Goal: Transaction & Acquisition: Purchase product/service

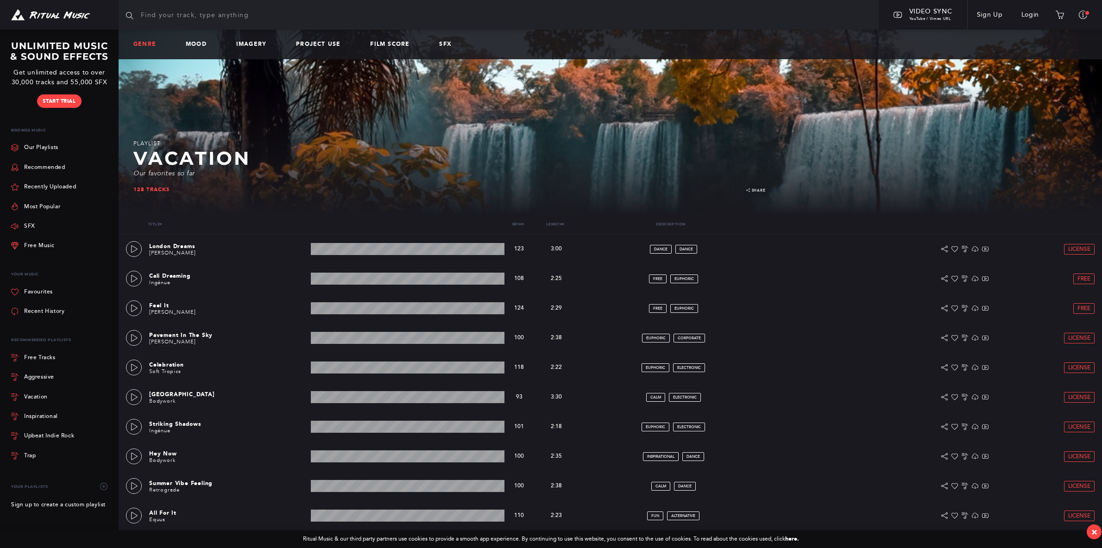
click at [148, 47] on link "Genre" at bounding box center [148, 44] width 30 height 6
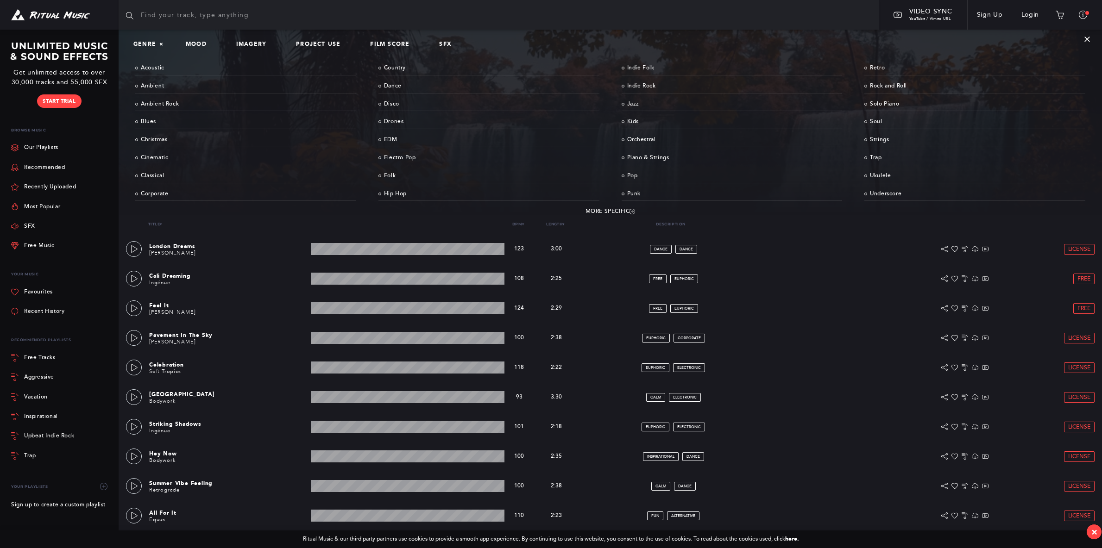
click at [160, 10] on input "text" at bounding box center [499, 15] width 760 height 30
type input "film score"
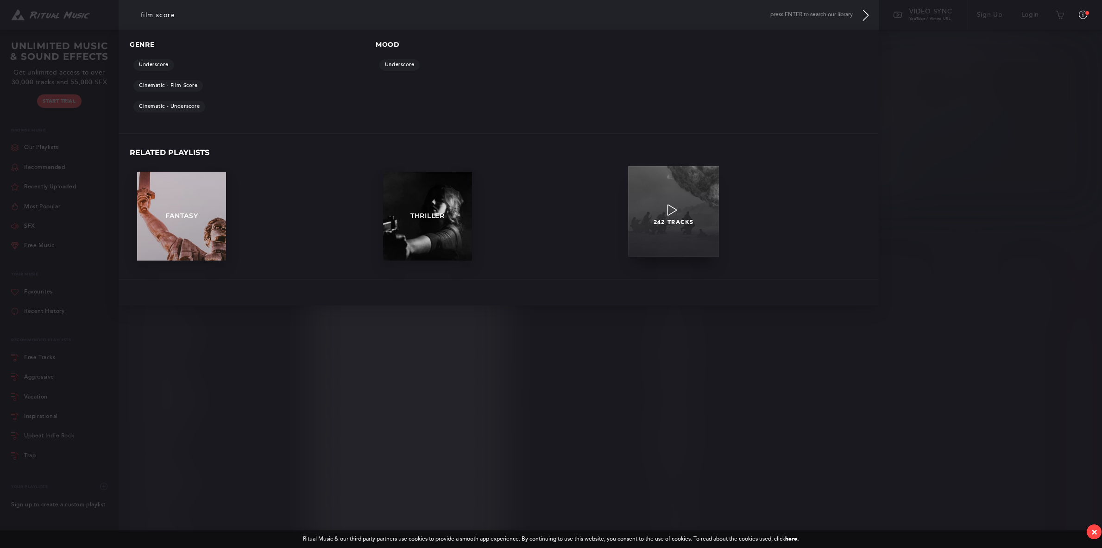
click at [673, 218] on p at bounding box center [673, 213] width 136 height 19
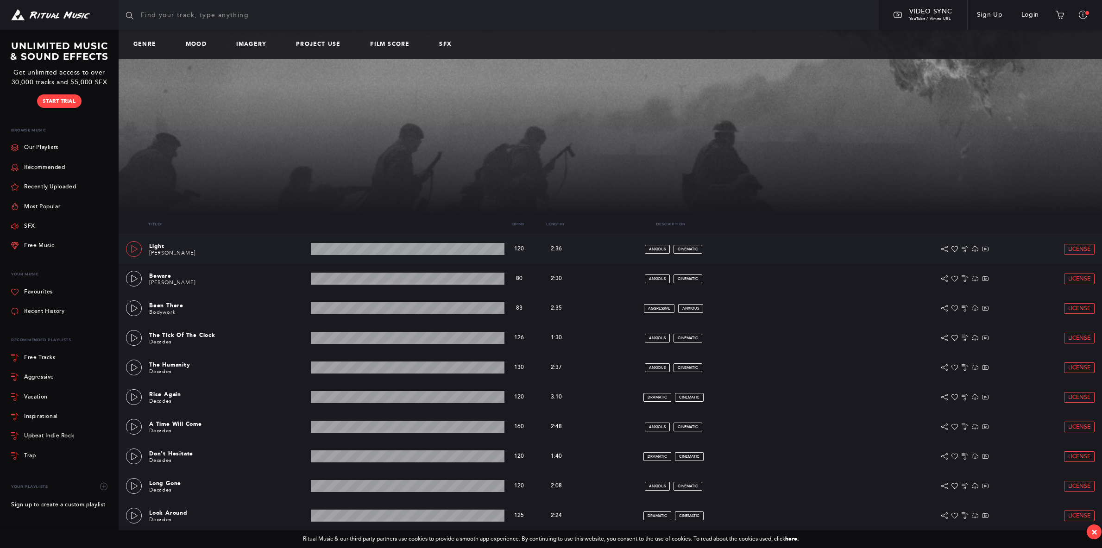
click at [137, 247] on icon at bounding box center [134, 248] width 7 height 7
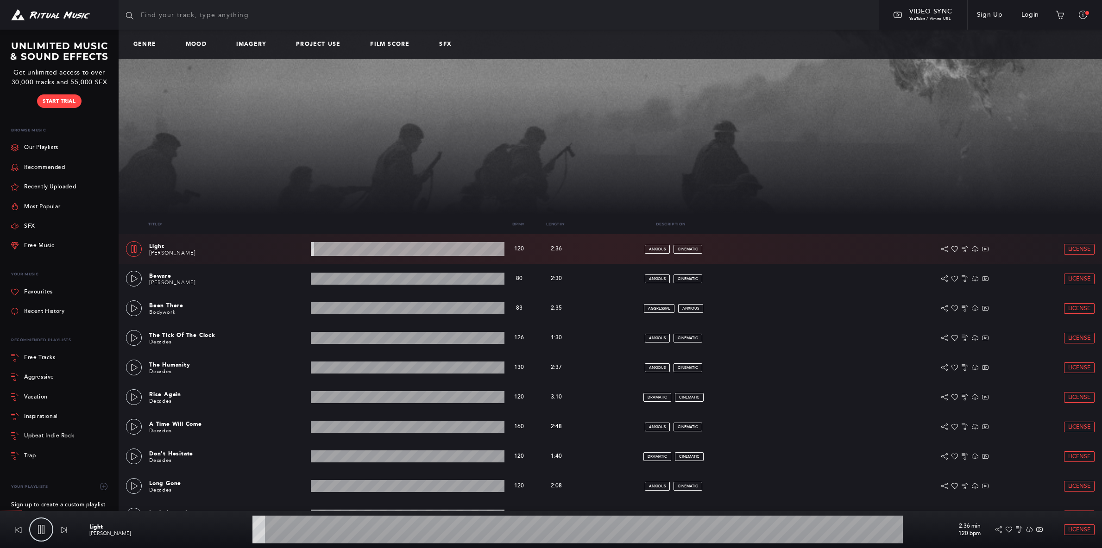
click at [322, 252] on wave at bounding box center [408, 249] width 194 height 14
click at [326, 279] on wave at bounding box center [408, 279] width 194 height 12
click at [134, 277] on icon at bounding box center [134, 278] width 7 height 7
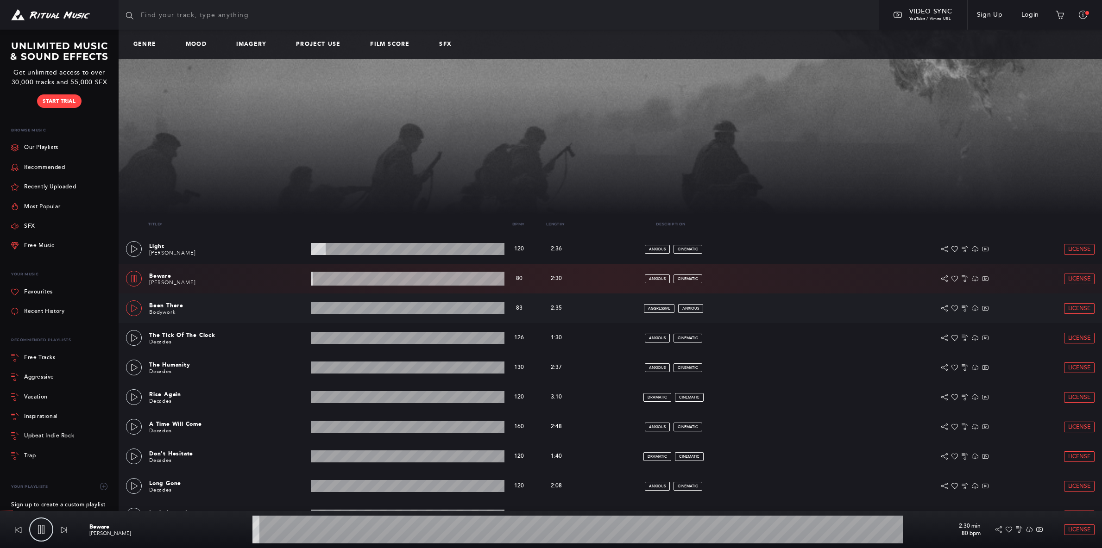
click at [133, 308] on icon at bounding box center [134, 308] width 7 height 7
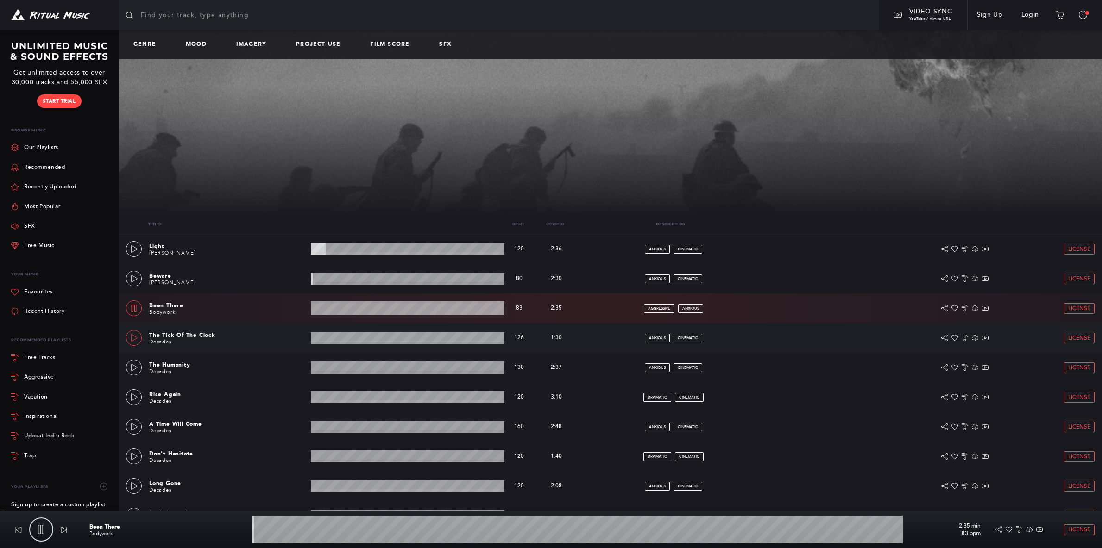
click at [137, 338] on icon at bounding box center [134, 337] width 6 height 7
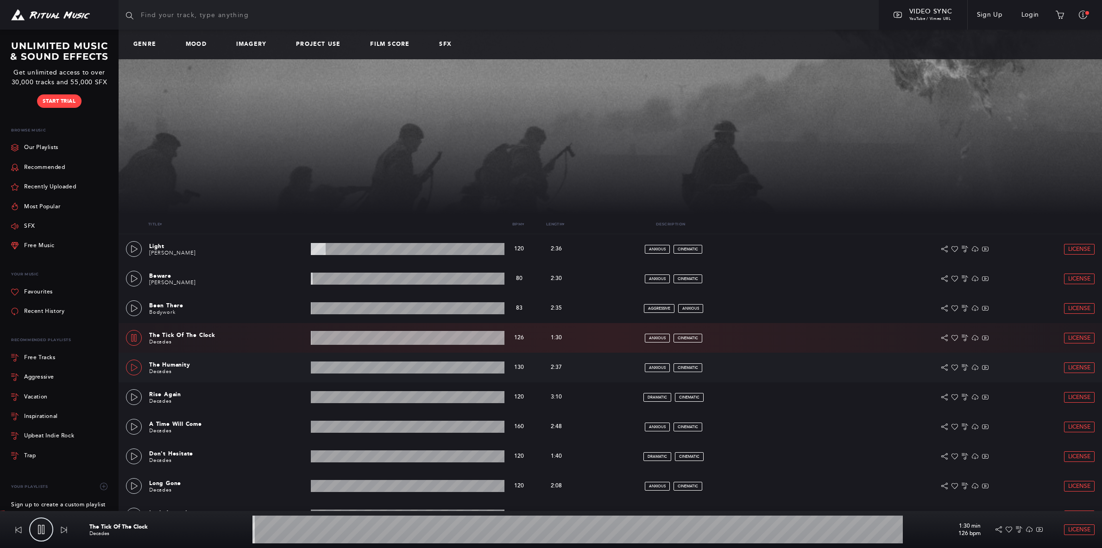
click at [137, 368] on icon at bounding box center [134, 367] width 6 height 7
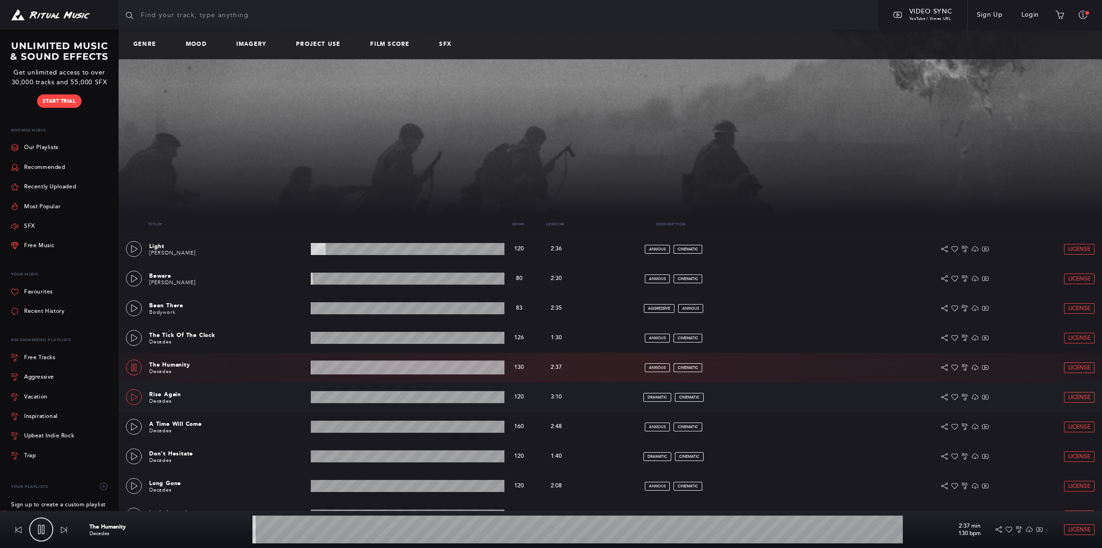
click at [132, 399] on icon at bounding box center [134, 397] width 7 height 7
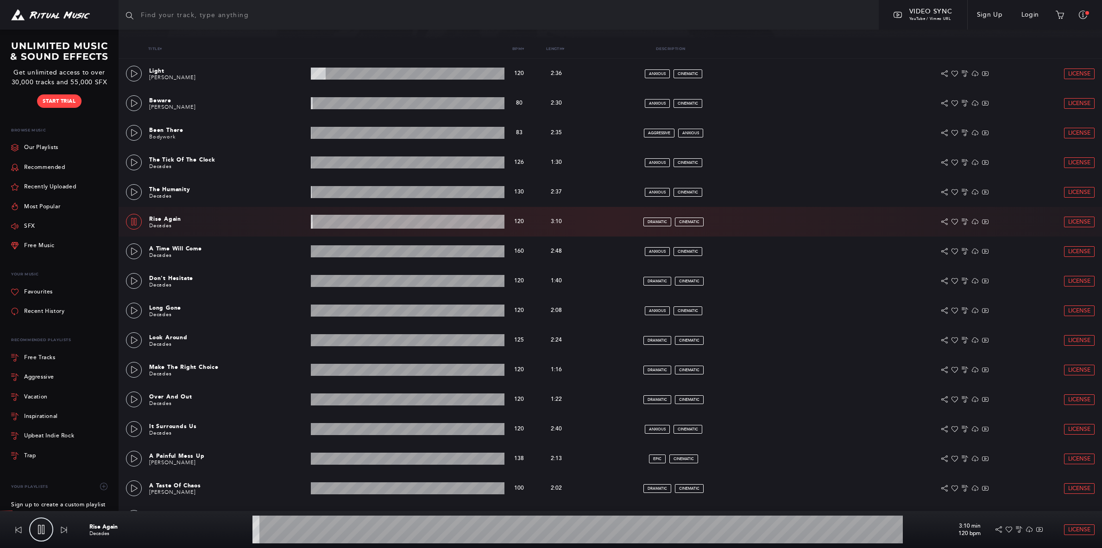
scroll to position [176, 0]
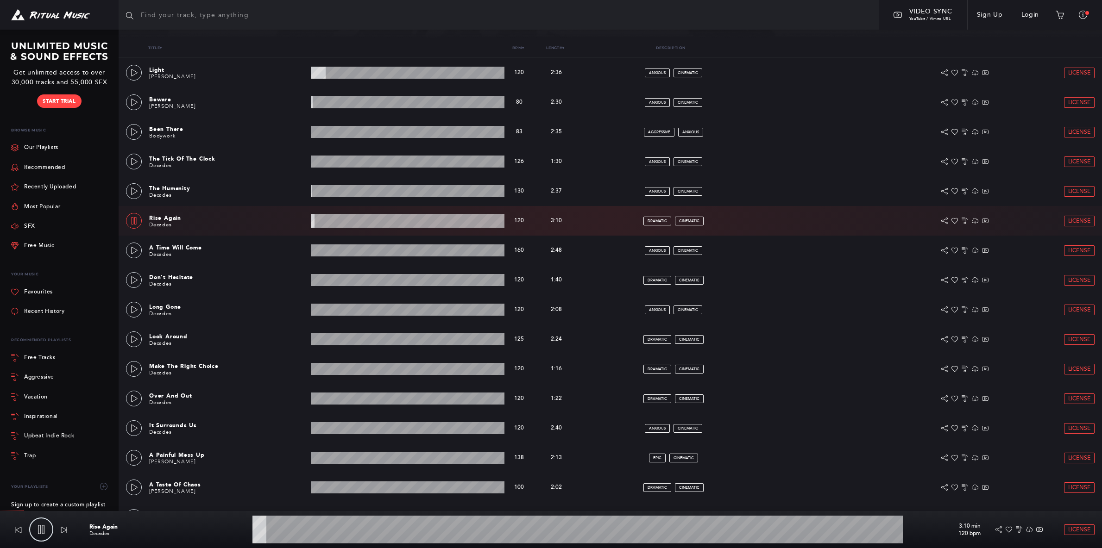
click at [337, 221] on wave at bounding box center [408, 221] width 194 height 14
click at [313, 251] on wave at bounding box center [408, 250] width 194 height 12
click at [130, 252] on link at bounding box center [134, 251] width 16 height 16
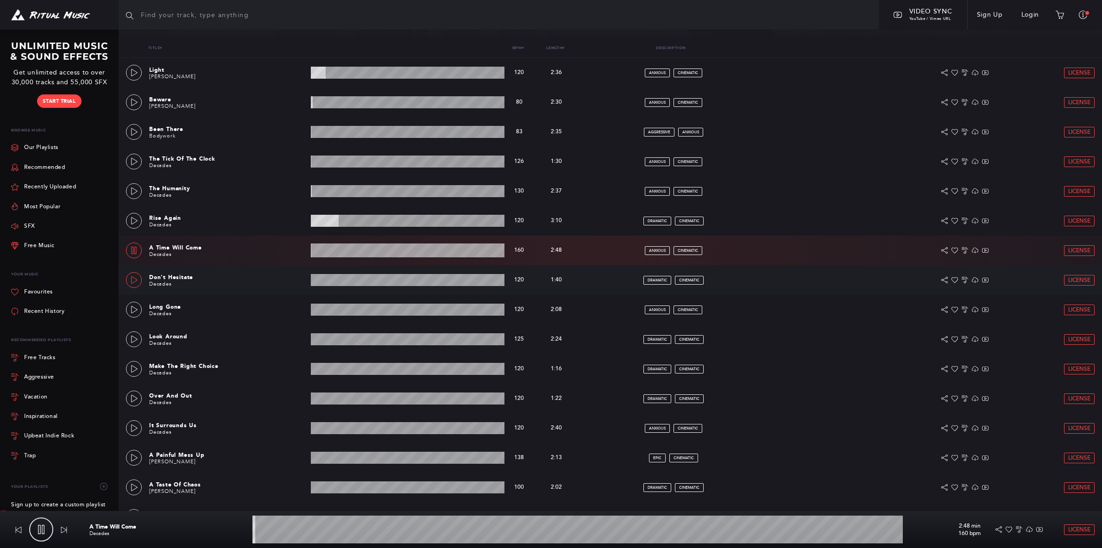
click at [133, 283] on icon at bounding box center [134, 279] width 7 height 7
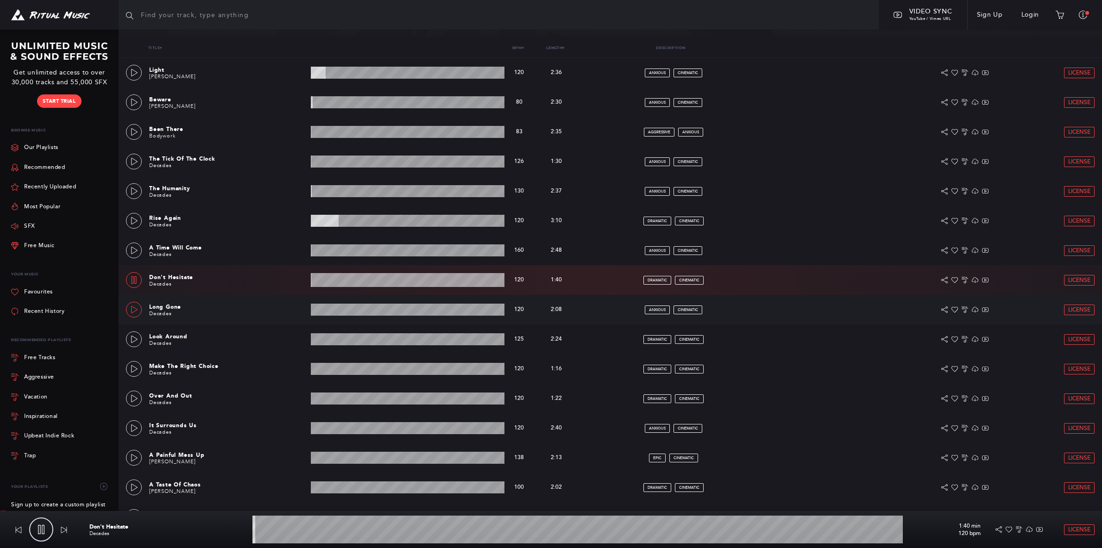
click at [137, 309] on icon at bounding box center [134, 309] width 6 height 7
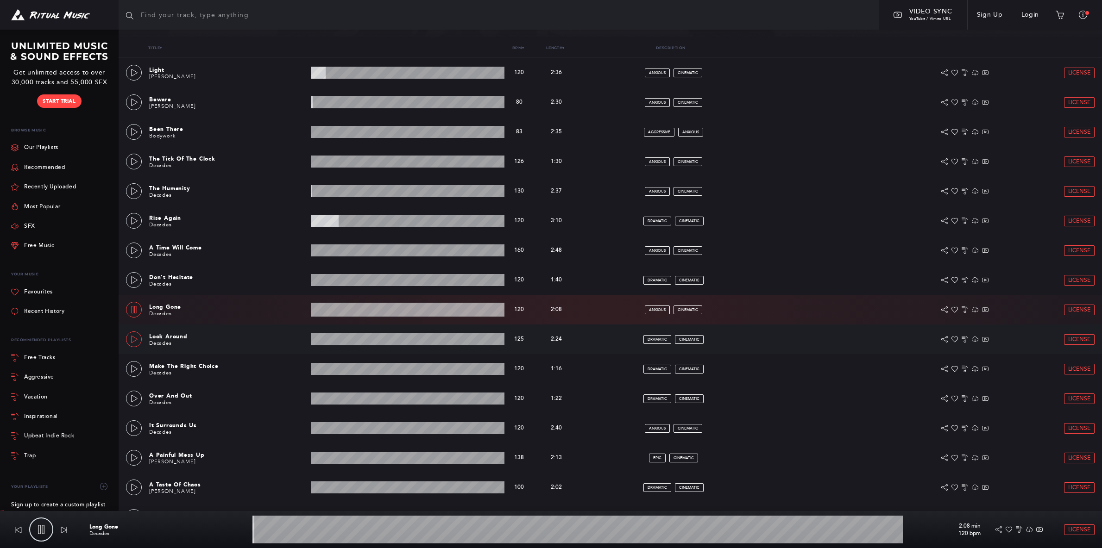
click at [136, 340] on icon at bounding box center [134, 339] width 7 height 7
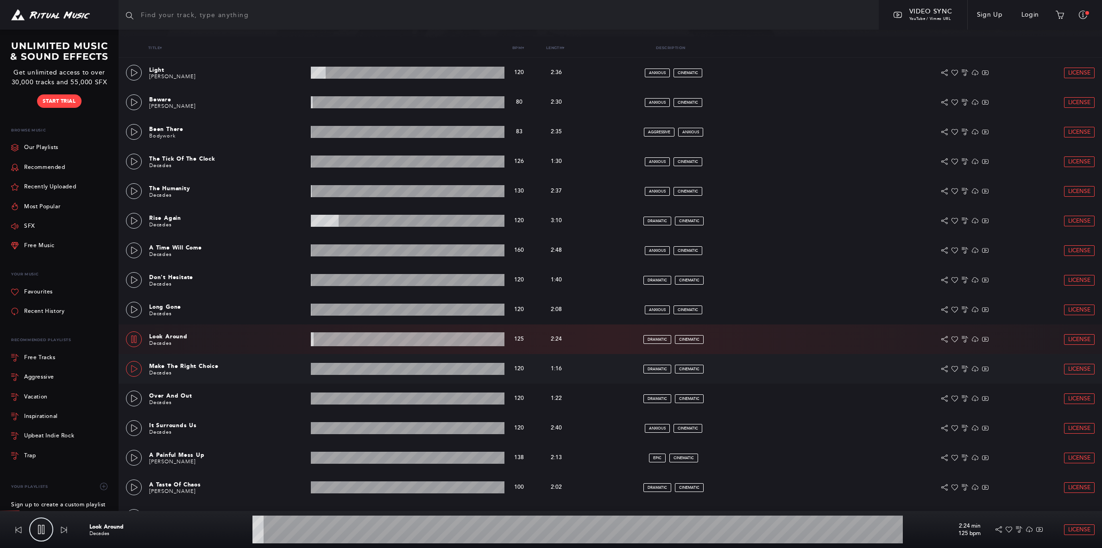
click at [135, 365] on icon at bounding box center [134, 368] width 7 height 7
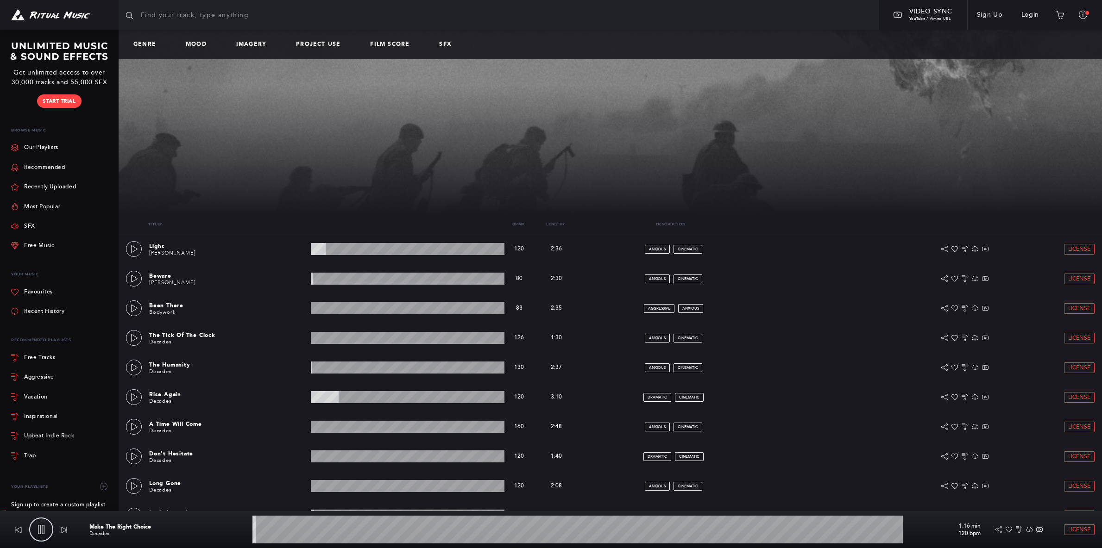
scroll to position [0, 0]
click at [154, 20] on input "text" at bounding box center [499, 15] width 760 height 30
type input "3.54"
type input "b"
type input "4.7"
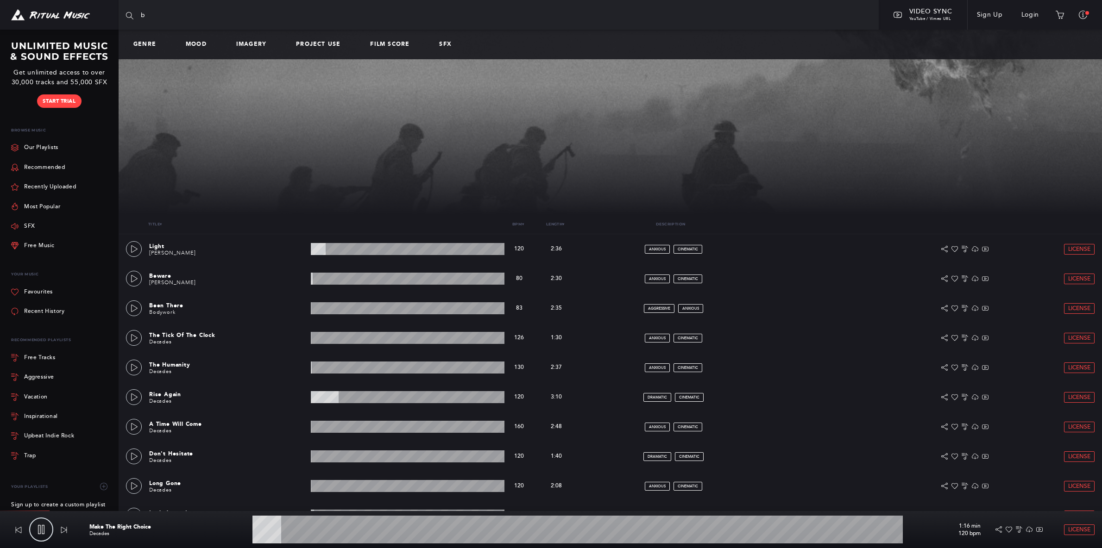
type input "be"
type input "5.12"
type input "beu"
type input "5.59"
type input "beut"
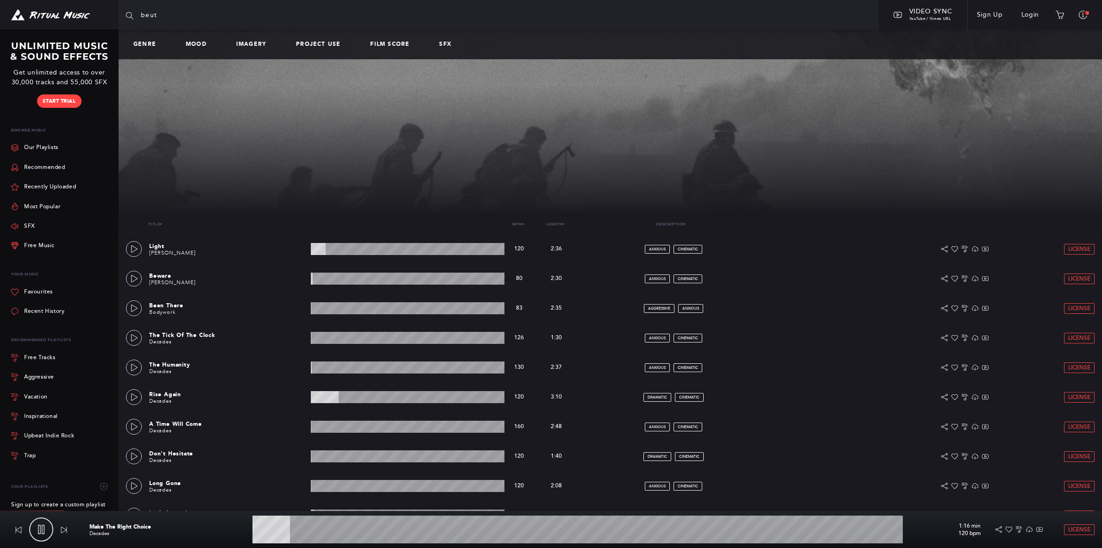
type input "5.86"
type input "beuti"
type input "6.04"
type input "beutif"
type input "6.44"
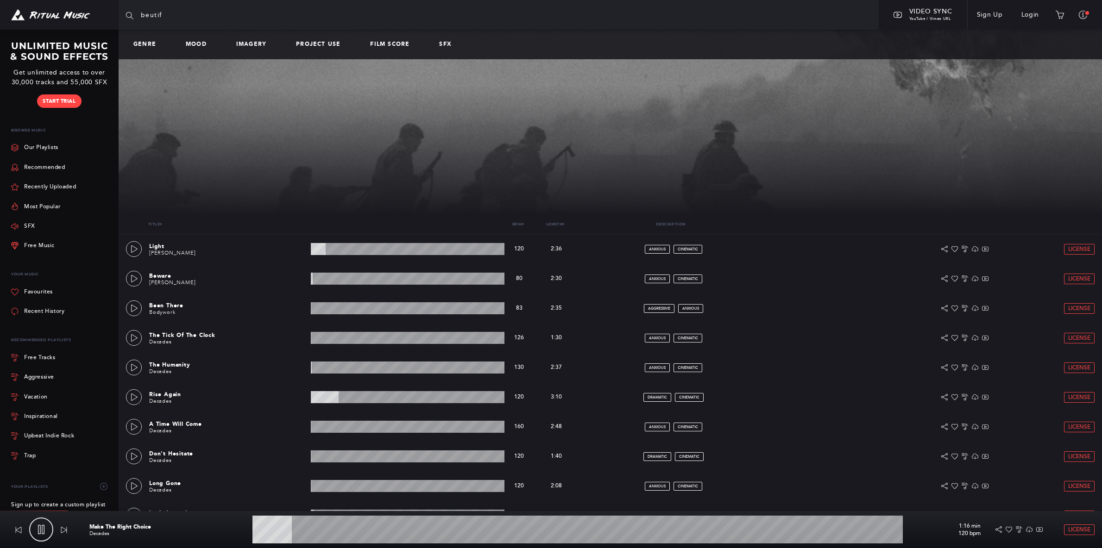
type input "beutifl"
type input "6.91"
type input "beutifl"
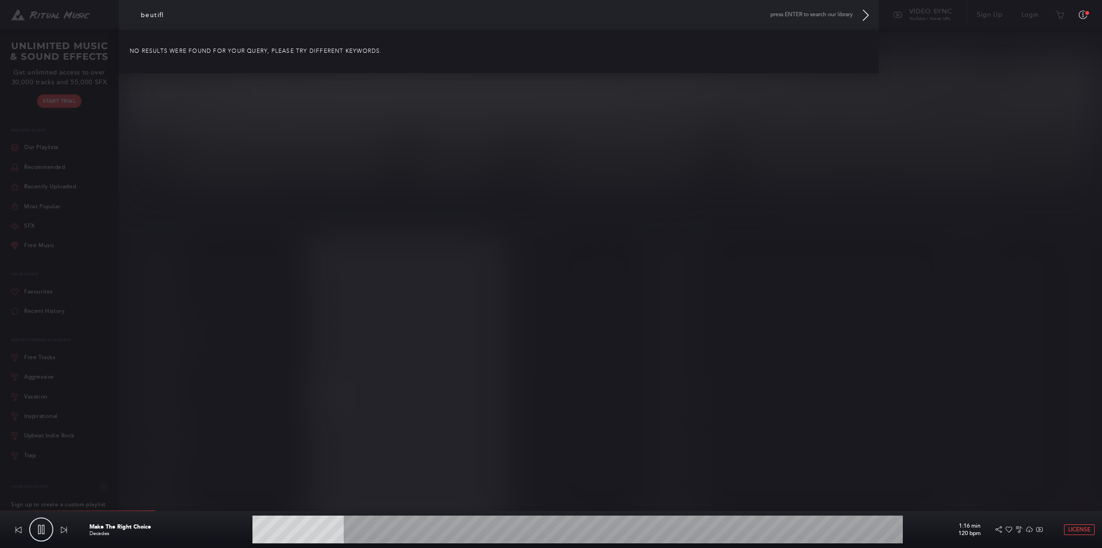
type input "14.25"
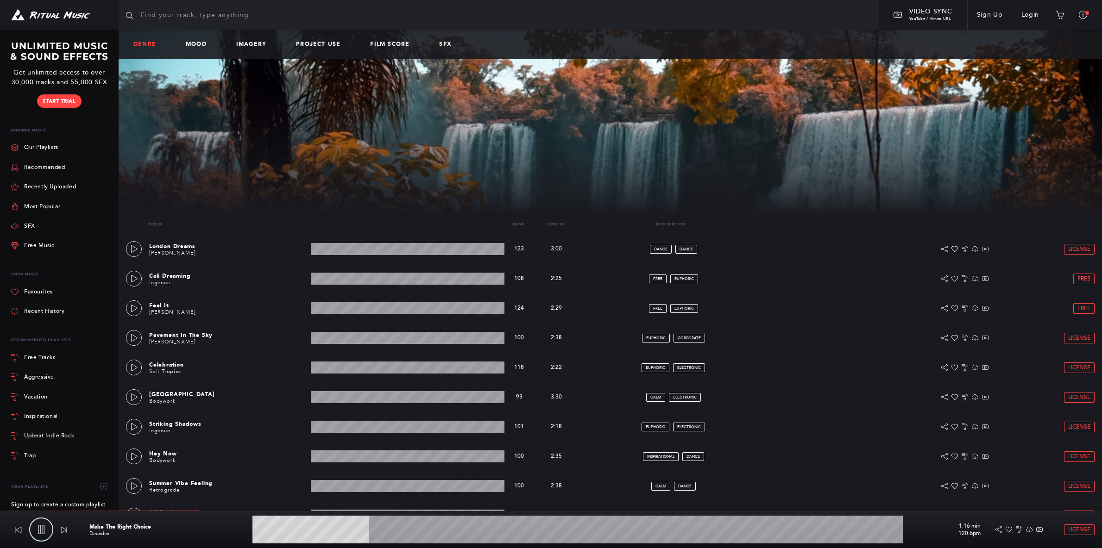
click at [150, 44] on link "Genre" at bounding box center [148, 44] width 30 height 6
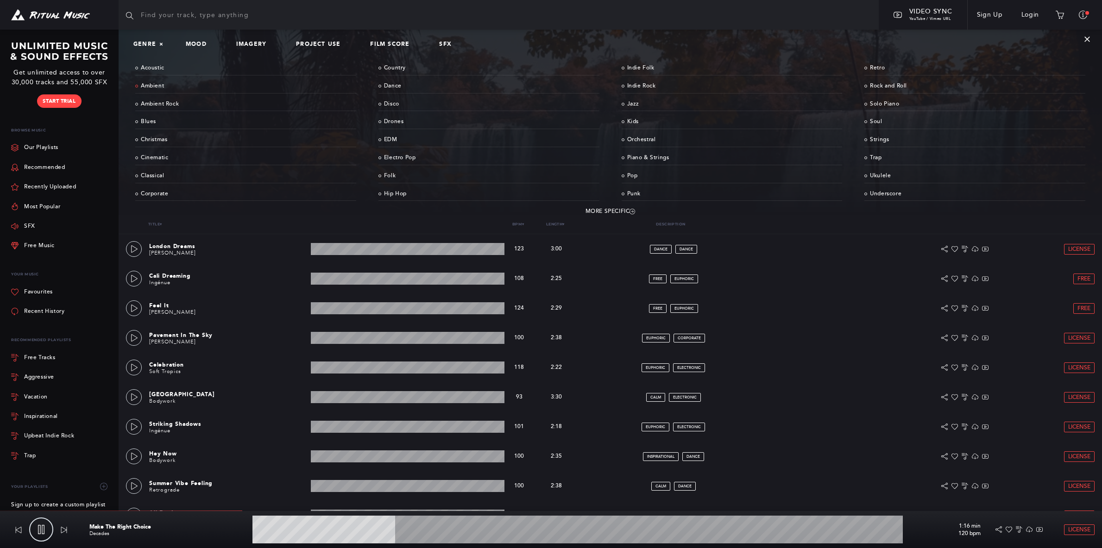
click at [148, 81] on link "Ambient" at bounding box center [245, 86] width 221 height 14
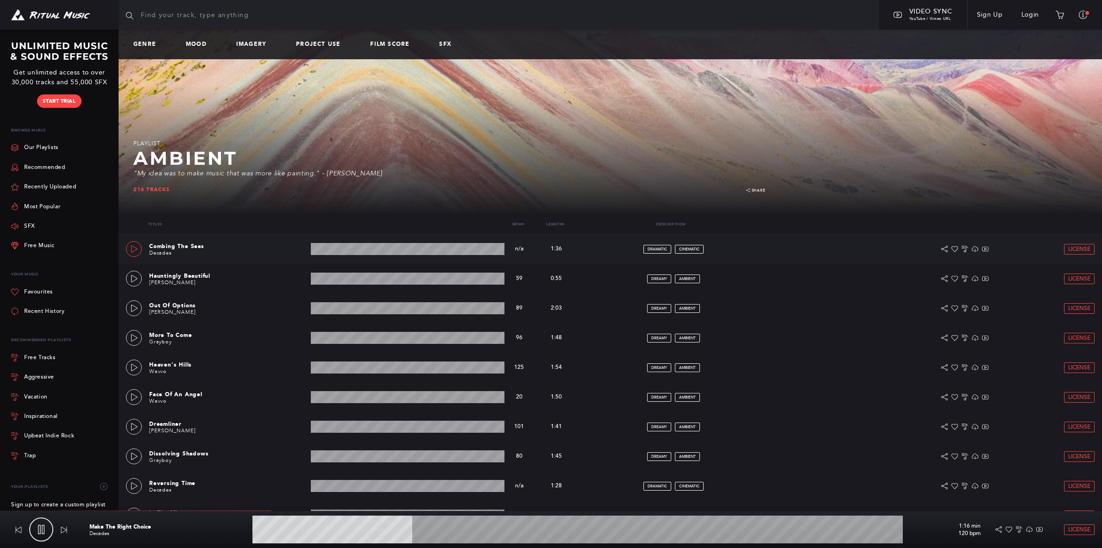
click at [133, 249] on icon at bounding box center [134, 248] width 7 height 7
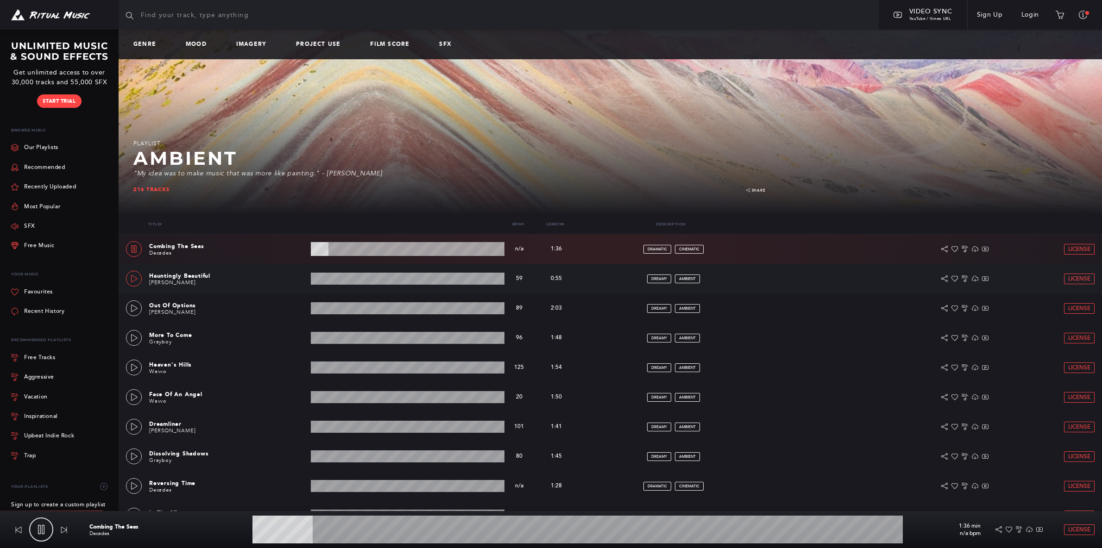
click at [134, 278] on icon at bounding box center [134, 278] width 7 height 7
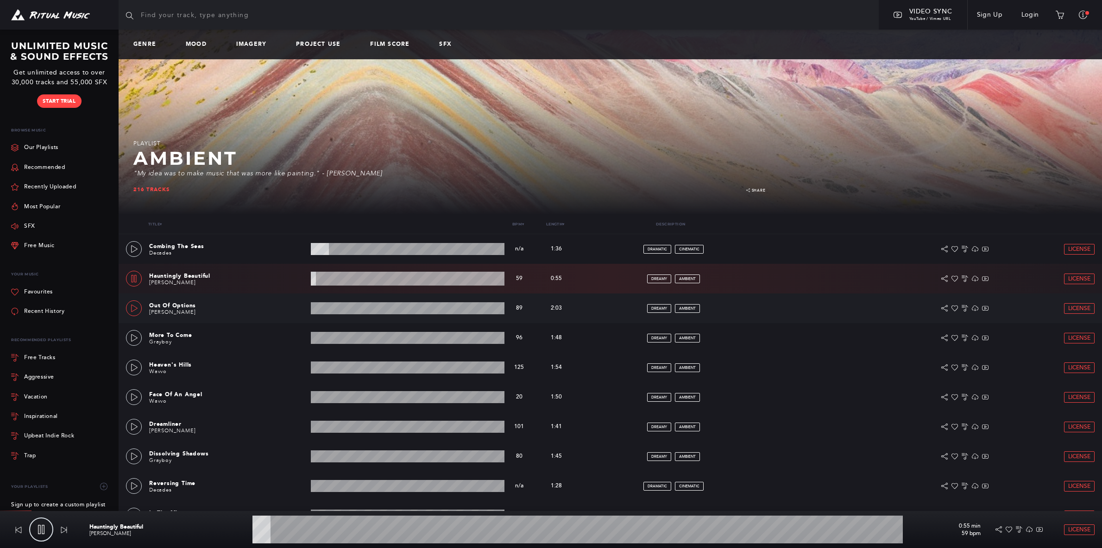
click at [134, 306] on icon at bounding box center [134, 308] width 7 height 7
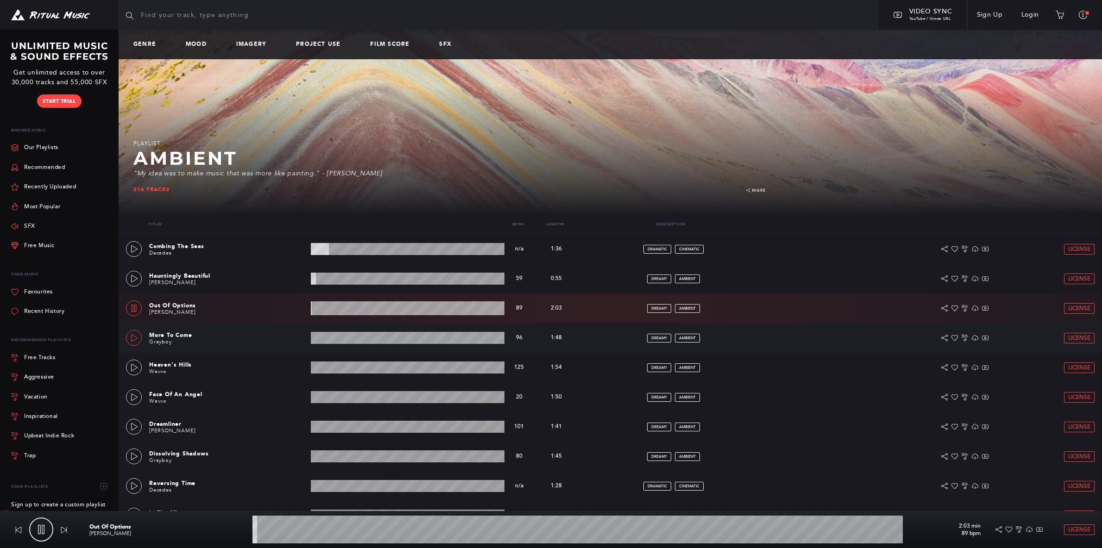
click at [137, 336] on icon at bounding box center [134, 337] width 7 height 7
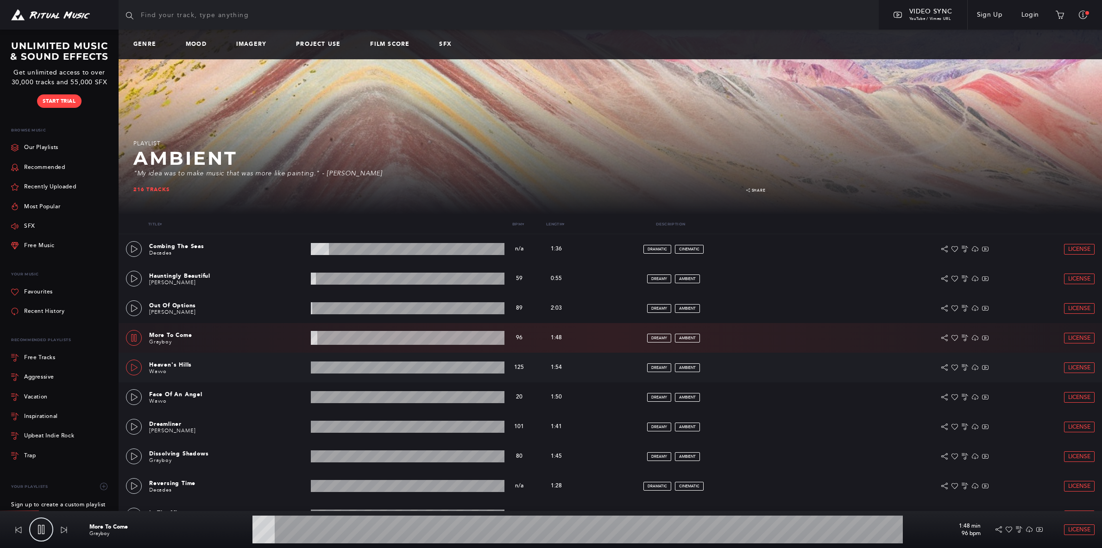
click at [132, 365] on icon at bounding box center [134, 367] width 6 height 7
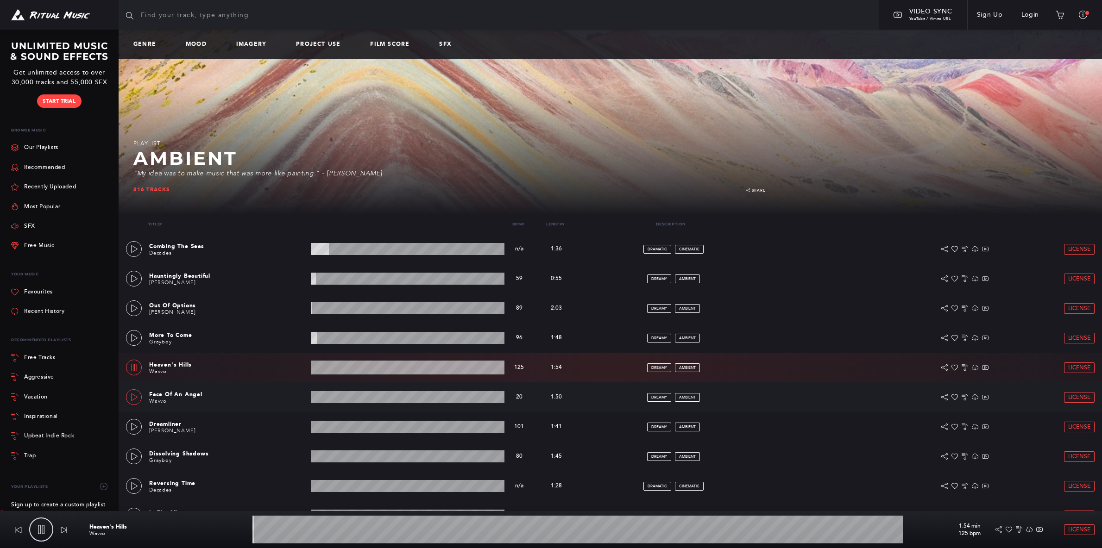
scroll to position [0, 0]
click at [137, 391] on link at bounding box center [134, 397] width 16 height 16
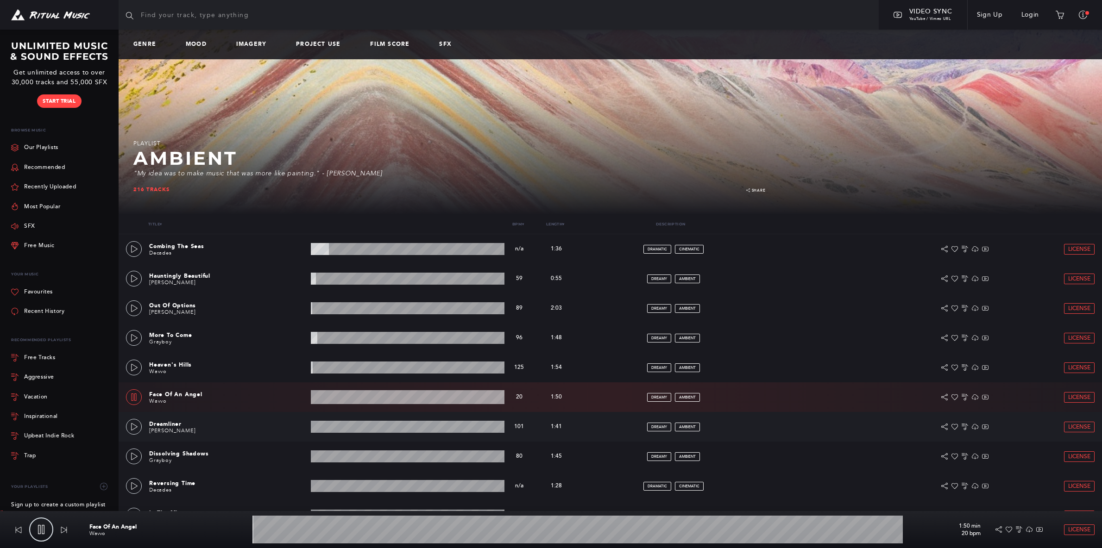
scroll to position [0, 0]
click at [132, 426] on icon at bounding box center [134, 426] width 6 height 7
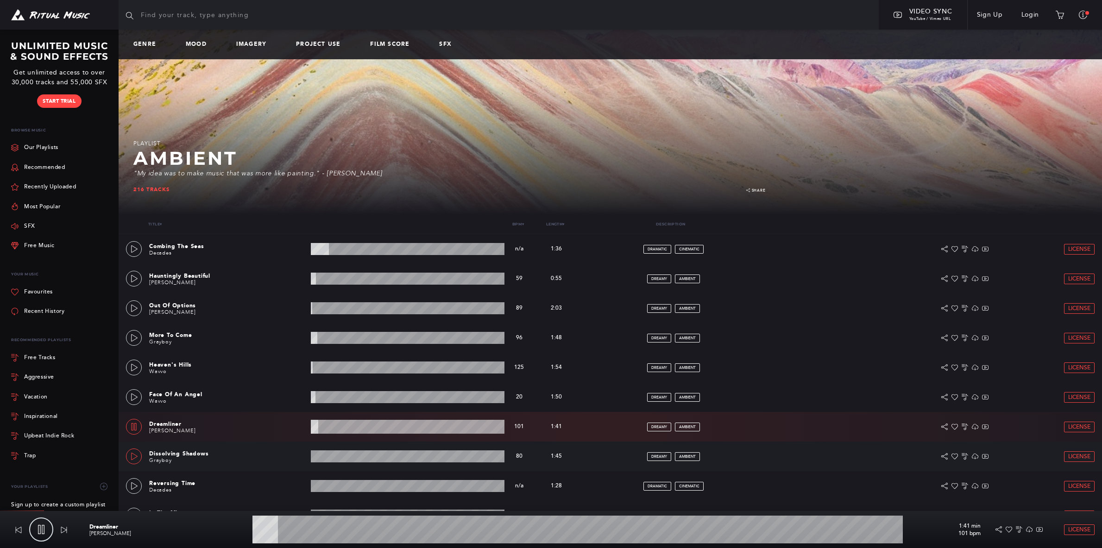
click at [133, 458] on icon at bounding box center [134, 456] width 7 height 7
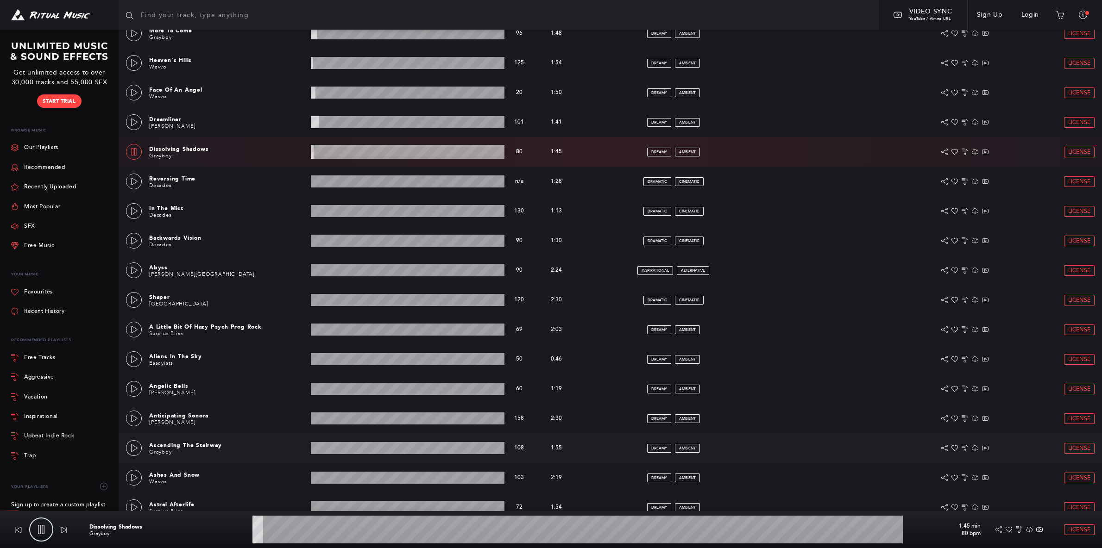
scroll to position [304, 0]
click at [137, 185] on icon at bounding box center [134, 181] width 7 height 7
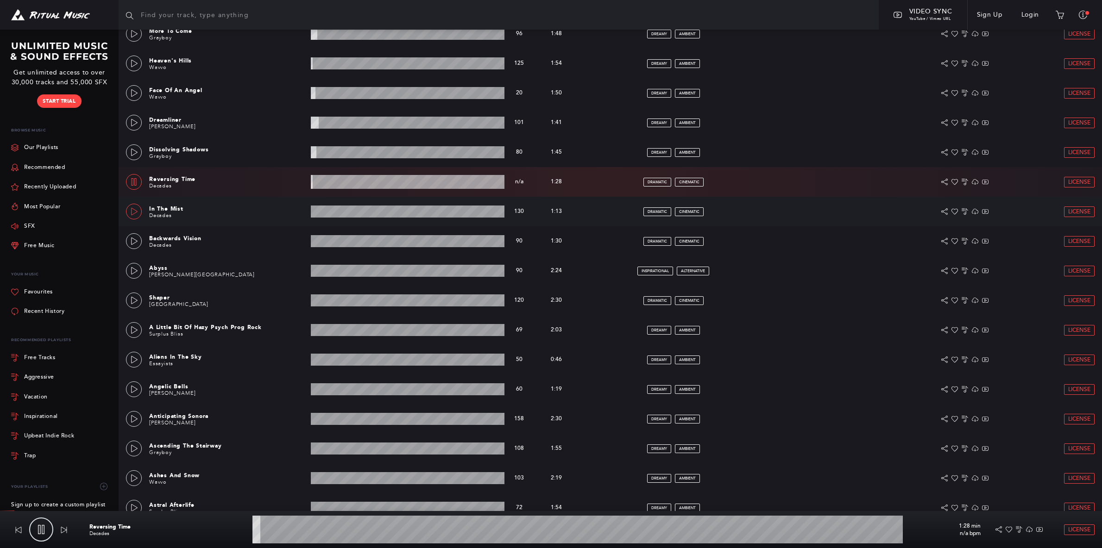
click at [133, 214] on icon at bounding box center [134, 211] width 7 height 7
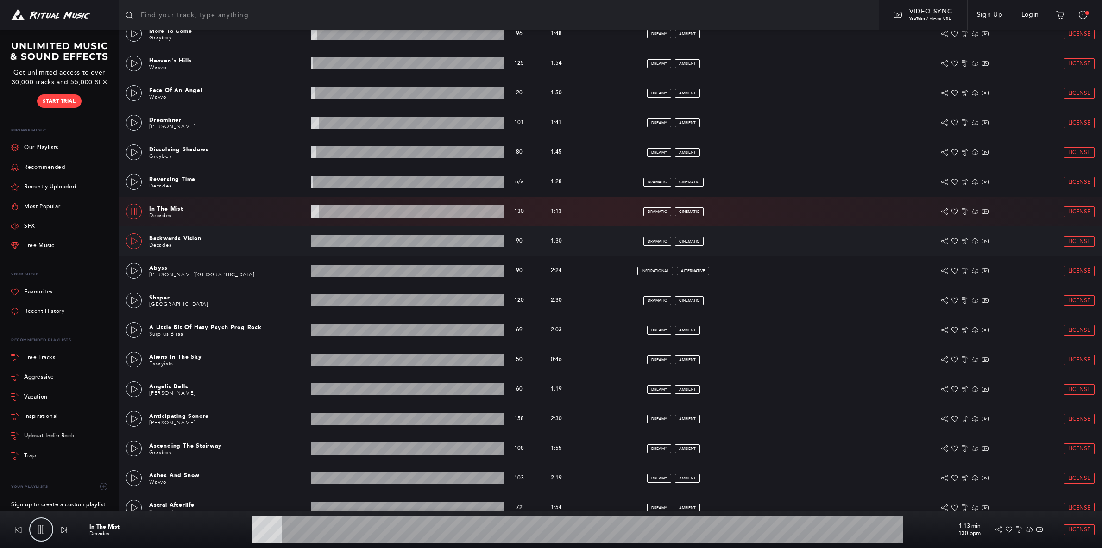
click at [131, 242] on icon at bounding box center [134, 241] width 7 height 7
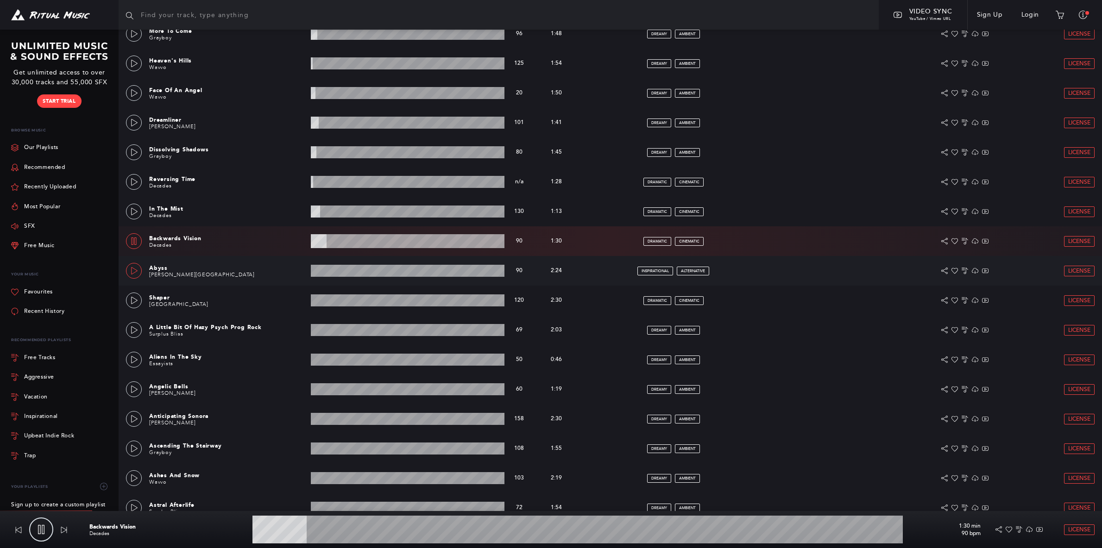
click at [132, 270] on icon at bounding box center [134, 270] width 7 height 7
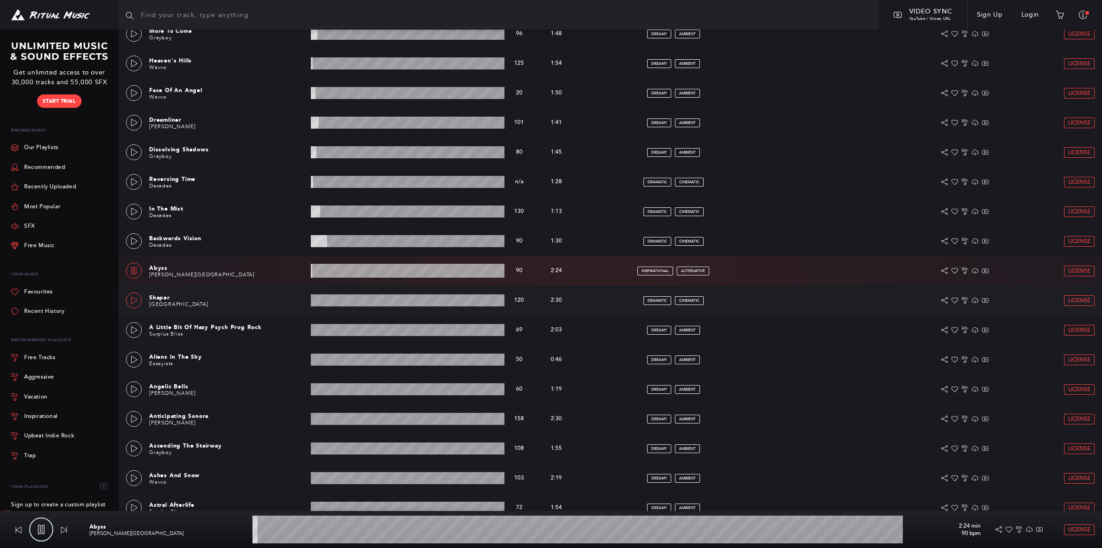
click at [135, 296] on link at bounding box center [134, 301] width 16 height 16
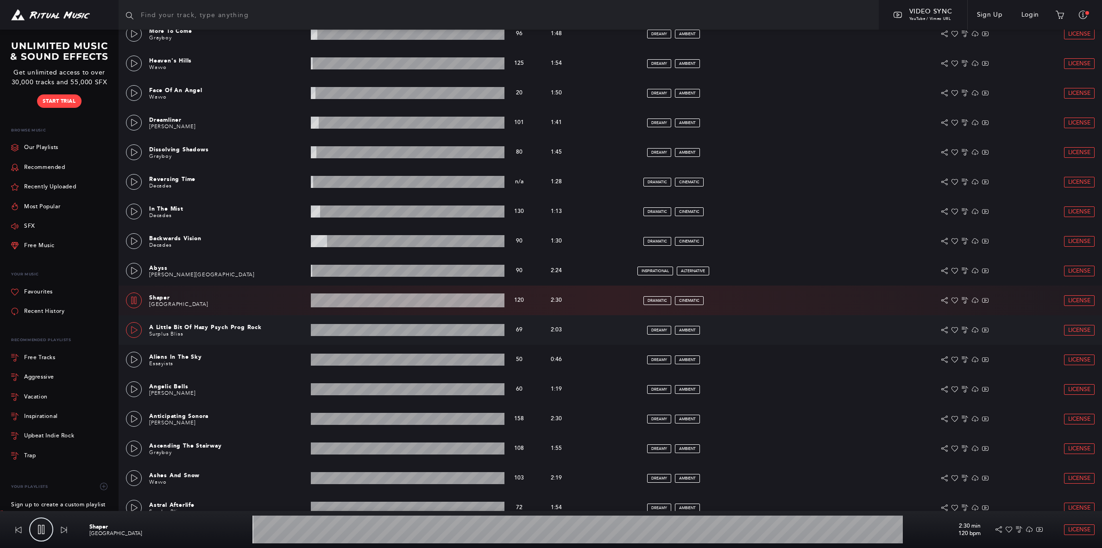
click at [136, 330] on icon at bounding box center [134, 329] width 7 height 7
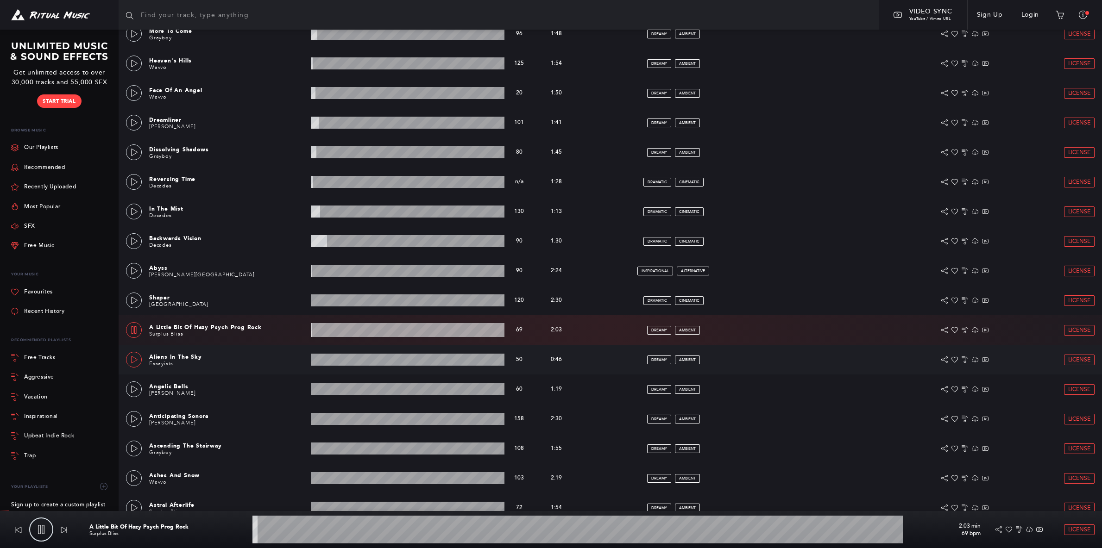
click at [131, 360] on icon at bounding box center [134, 359] width 7 height 7
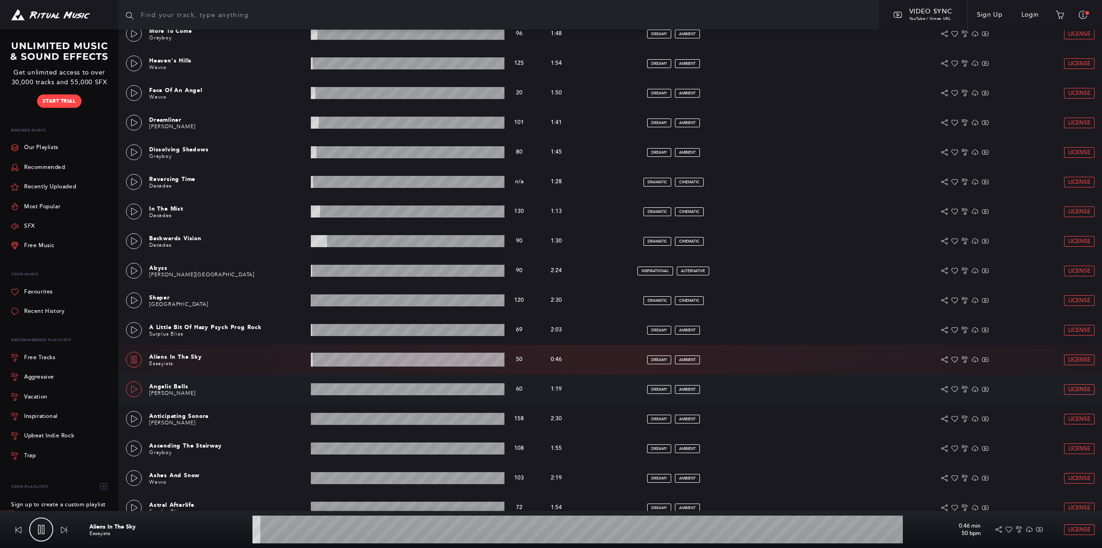
click at [132, 384] on link at bounding box center [134, 390] width 16 height 16
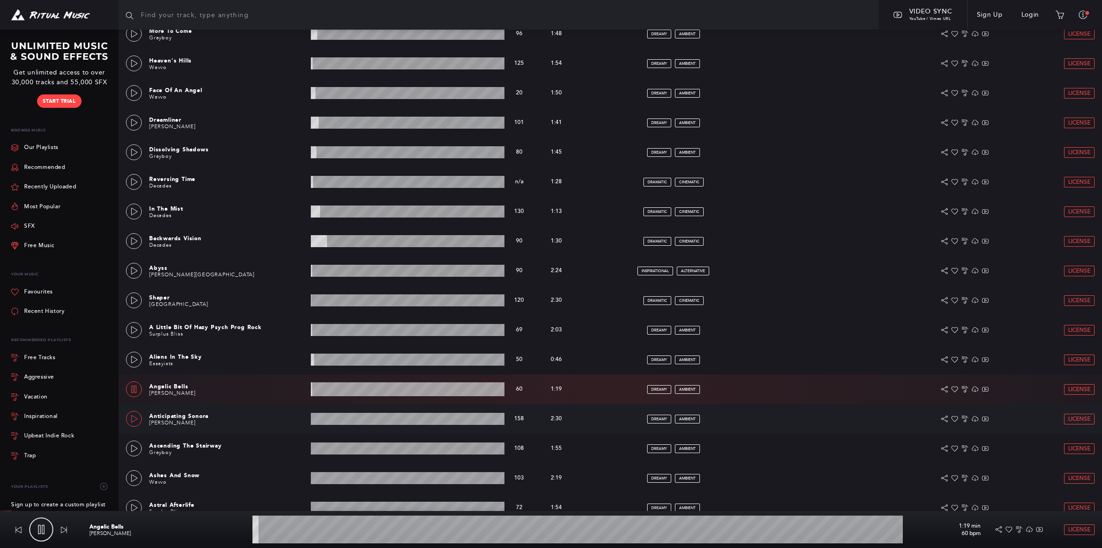
click at [134, 420] on icon at bounding box center [134, 418] width 7 height 7
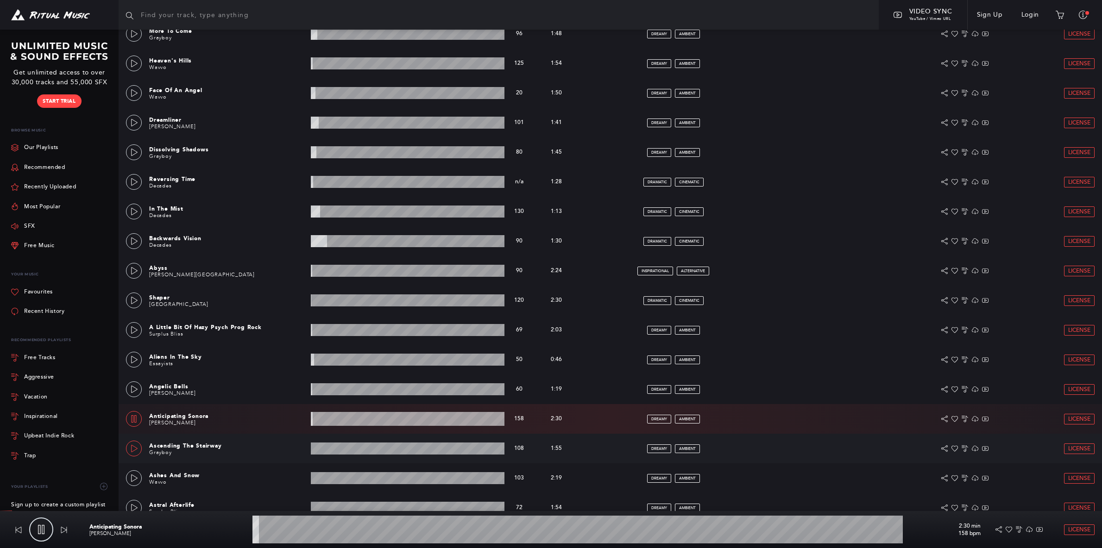
click at [133, 449] on icon at bounding box center [134, 448] width 7 height 7
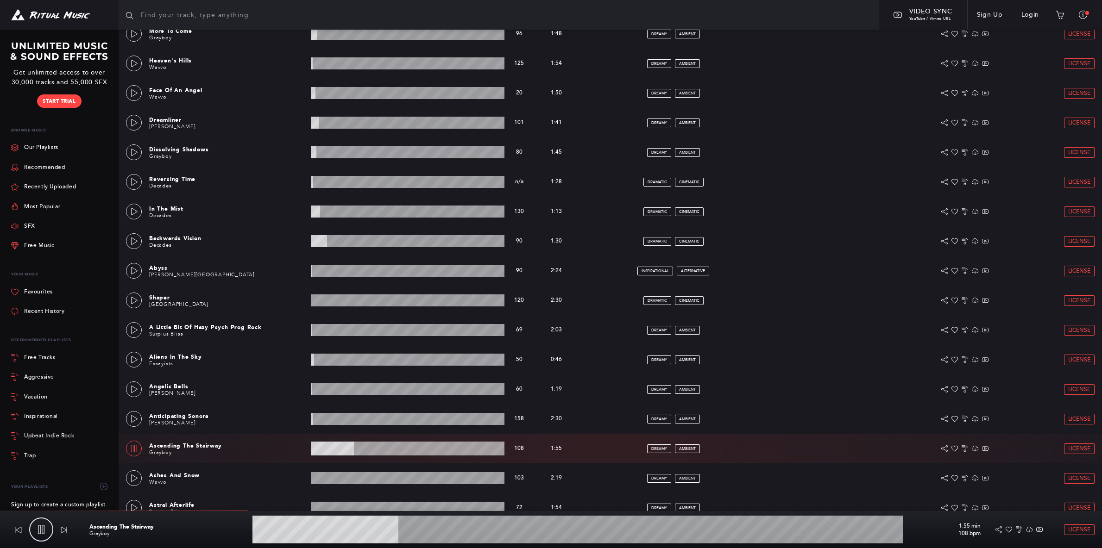
type input "22.62"
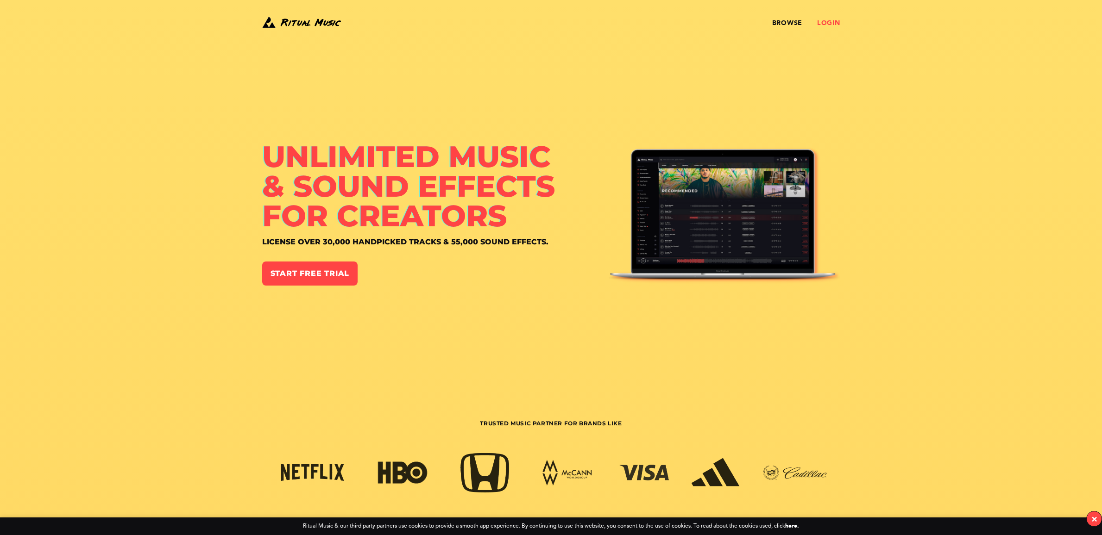
click at [822, 25] on link "Login" at bounding box center [828, 22] width 23 height 7
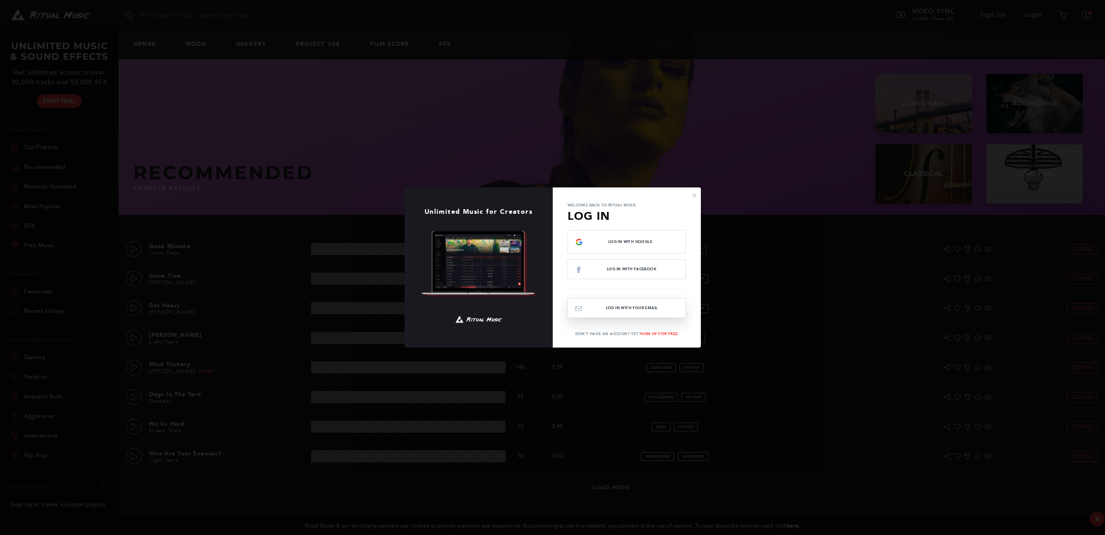
click at [632, 309] on button "Log In with your email" at bounding box center [627, 308] width 119 height 20
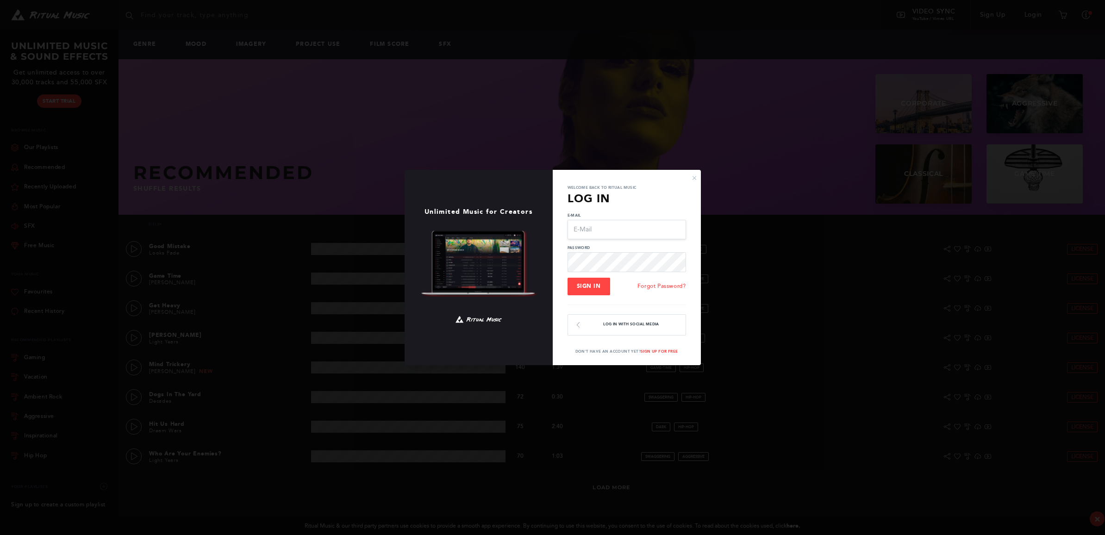
type input "outdoormikeb@gmail.com"
click at [594, 284] on span "Sign In" at bounding box center [589, 286] width 24 height 6
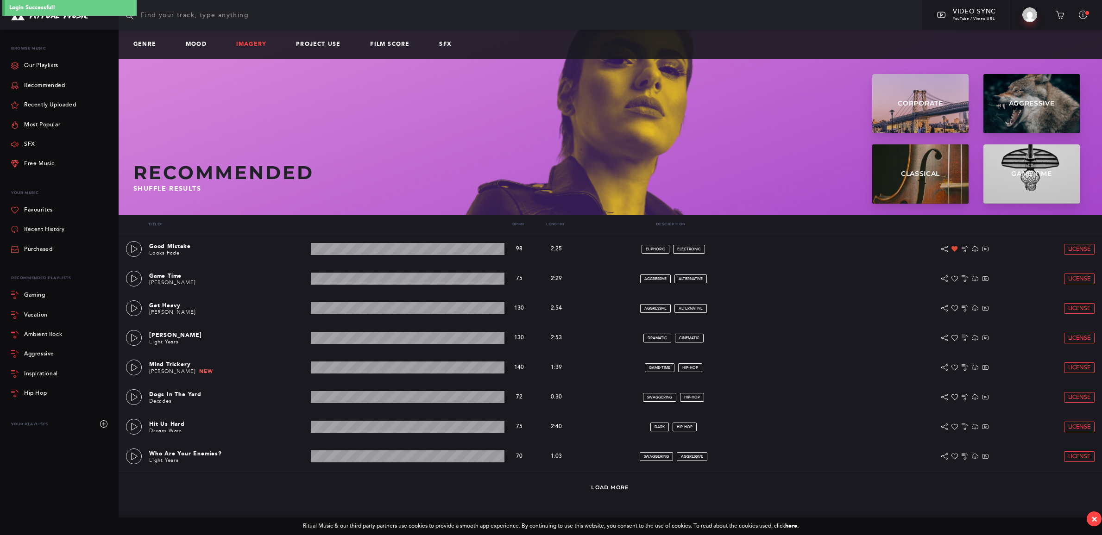
click at [253, 42] on link "Imagery" at bounding box center [255, 44] width 38 height 6
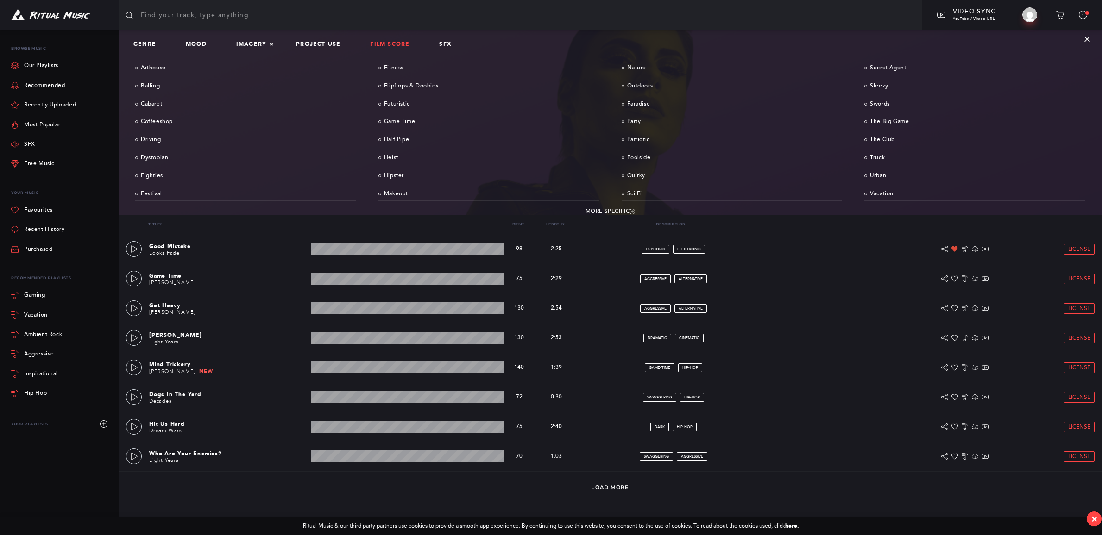
click at [385, 44] on link "Film Score" at bounding box center [393, 44] width 47 height 6
click at [618, 209] on link "More Specific" at bounding box center [610, 212] width 950 height 14
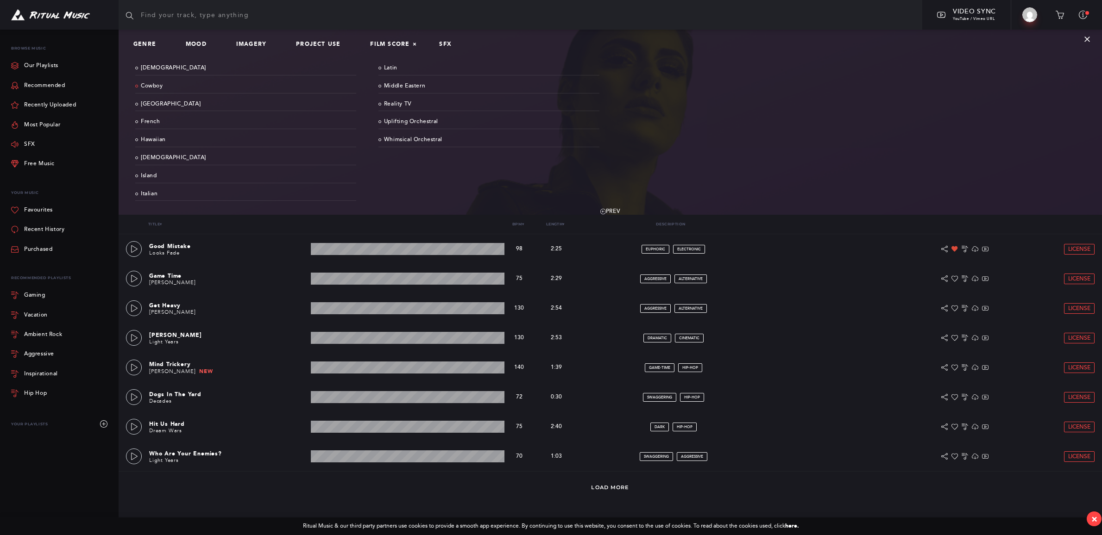
click at [157, 84] on link "Cowboy" at bounding box center [245, 86] width 221 height 14
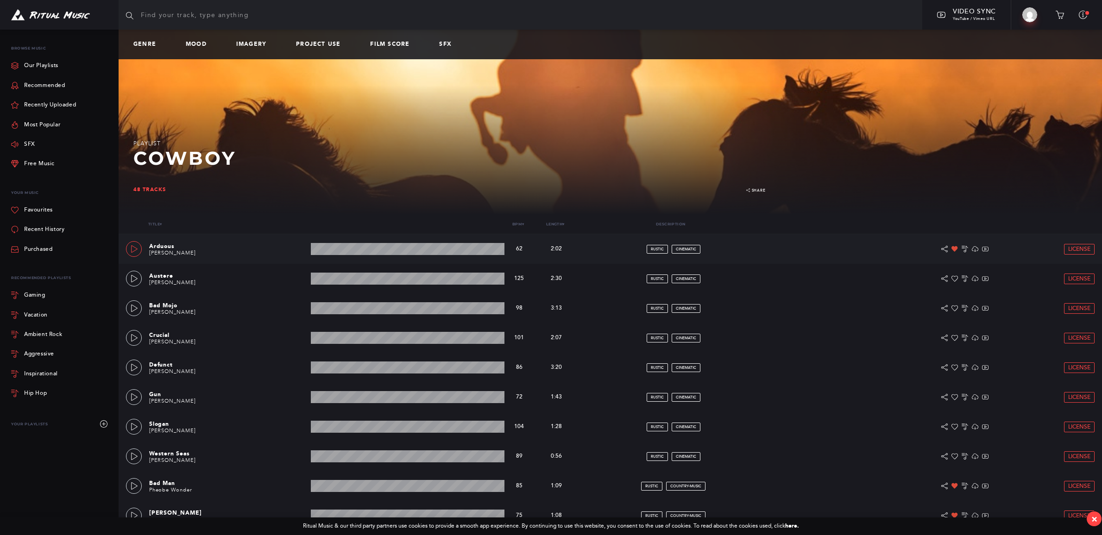
click at [134, 250] on icon at bounding box center [134, 248] width 7 height 7
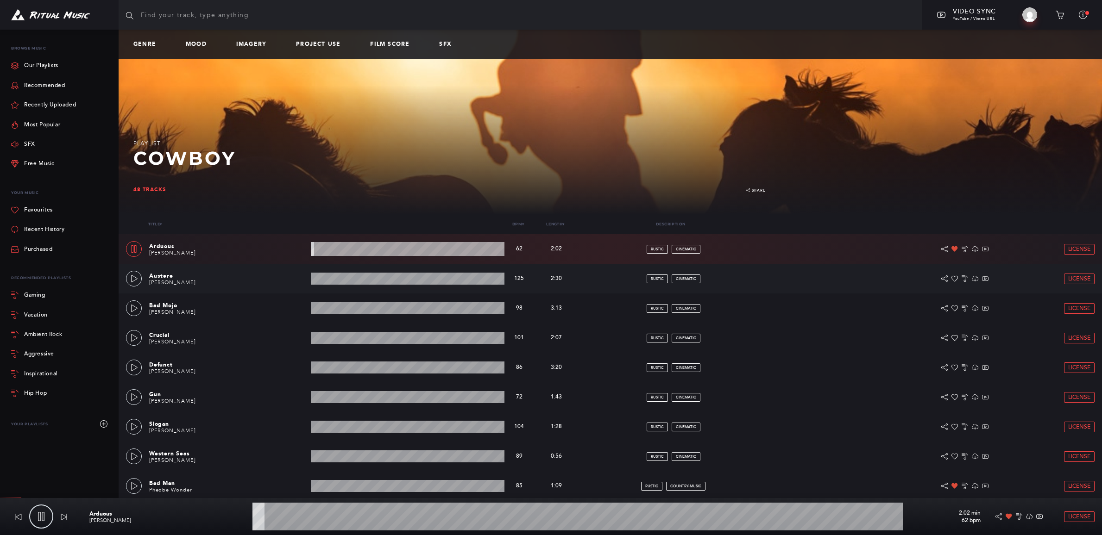
click at [315, 279] on wave at bounding box center [408, 279] width 194 height 12
click at [135, 280] on icon at bounding box center [134, 278] width 6 height 7
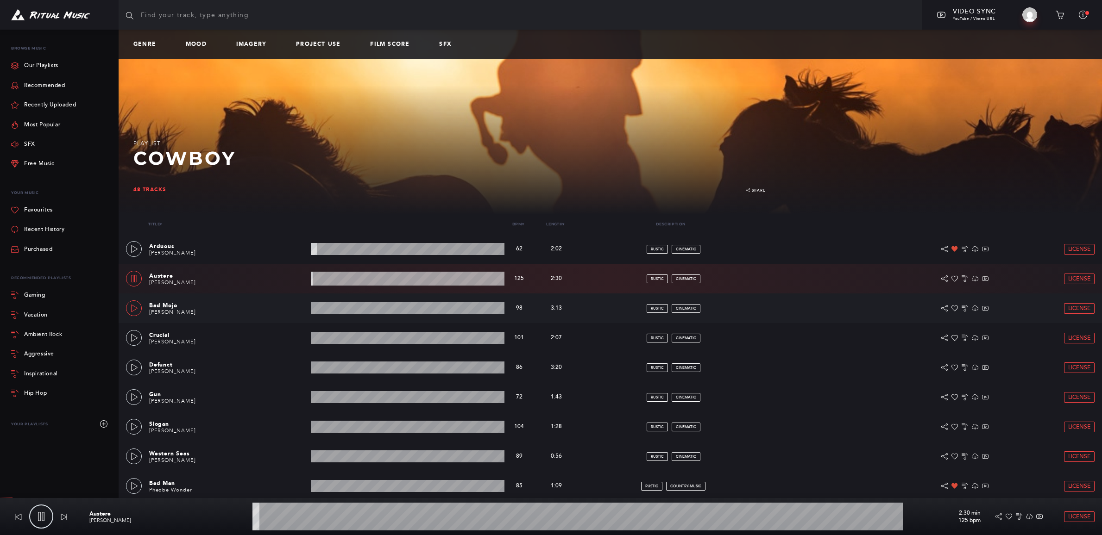
click at [134, 306] on icon at bounding box center [134, 308] width 6 height 7
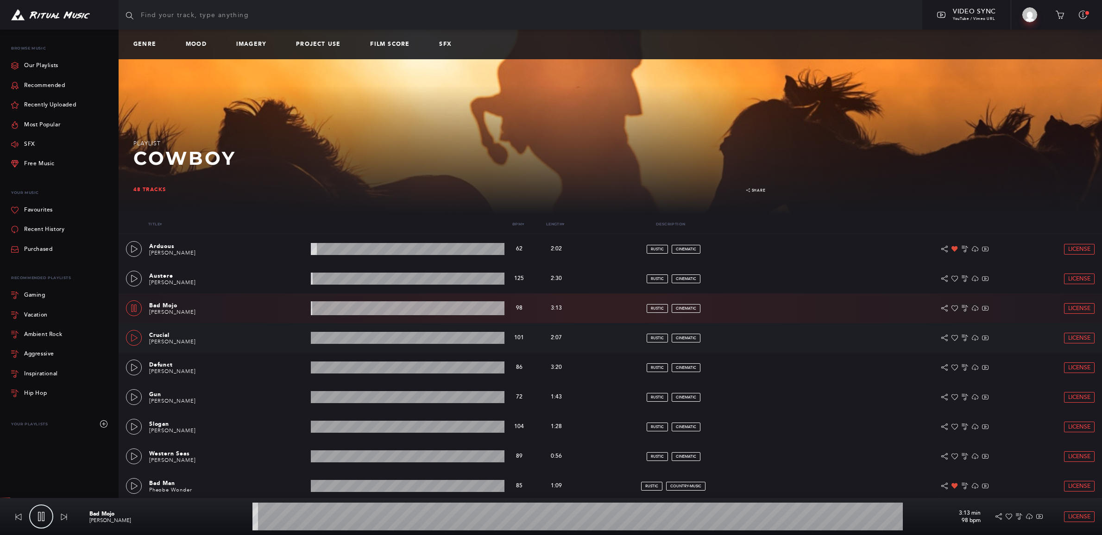
click at [133, 339] on icon at bounding box center [134, 337] width 7 height 7
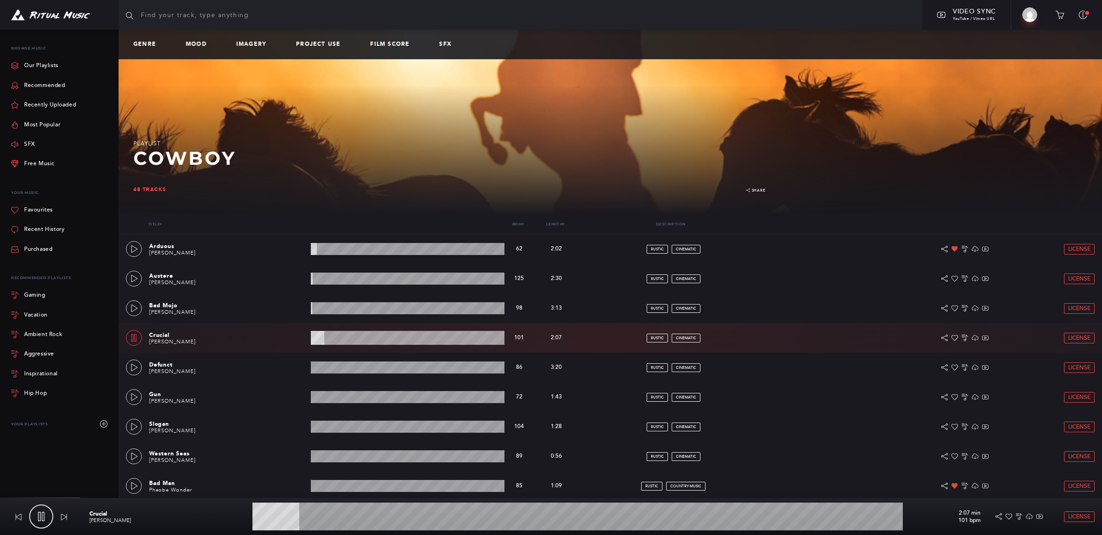
click at [339, 339] on wave at bounding box center [408, 338] width 194 height 14
click at [313, 369] on wave at bounding box center [408, 368] width 194 height 12
click at [139, 370] on link at bounding box center [134, 368] width 16 height 16
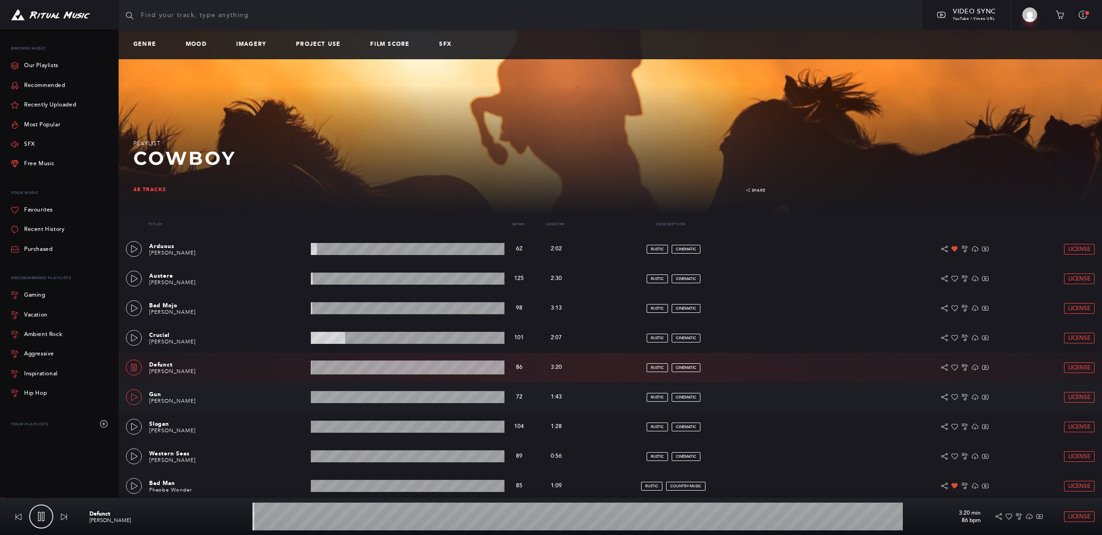
click at [135, 395] on icon at bounding box center [134, 397] width 6 height 7
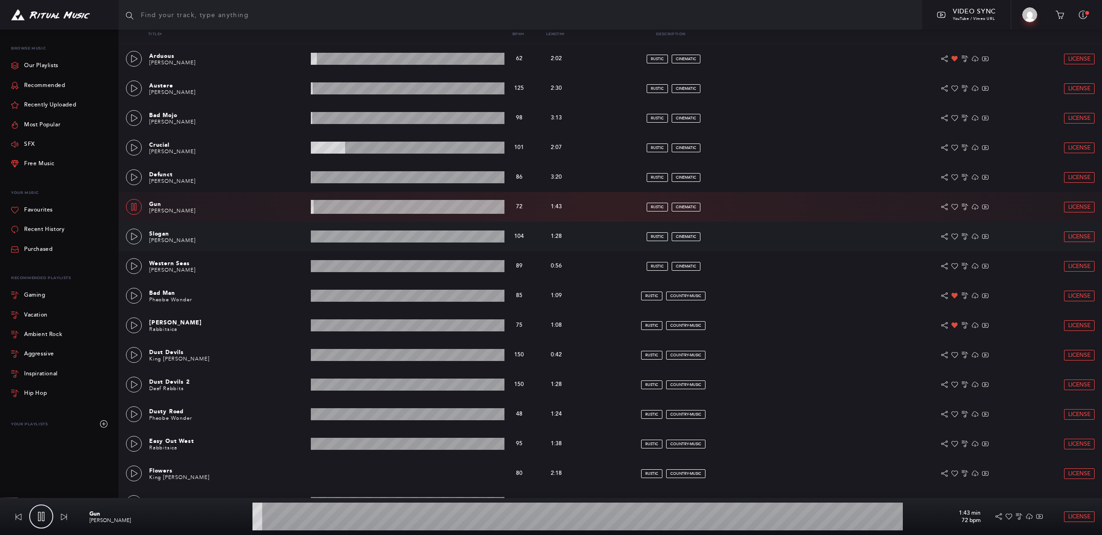
scroll to position [191, 0]
click at [135, 235] on icon at bounding box center [134, 235] width 7 height 7
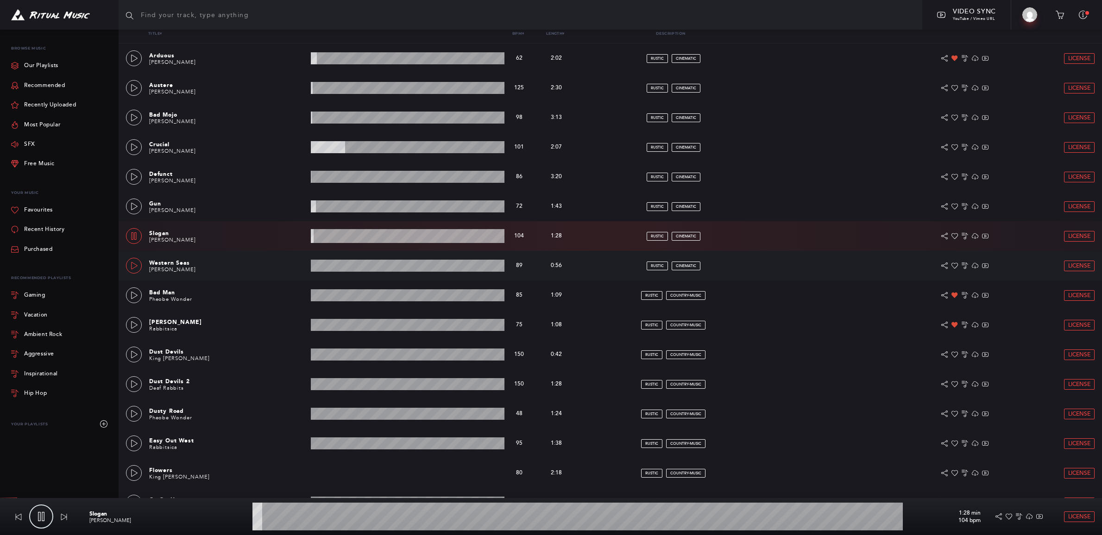
click at [135, 262] on link at bounding box center [134, 266] width 16 height 16
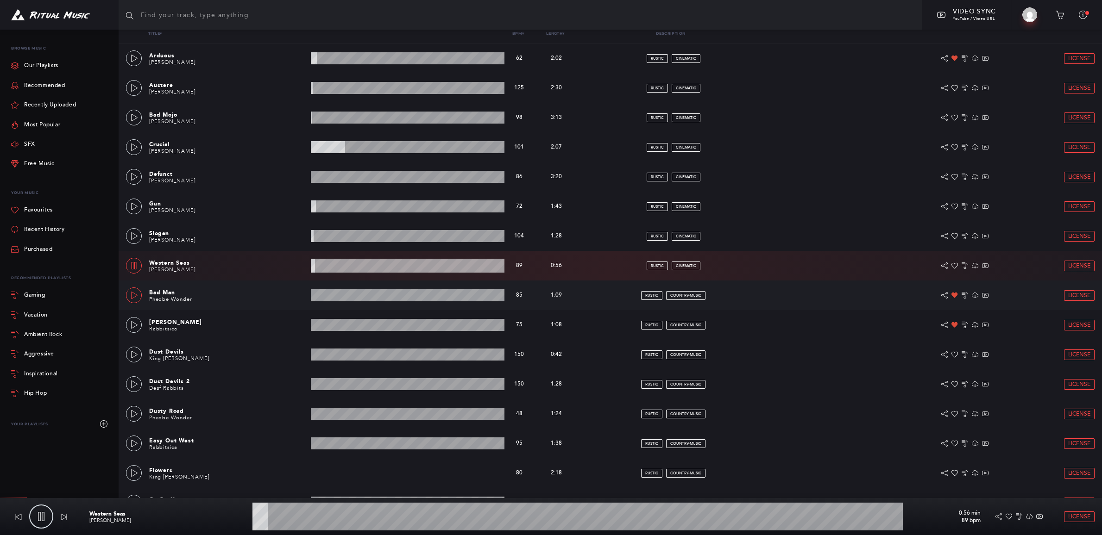
click at [135, 294] on icon at bounding box center [134, 295] width 7 height 7
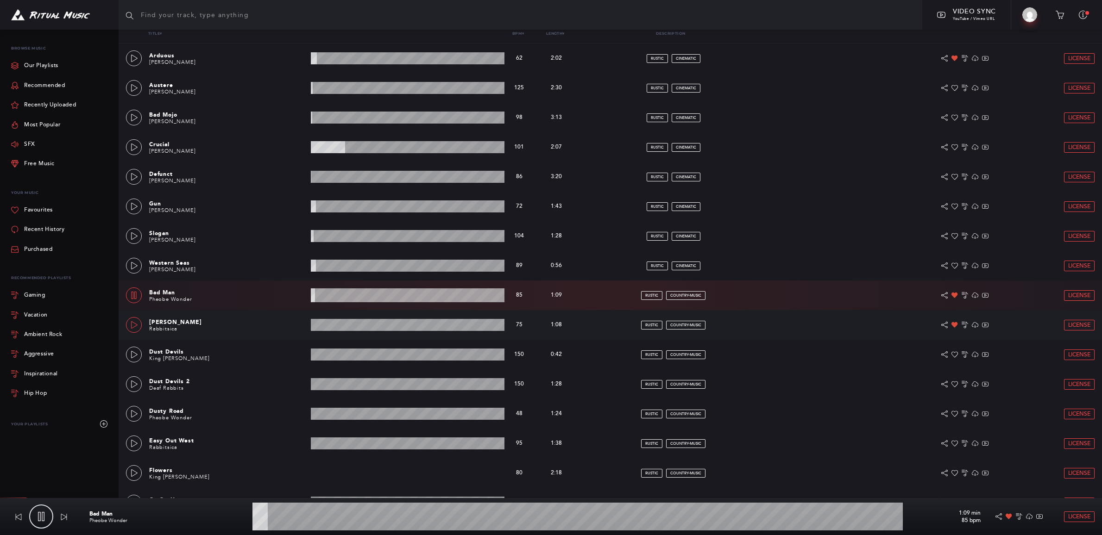
click at [133, 322] on icon at bounding box center [134, 324] width 7 height 7
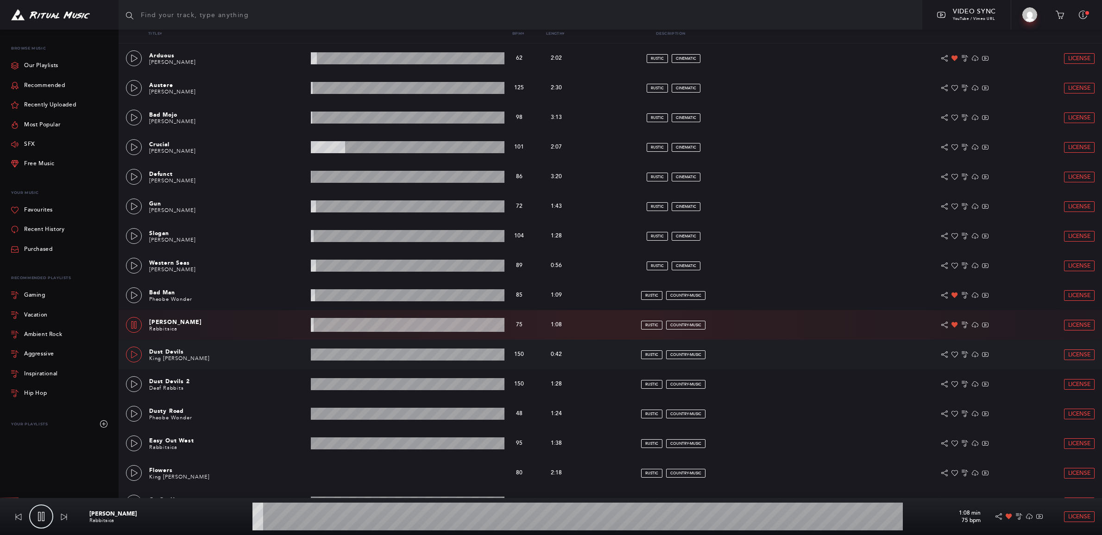
click at [132, 349] on link at bounding box center [134, 355] width 16 height 16
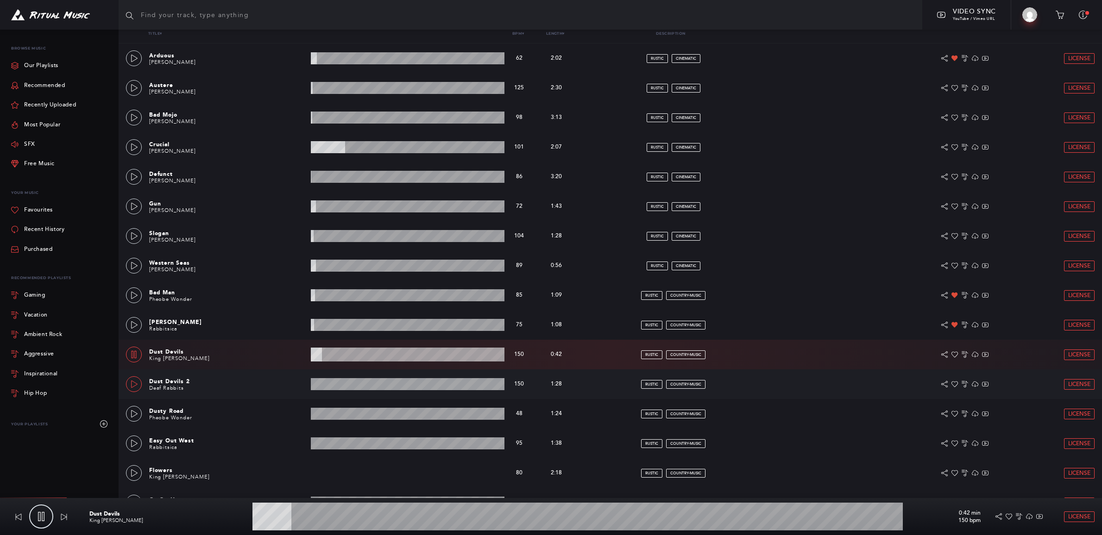
click at [135, 383] on icon at bounding box center [134, 384] width 7 height 7
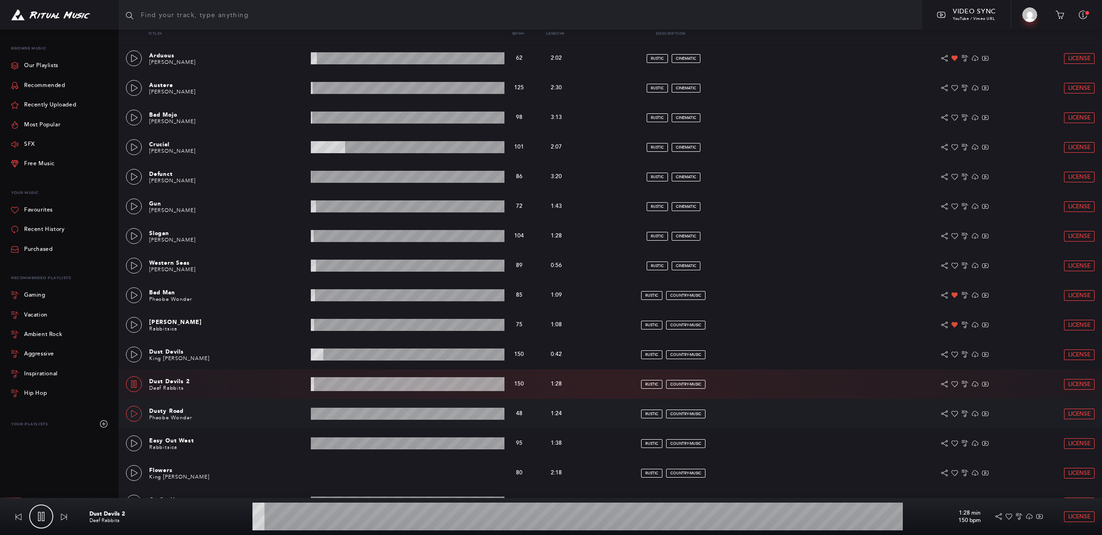
click at [136, 414] on icon at bounding box center [134, 413] width 6 height 7
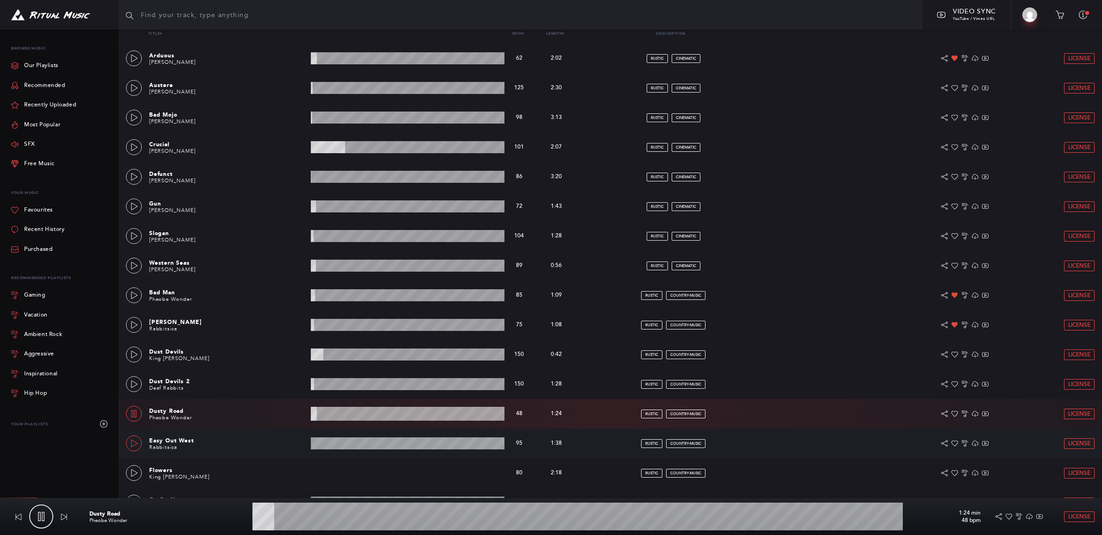
click at [132, 443] on icon at bounding box center [134, 443] width 7 height 7
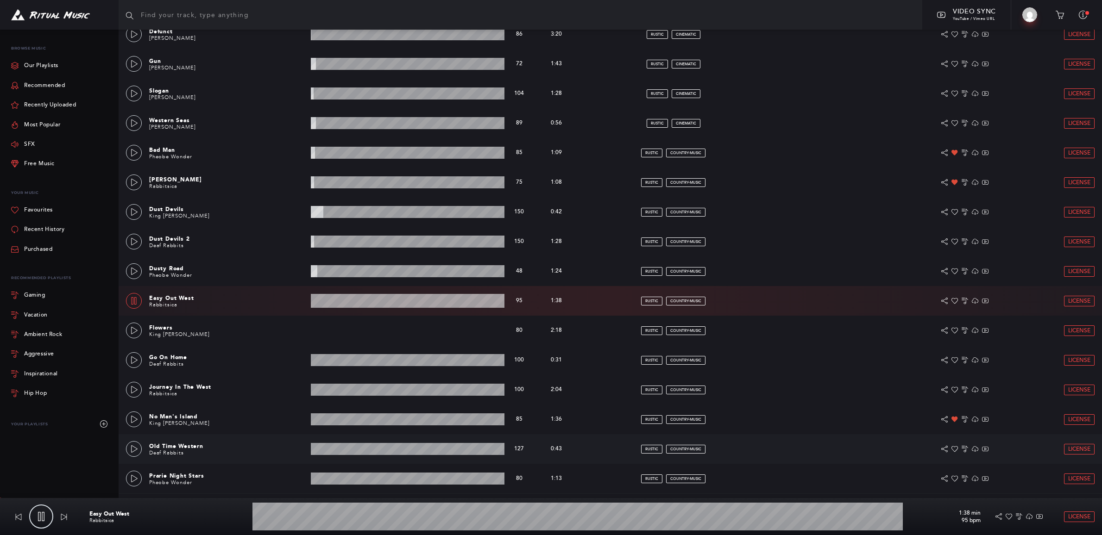
scroll to position [357, 0]
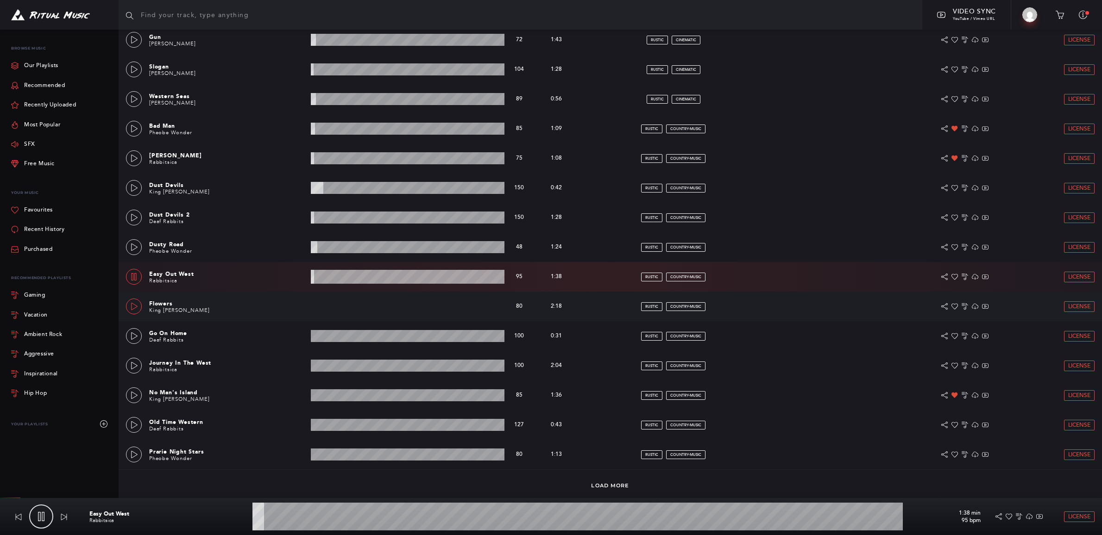
click at [131, 307] on icon at bounding box center [134, 306] width 7 height 7
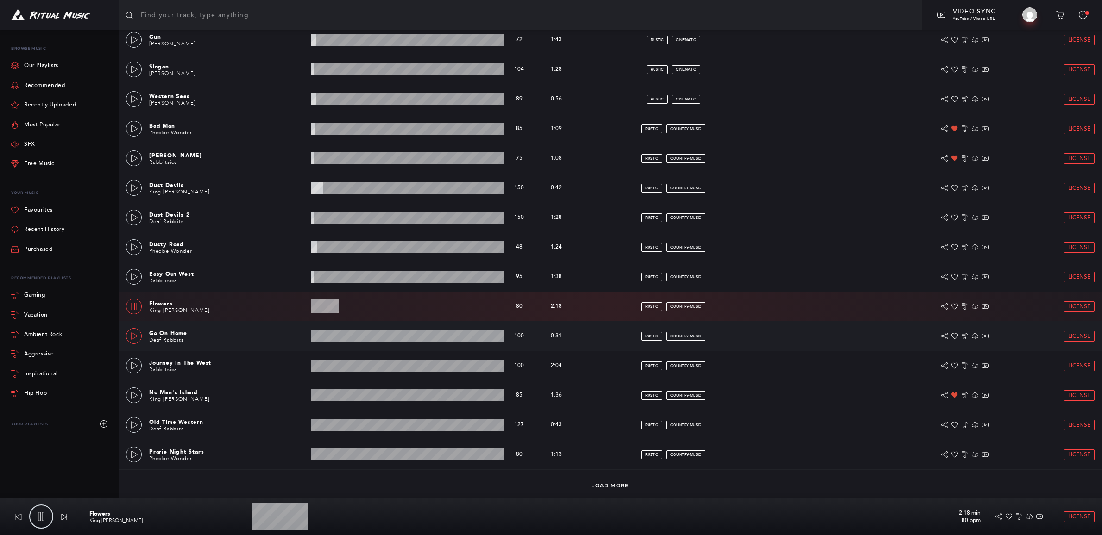
click at [136, 338] on icon at bounding box center [134, 335] width 7 height 7
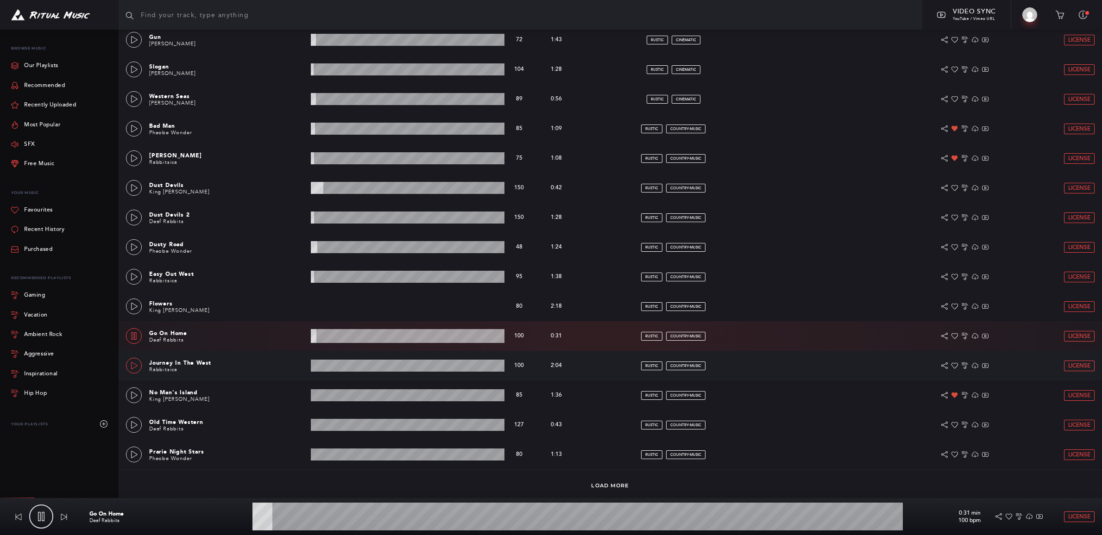
click at [133, 364] on icon at bounding box center [134, 365] width 7 height 7
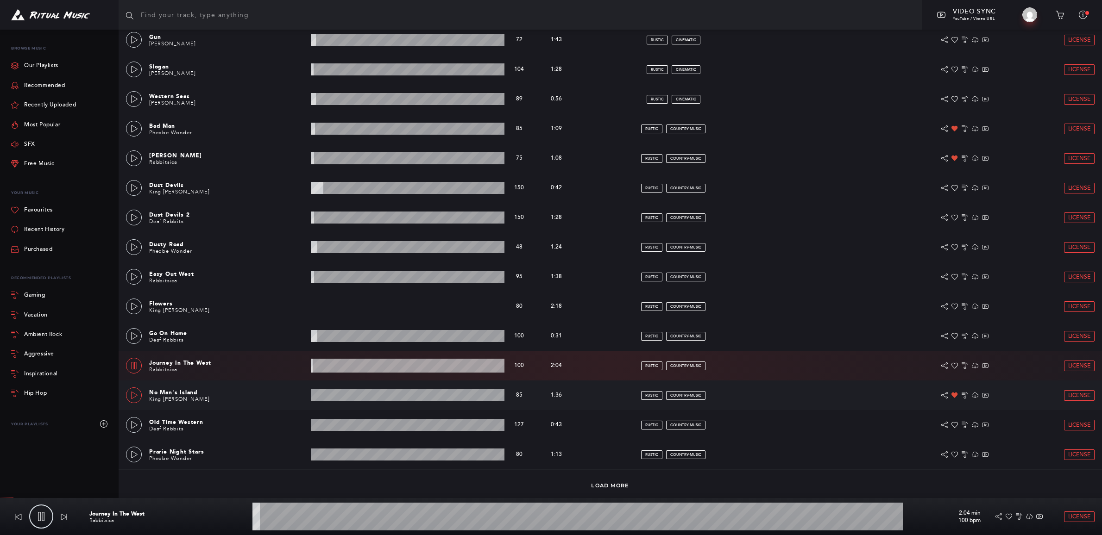
click at [136, 394] on icon at bounding box center [134, 395] width 7 height 7
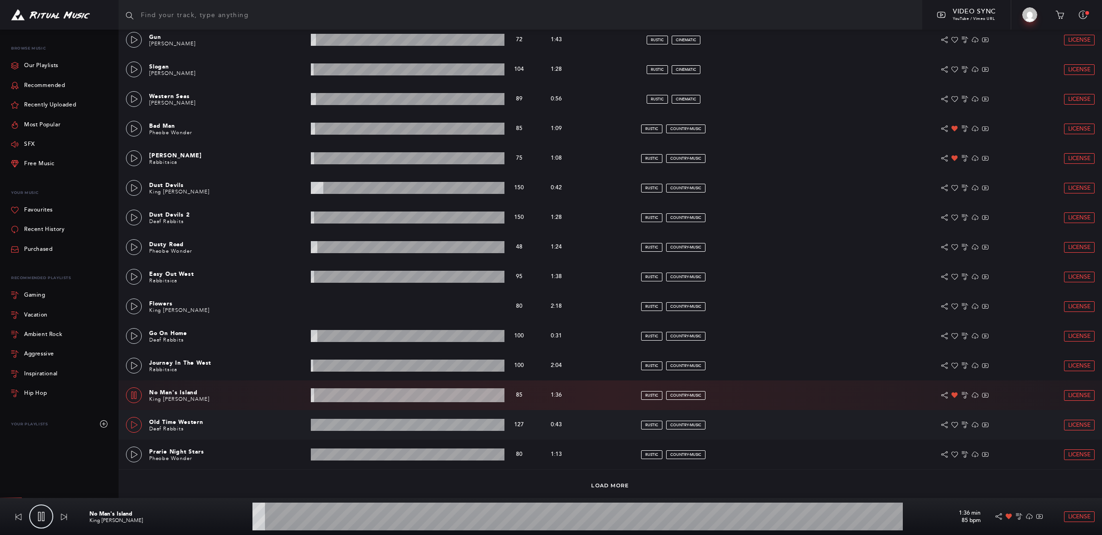
click at [133, 423] on icon at bounding box center [134, 424] width 7 height 7
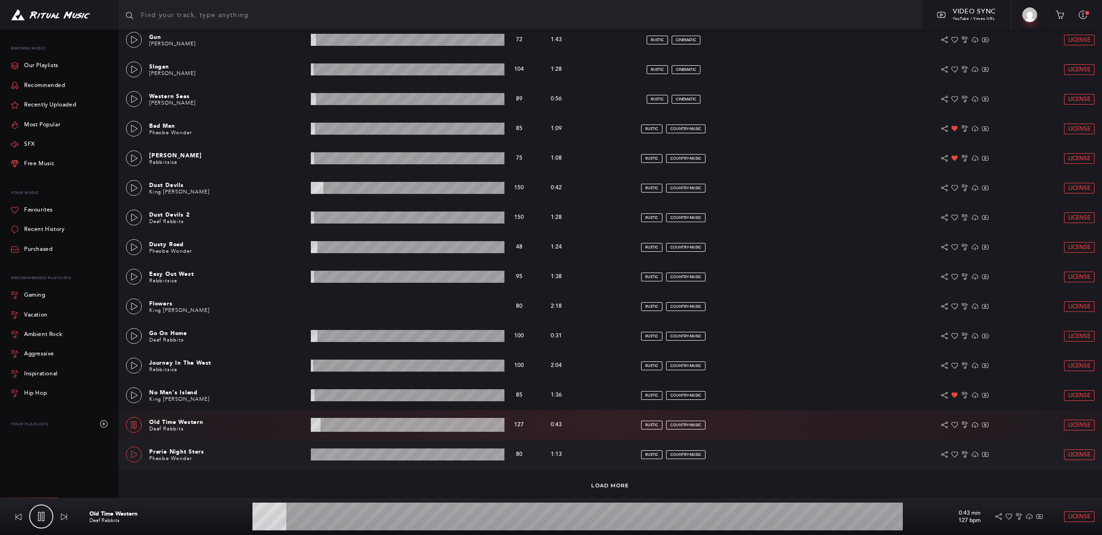
click at [132, 454] on icon at bounding box center [134, 454] width 6 height 7
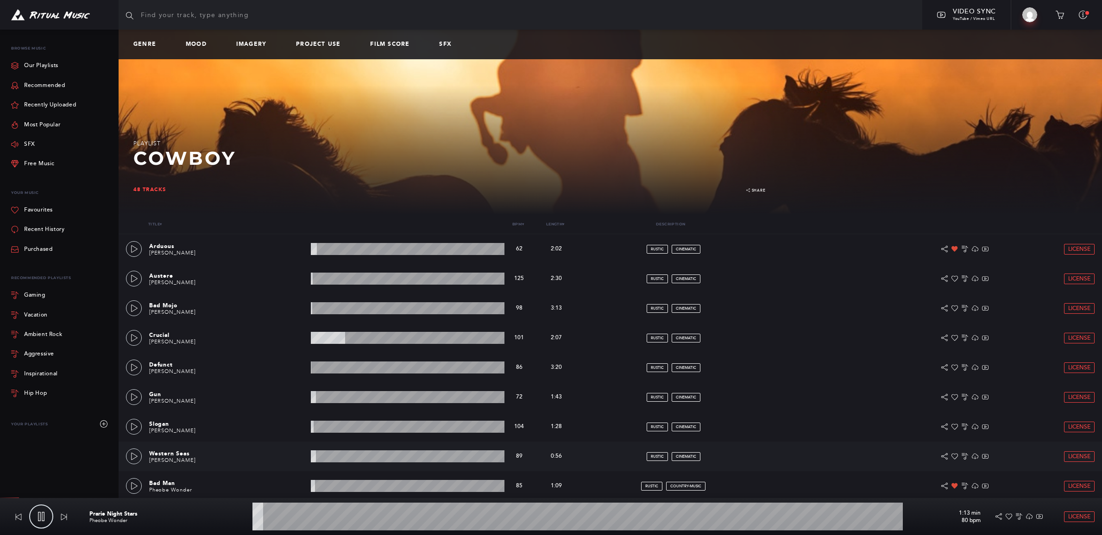
scroll to position [0, 0]
click at [379, 46] on link "Film Score" at bounding box center [393, 44] width 47 height 6
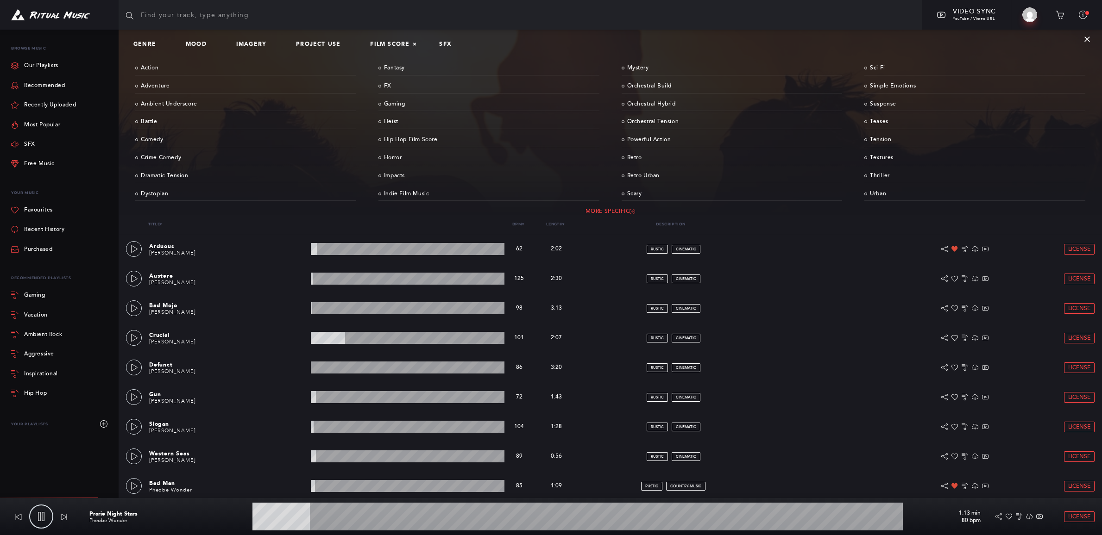
click at [623, 207] on link "More Specific" at bounding box center [610, 212] width 950 height 14
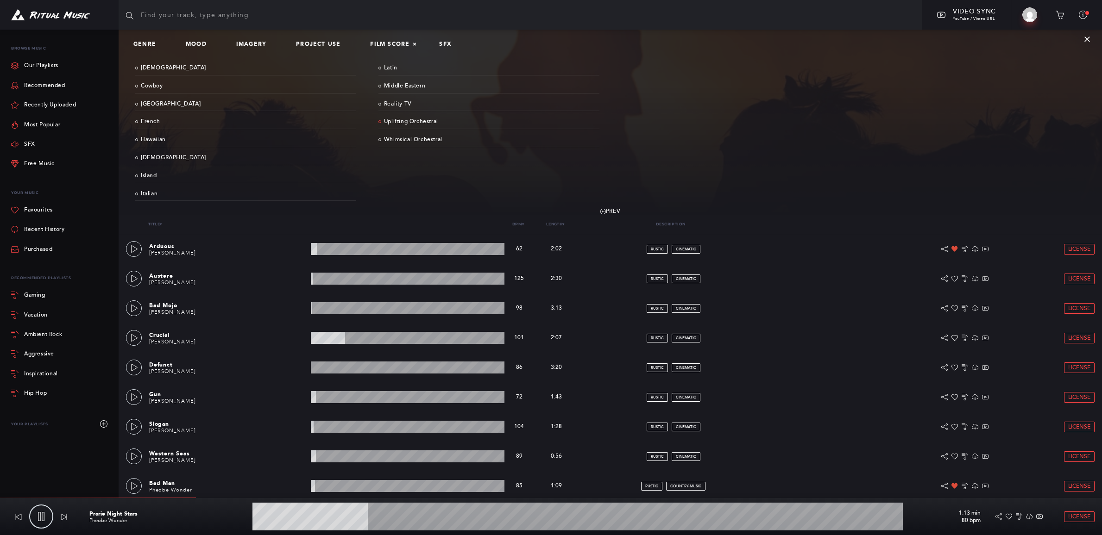
click at [436, 119] on link "Uplifting Orchestral" at bounding box center [488, 122] width 221 height 14
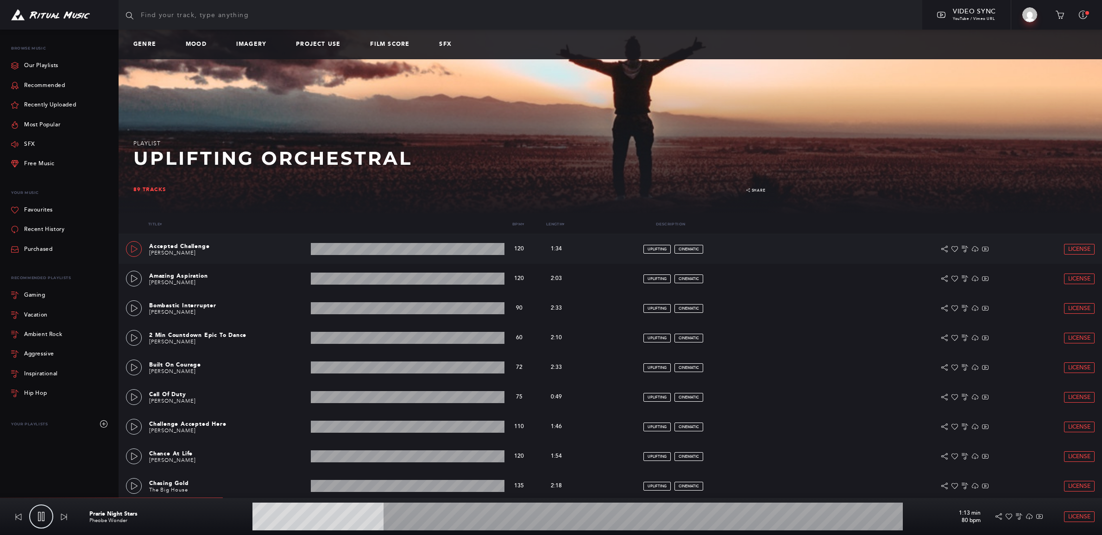
click at [135, 247] on icon at bounding box center [134, 248] width 7 height 7
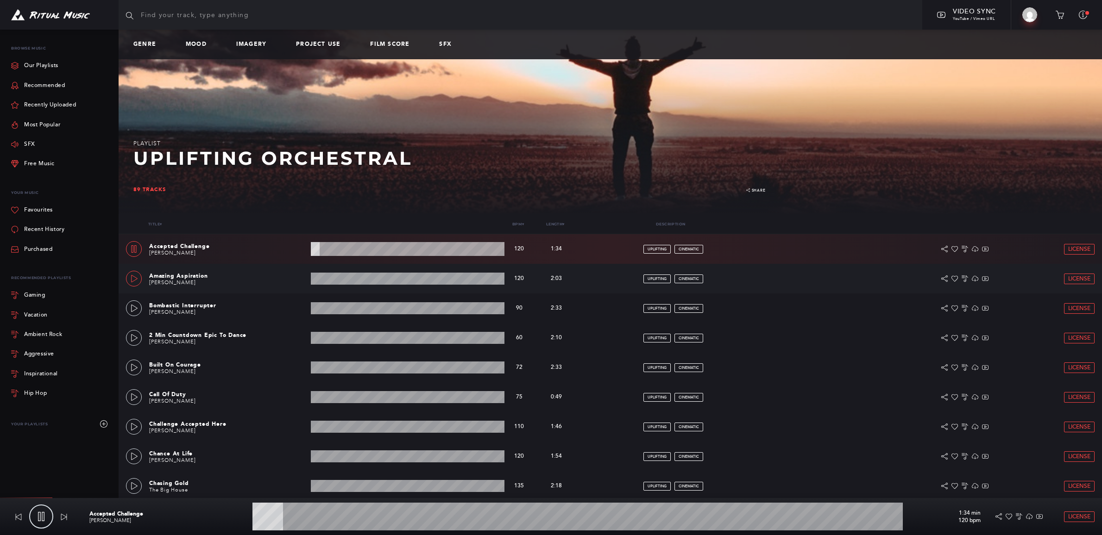
click at [138, 275] on icon at bounding box center [134, 278] width 7 height 7
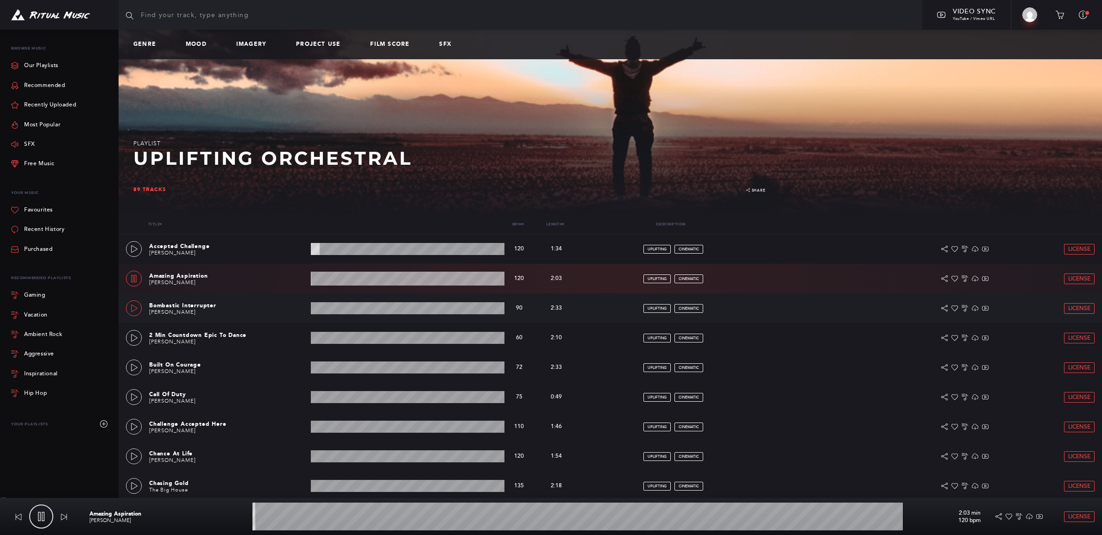
click at [134, 305] on icon at bounding box center [134, 308] width 7 height 7
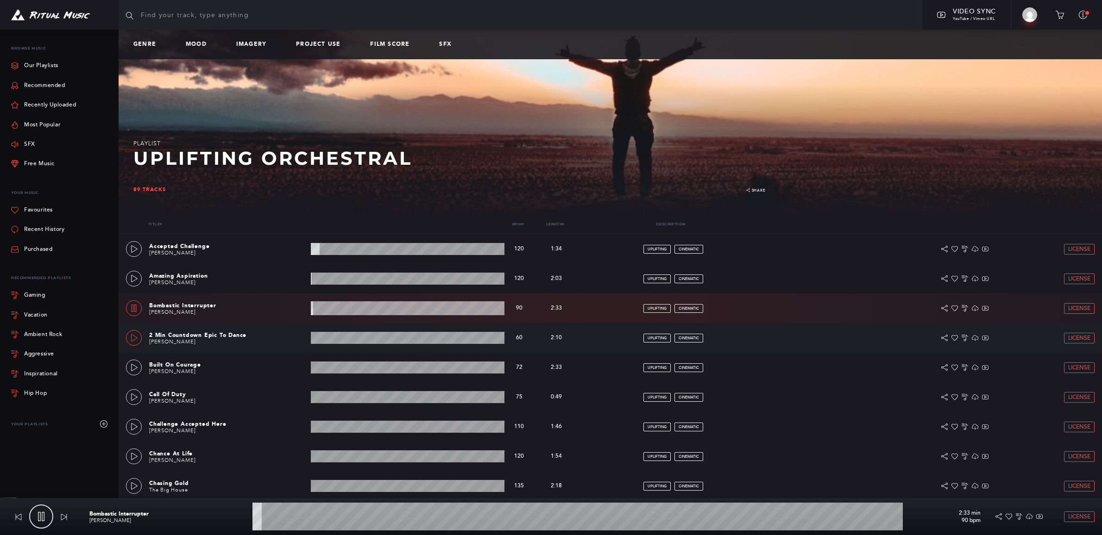
click at [134, 336] on icon at bounding box center [134, 337] width 6 height 7
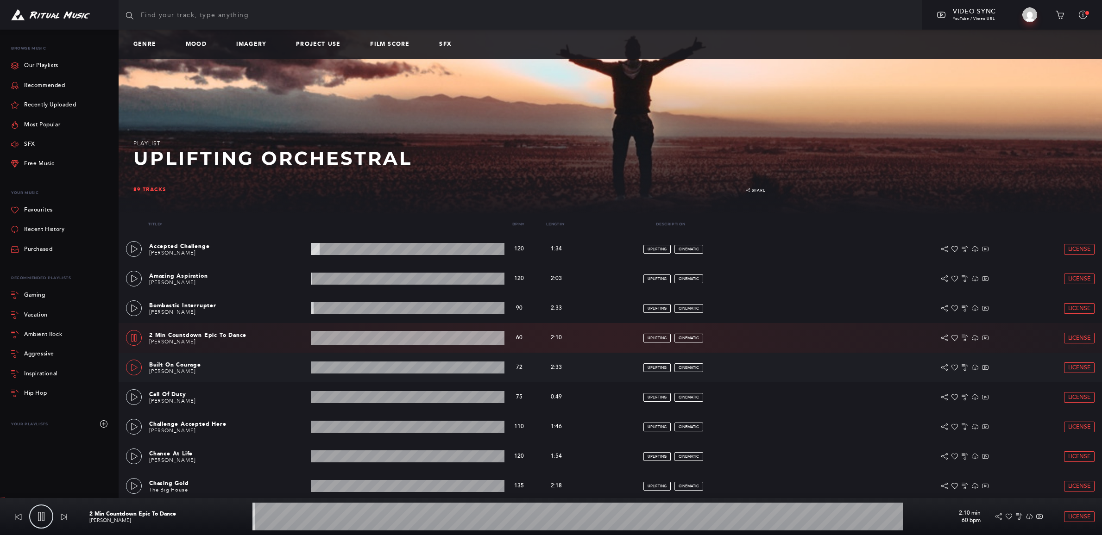
click at [131, 370] on icon at bounding box center [134, 367] width 7 height 7
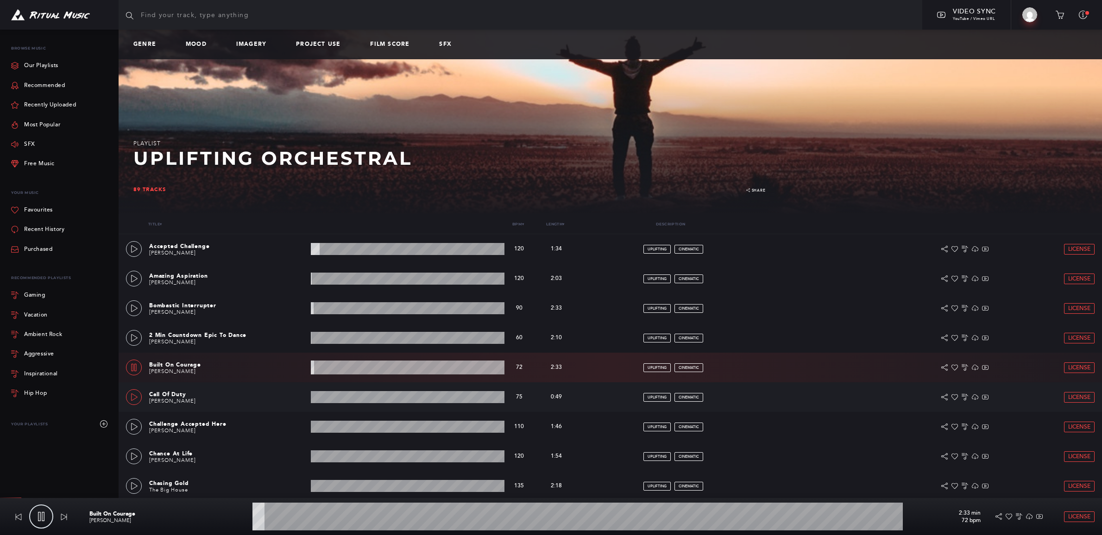
click at [133, 398] on icon at bounding box center [134, 397] width 7 height 7
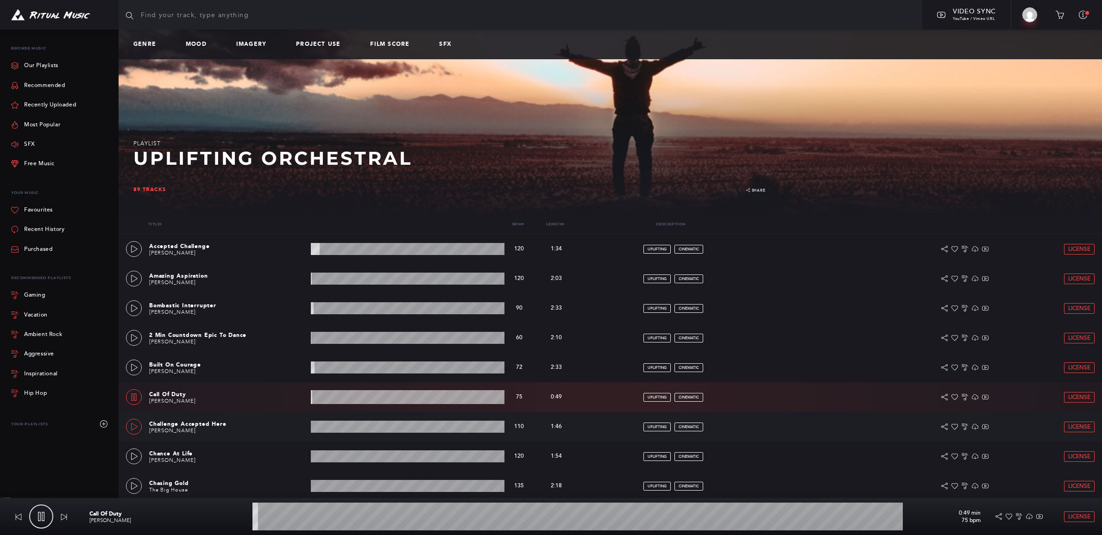
click at [133, 427] on icon at bounding box center [134, 426] width 7 height 7
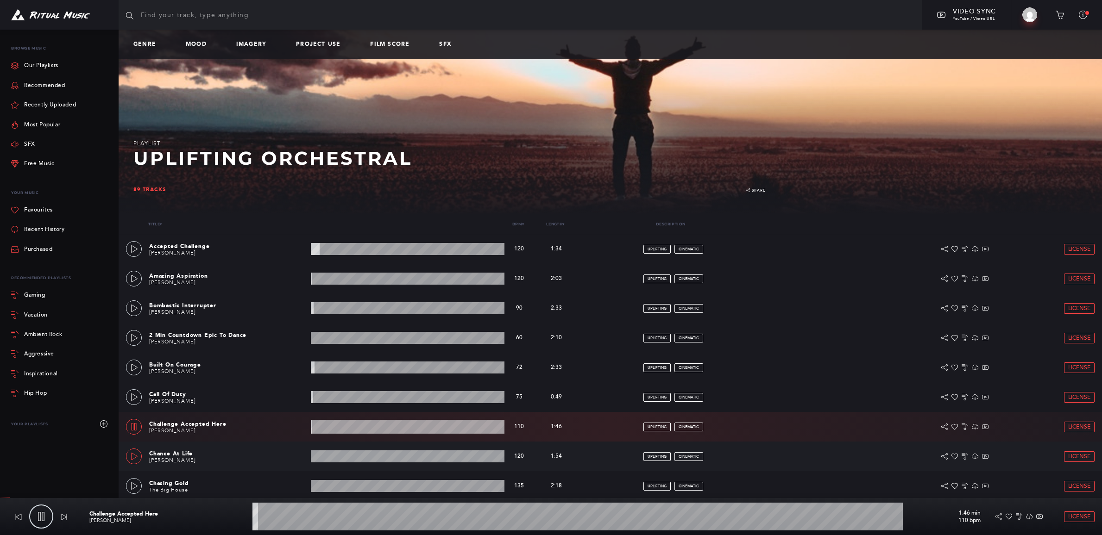
click at [135, 460] on link at bounding box center [134, 457] width 16 height 16
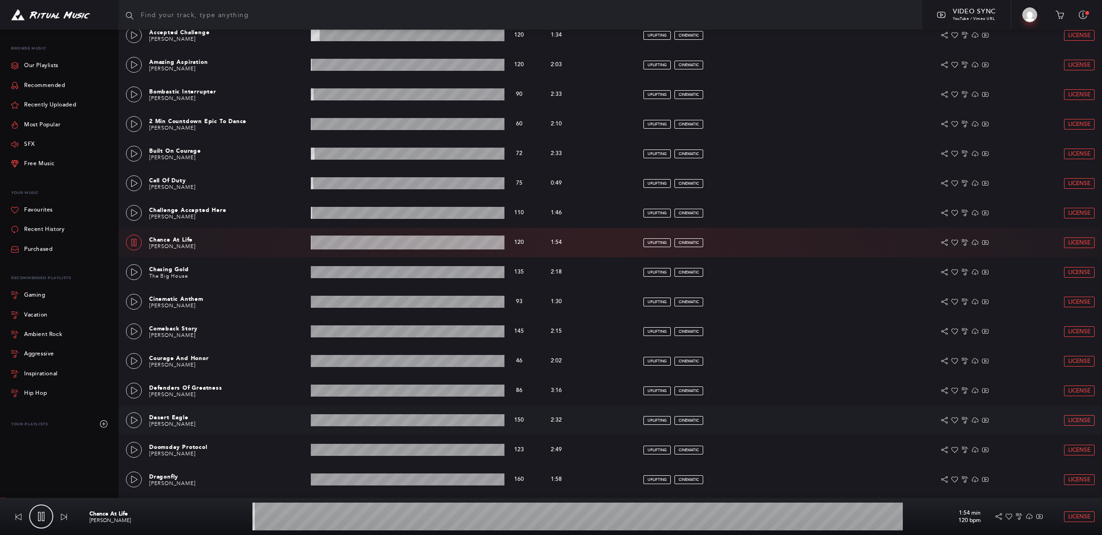
scroll to position [219, 0]
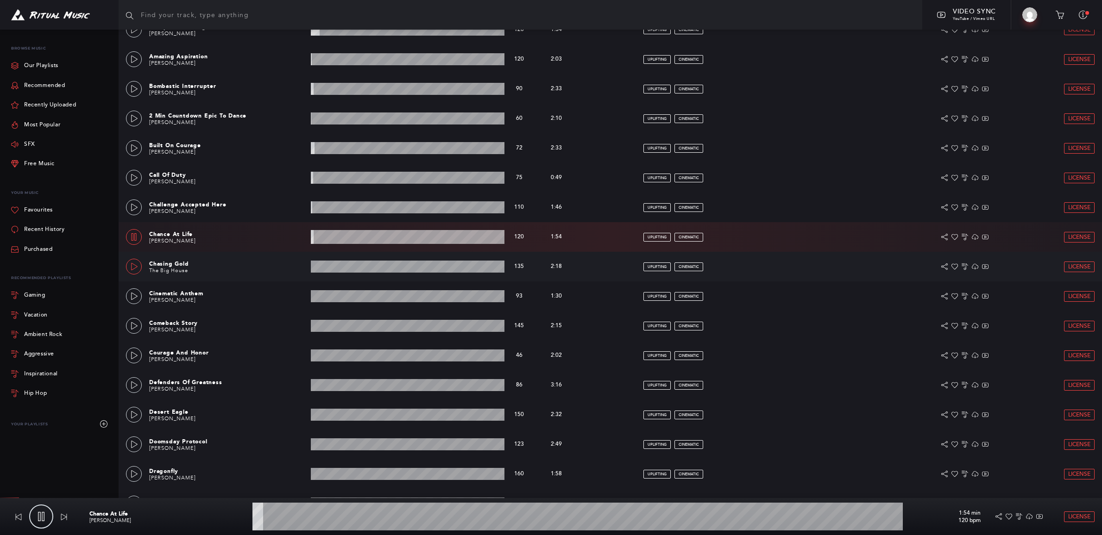
click at [133, 265] on icon at bounding box center [134, 266] width 7 height 7
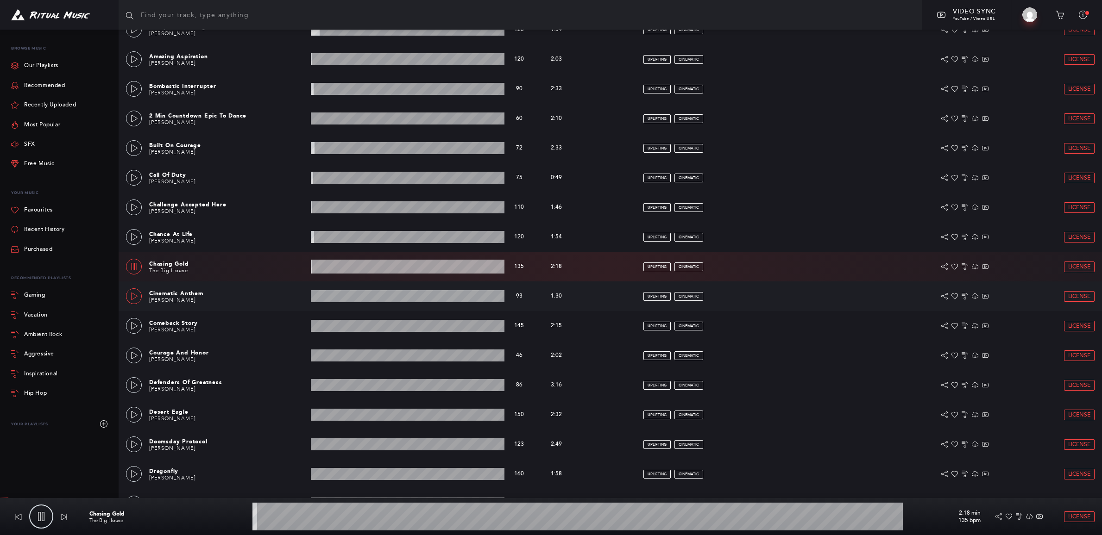
click at [138, 298] on icon at bounding box center [134, 296] width 7 height 7
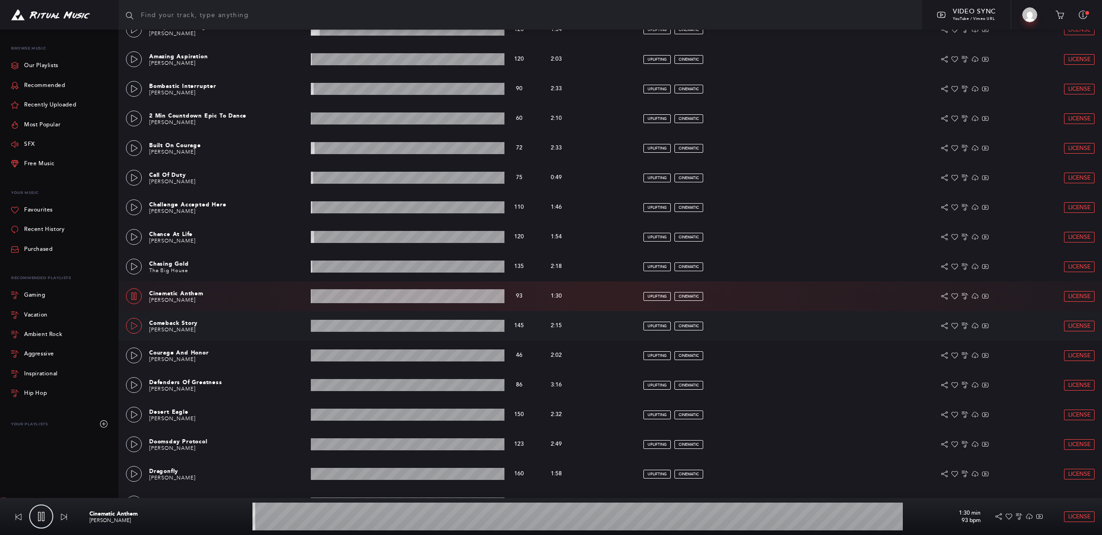
click at [135, 328] on icon at bounding box center [134, 325] width 7 height 7
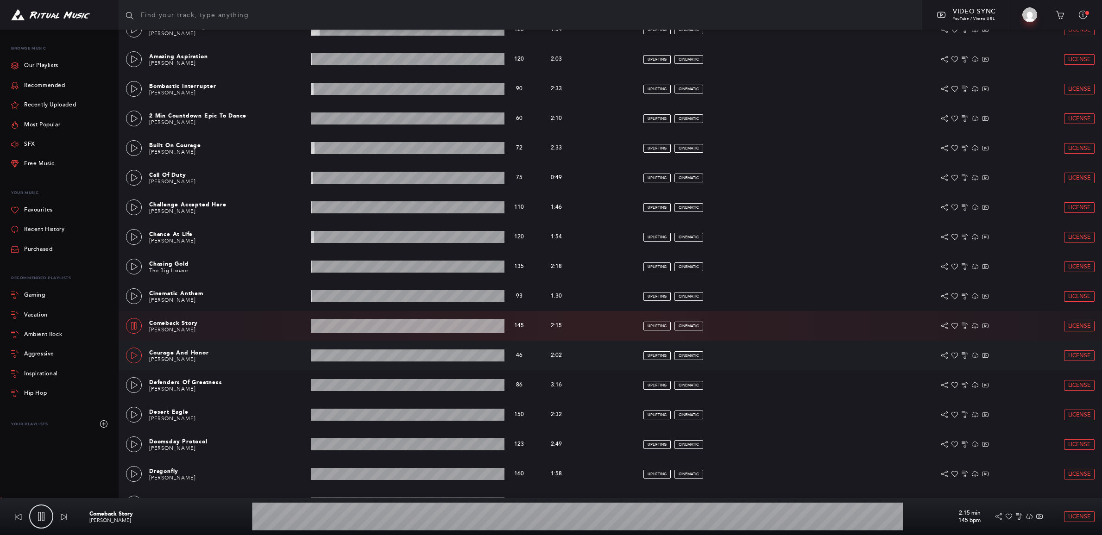
click at [135, 352] on icon at bounding box center [134, 355] width 7 height 7
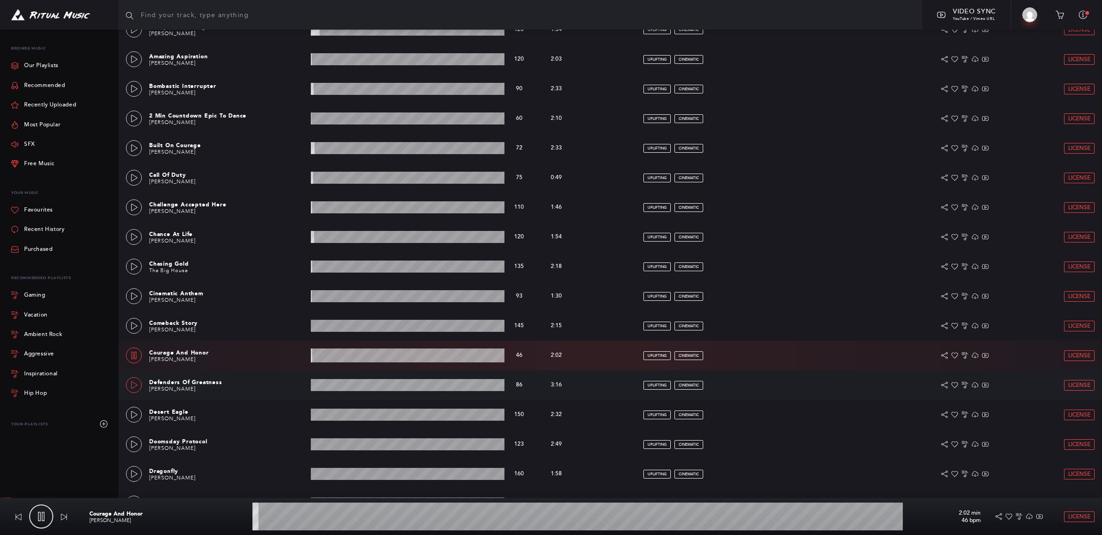
click at [134, 382] on icon at bounding box center [134, 385] width 7 height 7
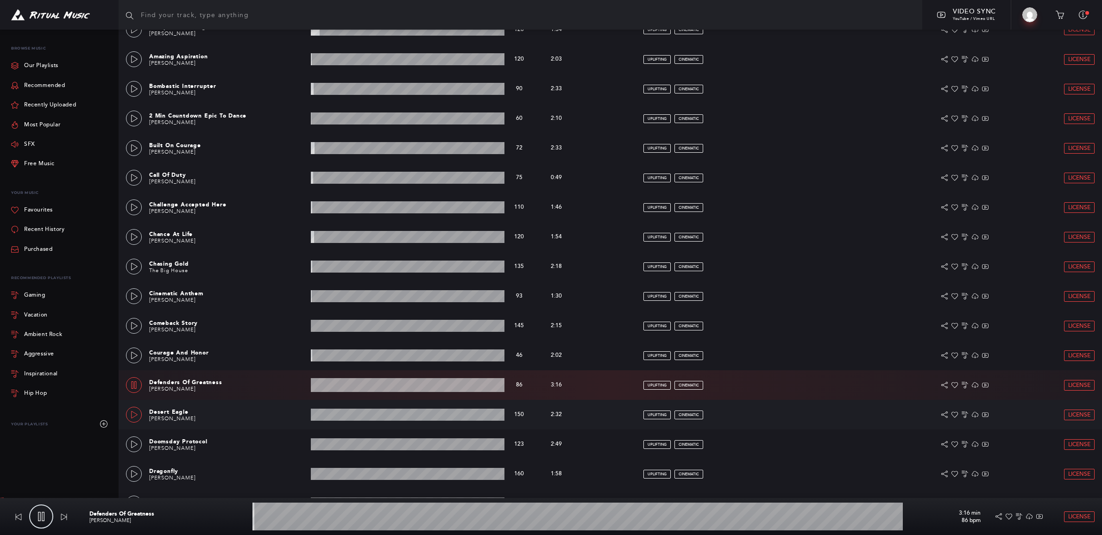
click at [137, 413] on icon at bounding box center [134, 414] width 7 height 7
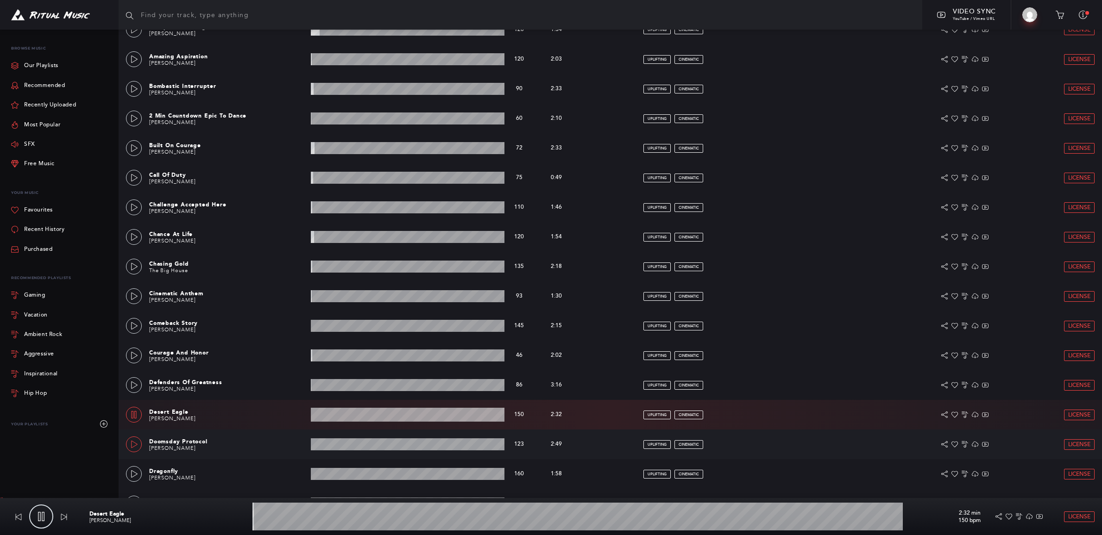
click at [134, 443] on icon at bounding box center [134, 444] width 7 height 7
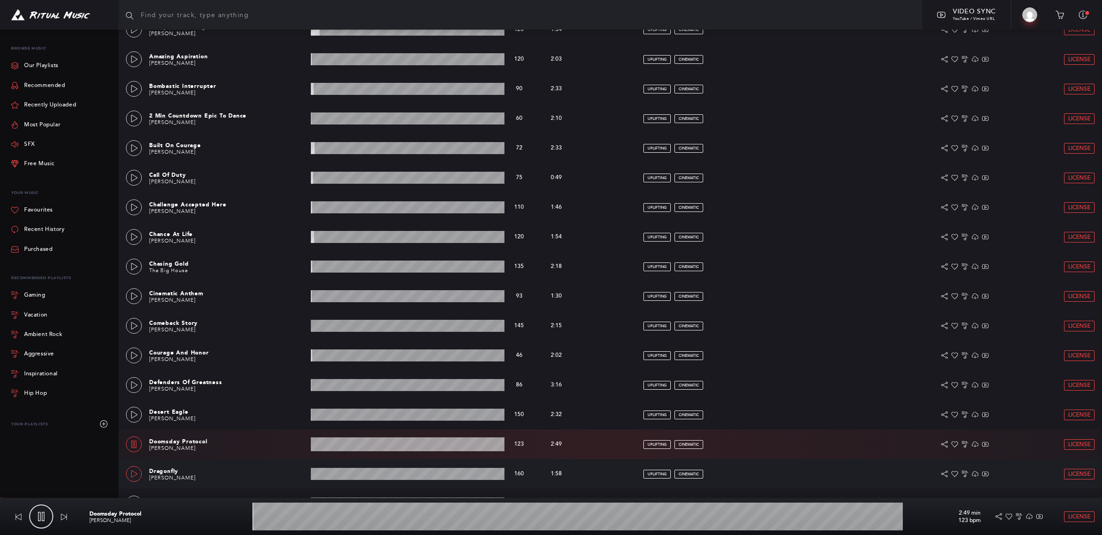
click at [135, 477] on icon at bounding box center [134, 473] width 7 height 7
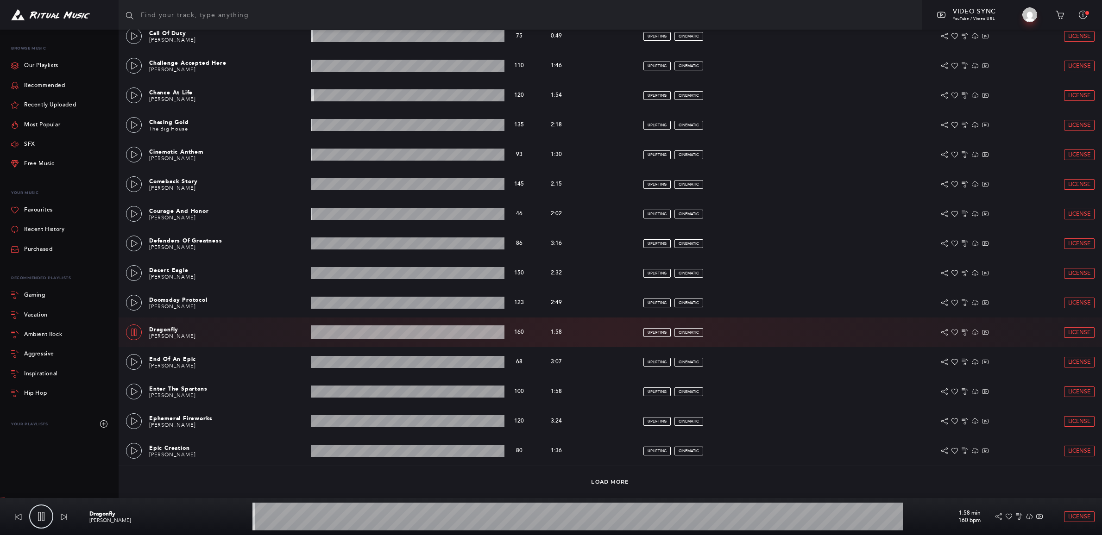
scroll to position [361, 0]
click at [134, 363] on icon at bounding box center [134, 362] width 7 height 7
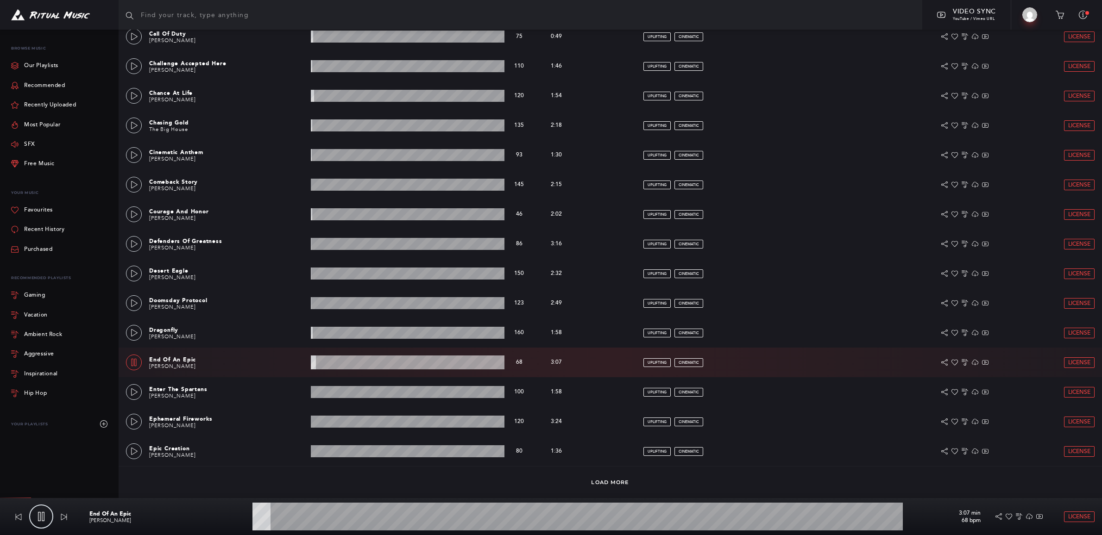
click at [327, 364] on wave at bounding box center [408, 363] width 194 height 14
click at [344, 364] on wave at bounding box center [408, 363] width 194 height 14
click at [360, 364] on wave at bounding box center [408, 363] width 194 height 14
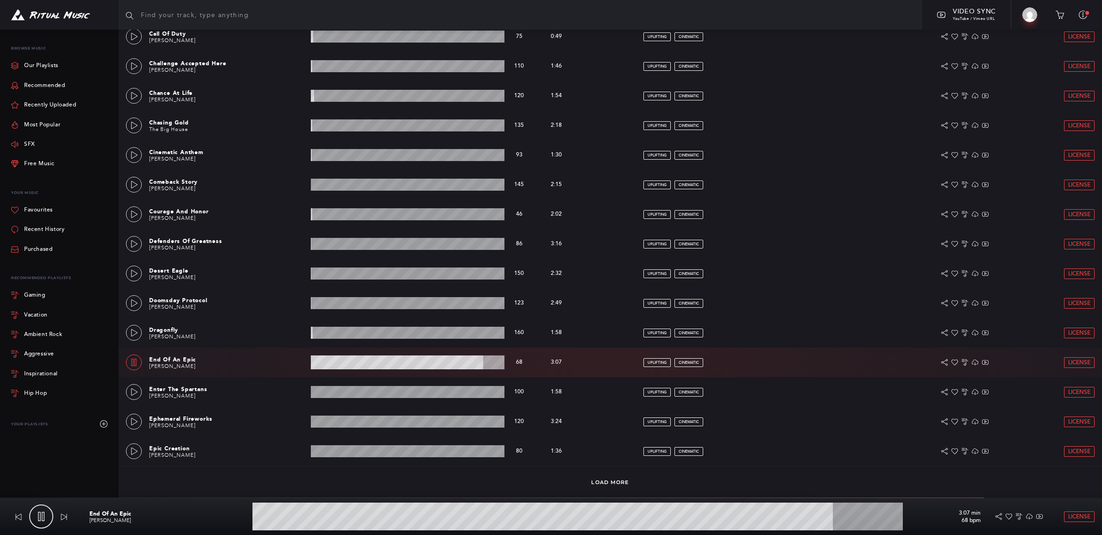
drag, startPoint x: 132, startPoint y: 358, endPoint x: 144, endPoint y: 358, distance: 11.1
click at [133, 358] on link at bounding box center [134, 363] width 16 height 16
type input "89.44"
click at [254, 12] on input "text" at bounding box center [520, 15] width 803 height 30
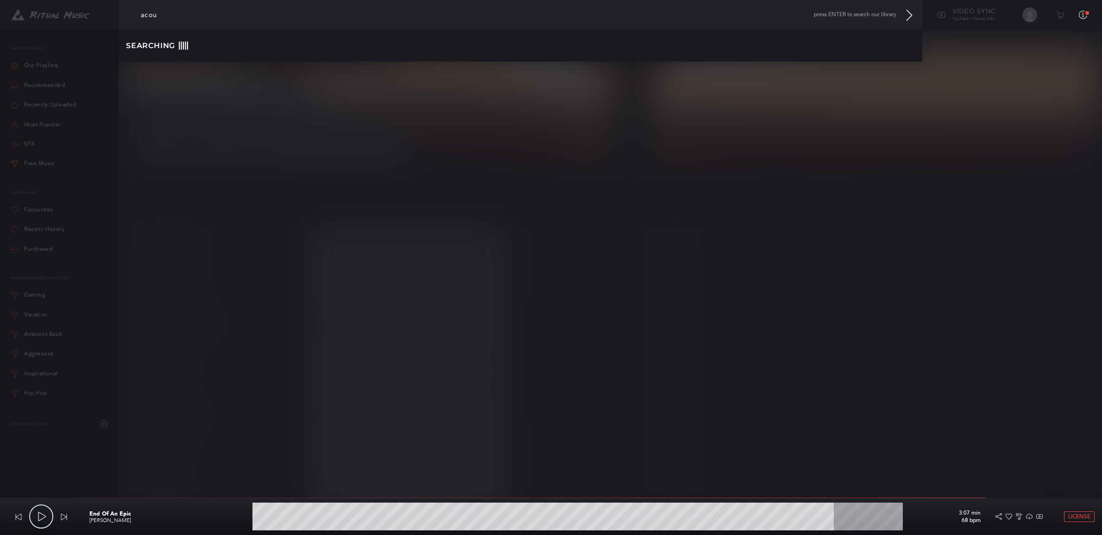
scroll to position [8, 0]
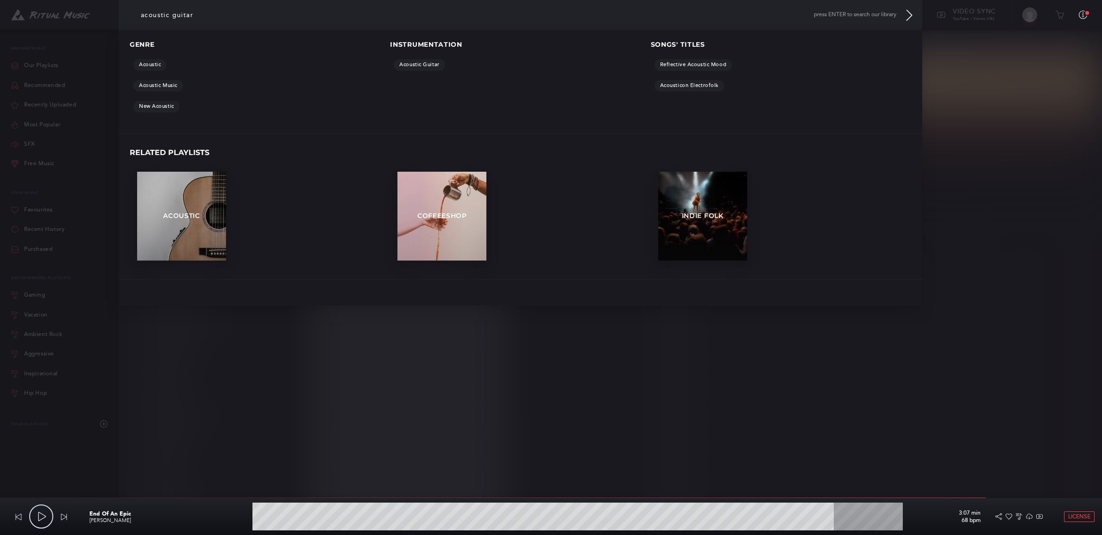
type input "acoustic guitar"
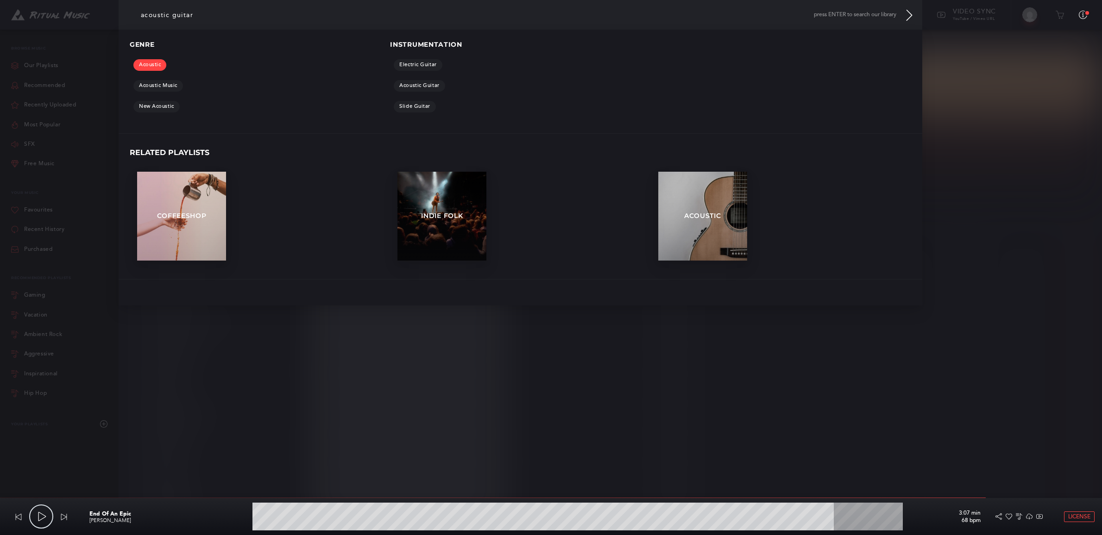
click at [156, 63] on link "Acoustic" at bounding box center [149, 65] width 33 height 12
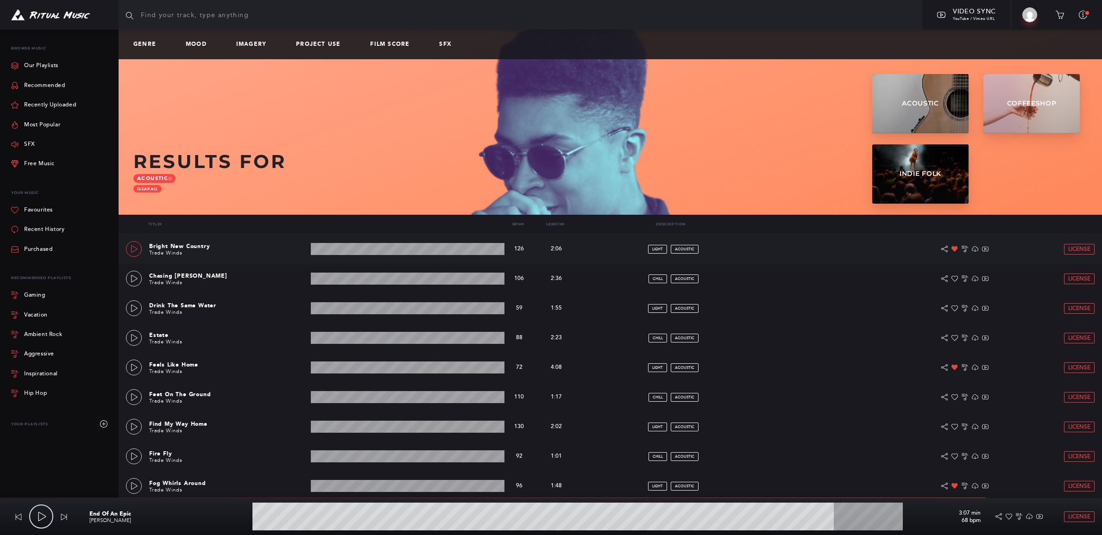
click at [138, 251] on link at bounding box center [134, 249] width 16 height 16
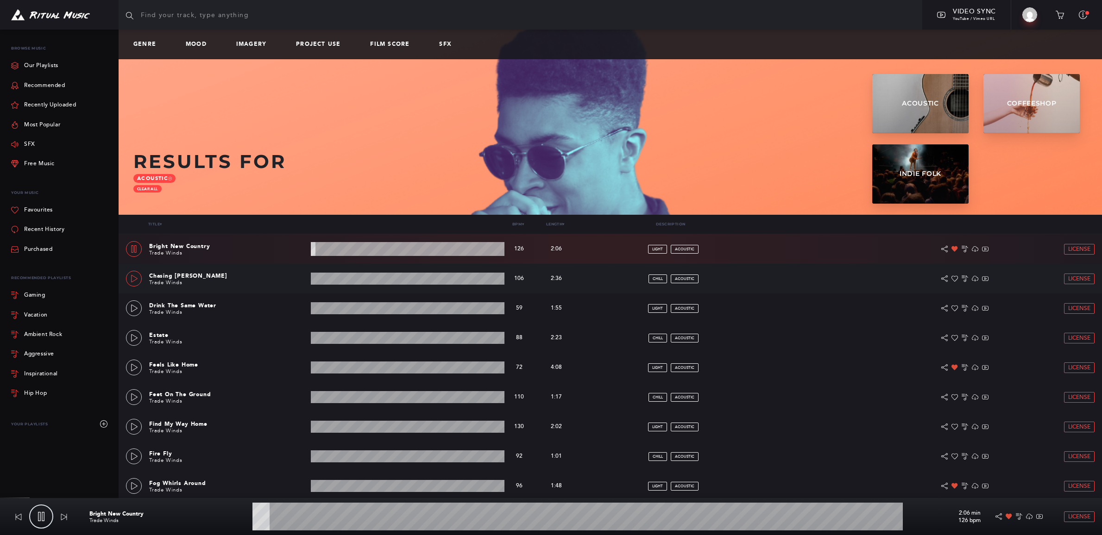
click at [132, 276] on icon at bounding box center [134, 278] width 6 height 7
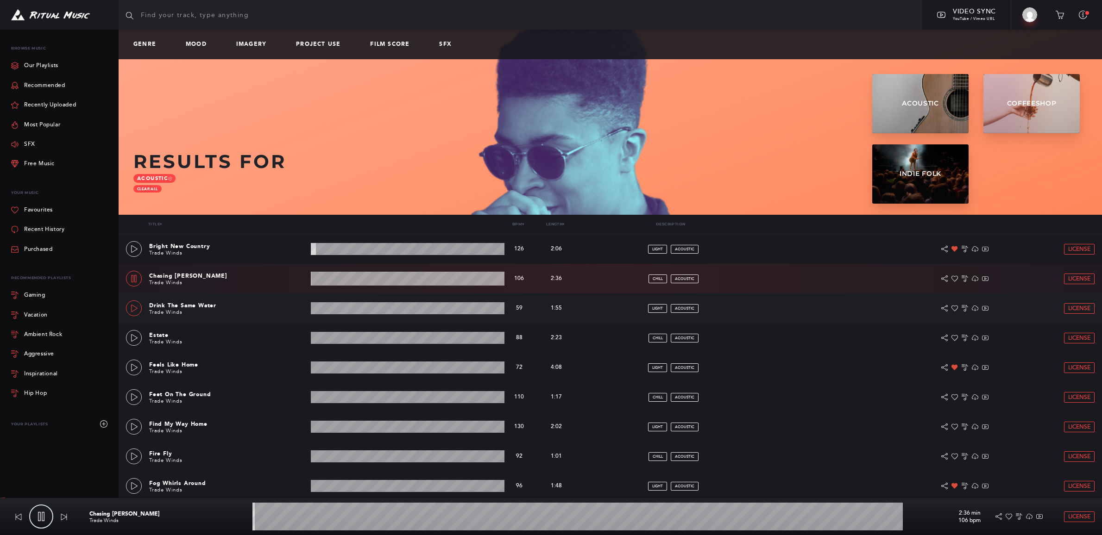
click at [134, 311] on icon at bounding box center [134, 308] width 7 height 7
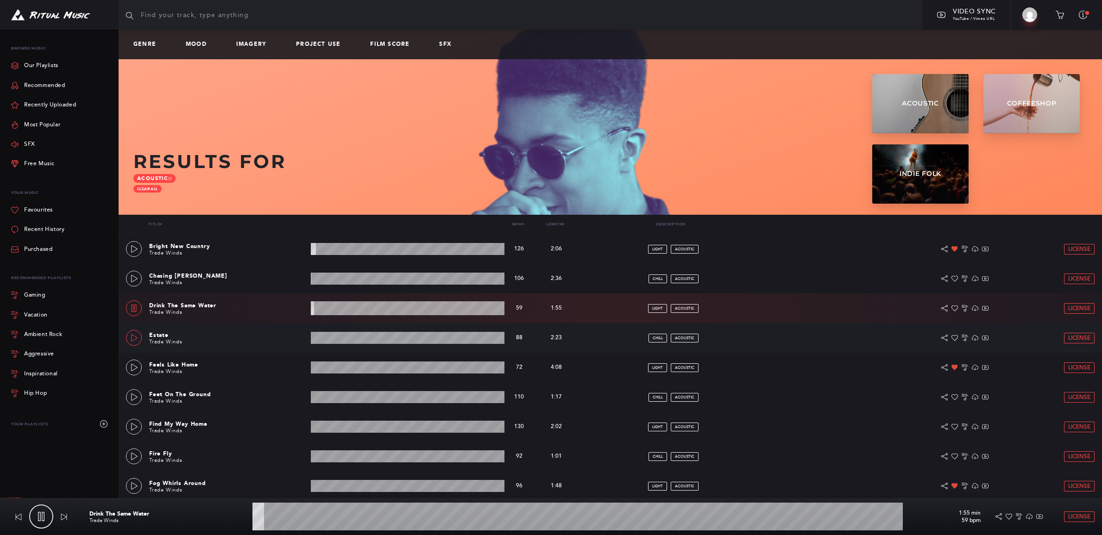
click at [133, 338] on icon at bounding box center [134, 337] width 7 height 7
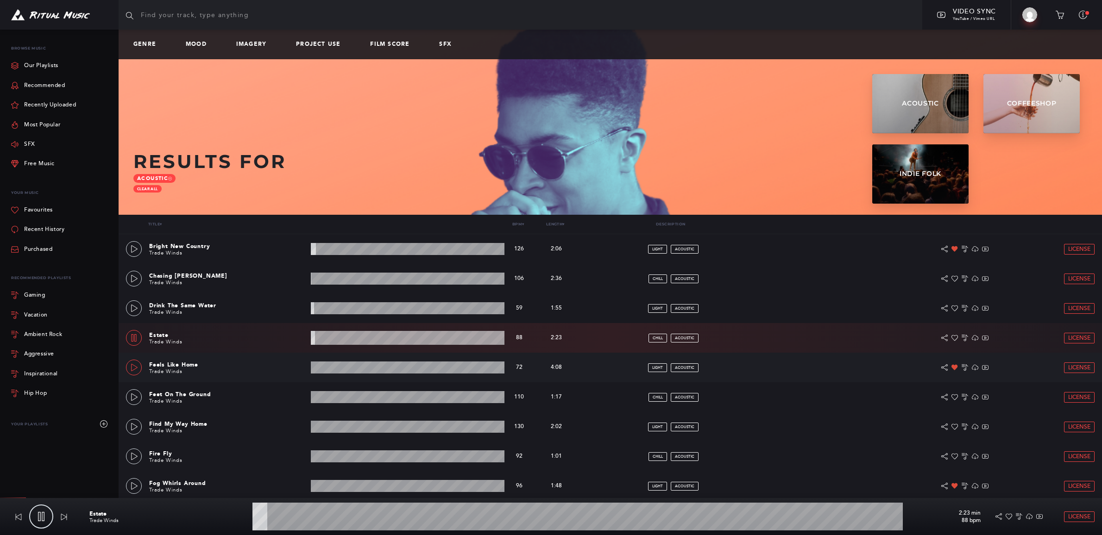
click at [135, 369] on icon at bounding box center [134, 367] width 6 height 7
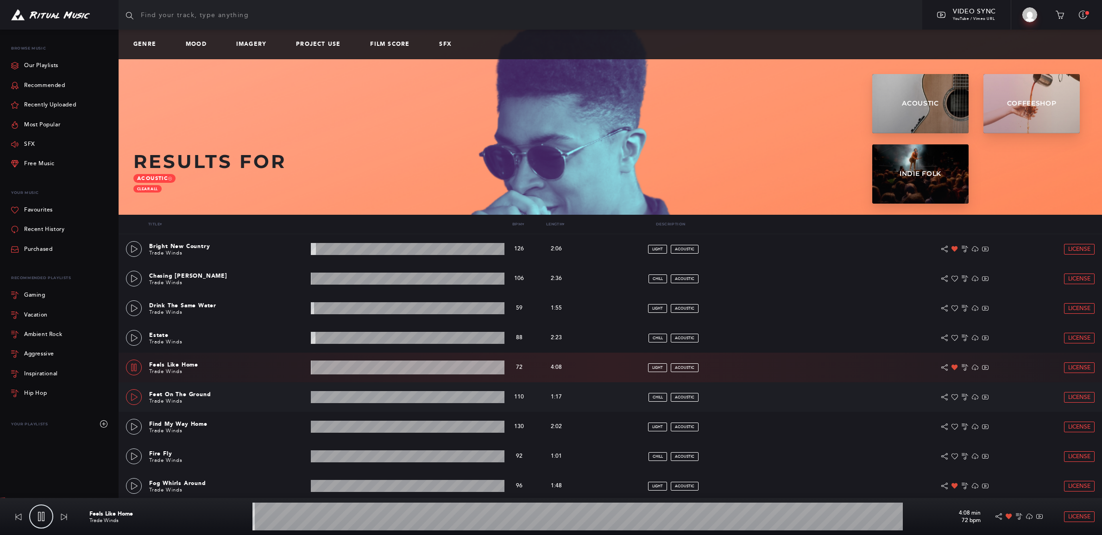
click at [134, 396] on icon at bounding box center [134, 397] width 7 height 7
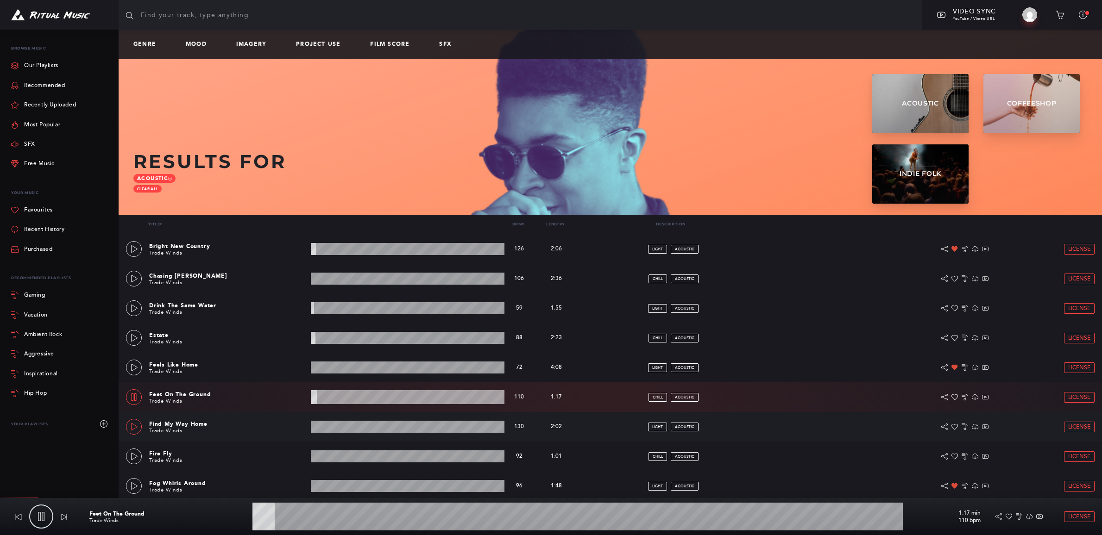
click at [132, 430] on icon at bounding box center [134, 426] width 6 height 7
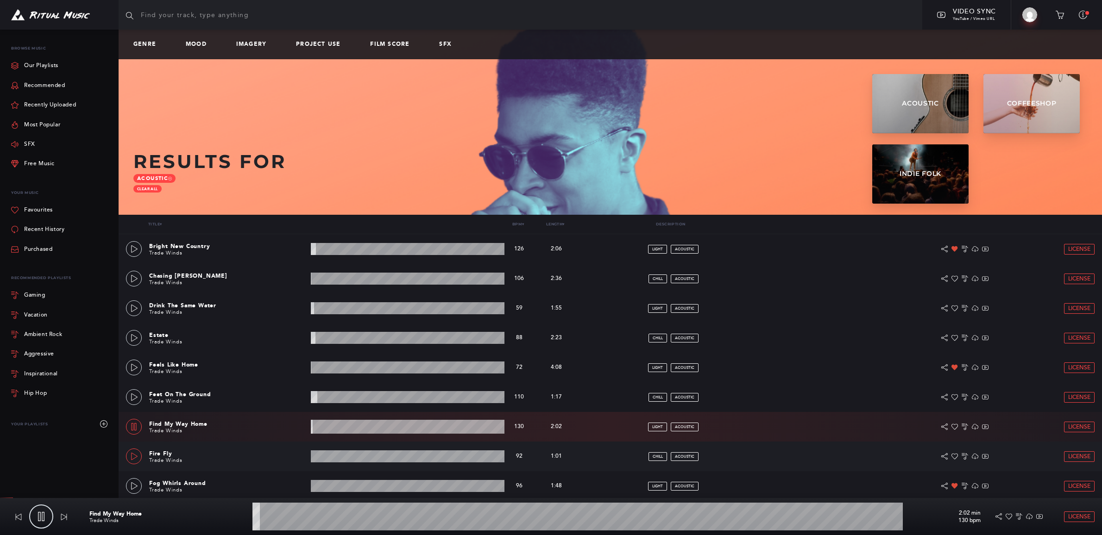
click at [133, 453] on icon at bounding box center [134, 456] width 7 height 7
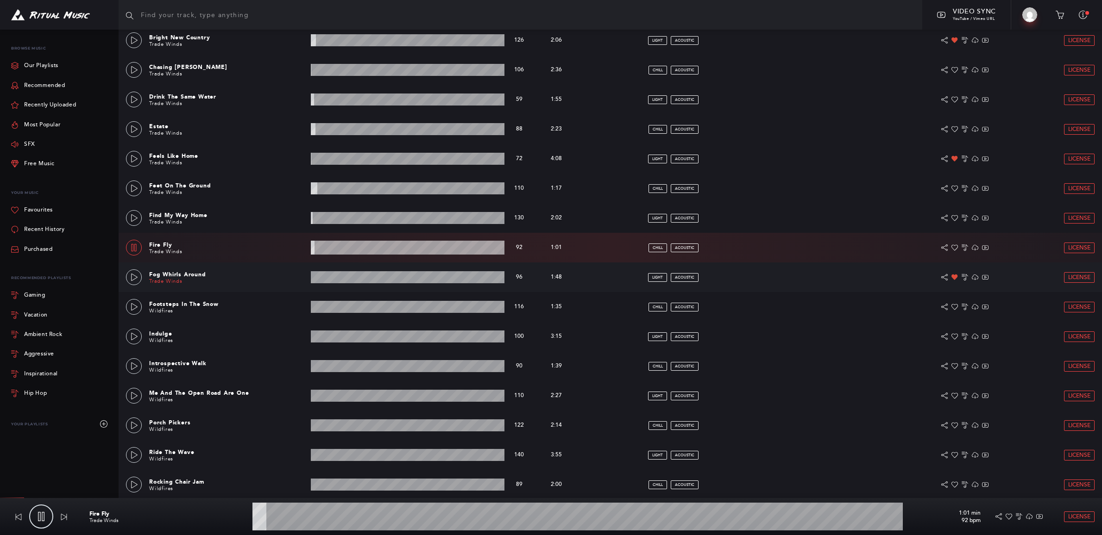
scroll to position [210, 0]
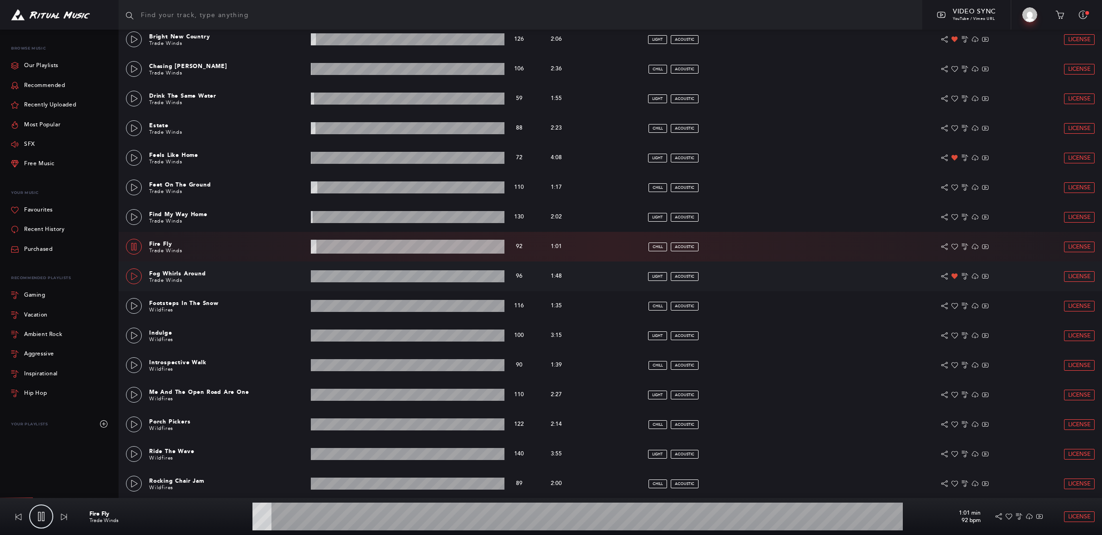
click at [137, 276] on icon at bounding box center [134, 276] width 7 height 7
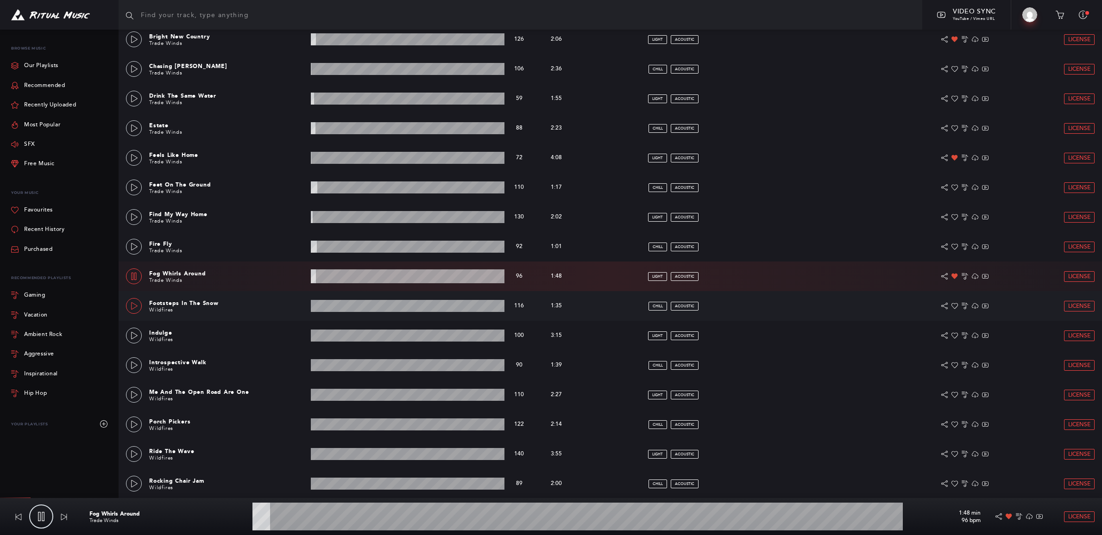
click at [134, 303] on icon at bounding box center [134, 305] width 7 height 7
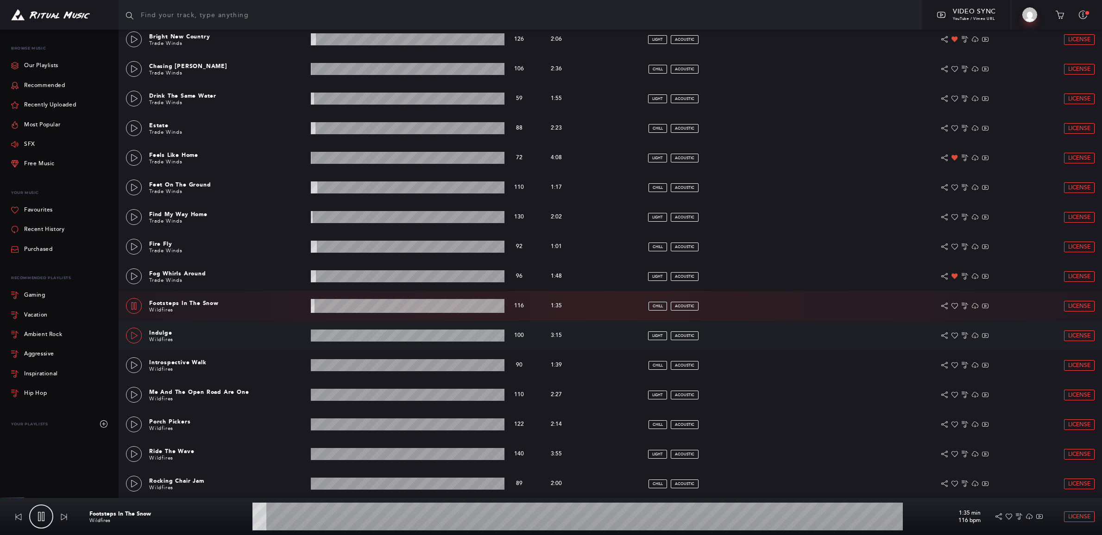
click at [132, 331] on link at bounding box center [134, 336] width 16 height 16
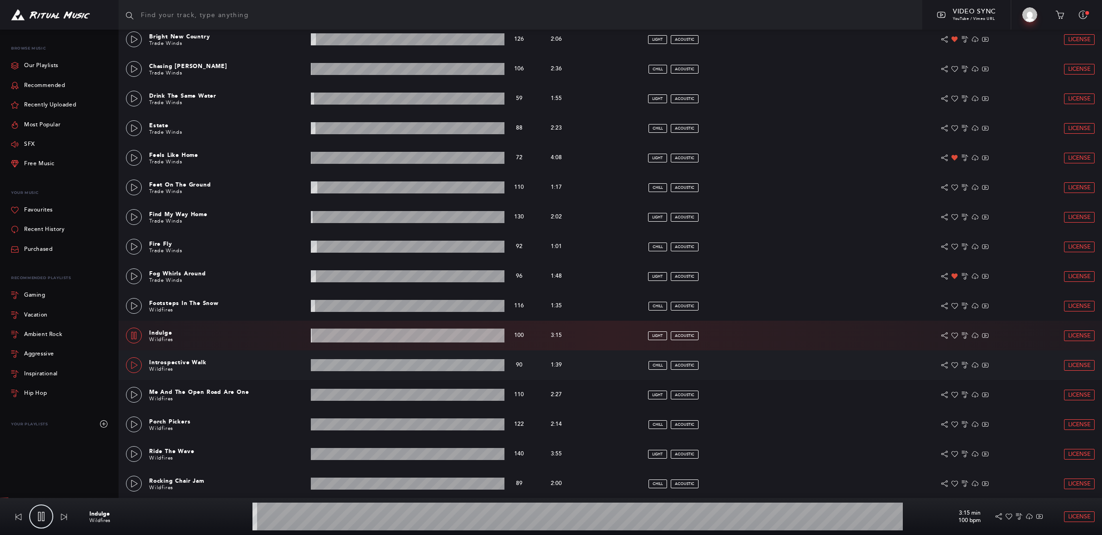
click at [136, 366] on icon at bounding box center [134, 365] width 6 height 7
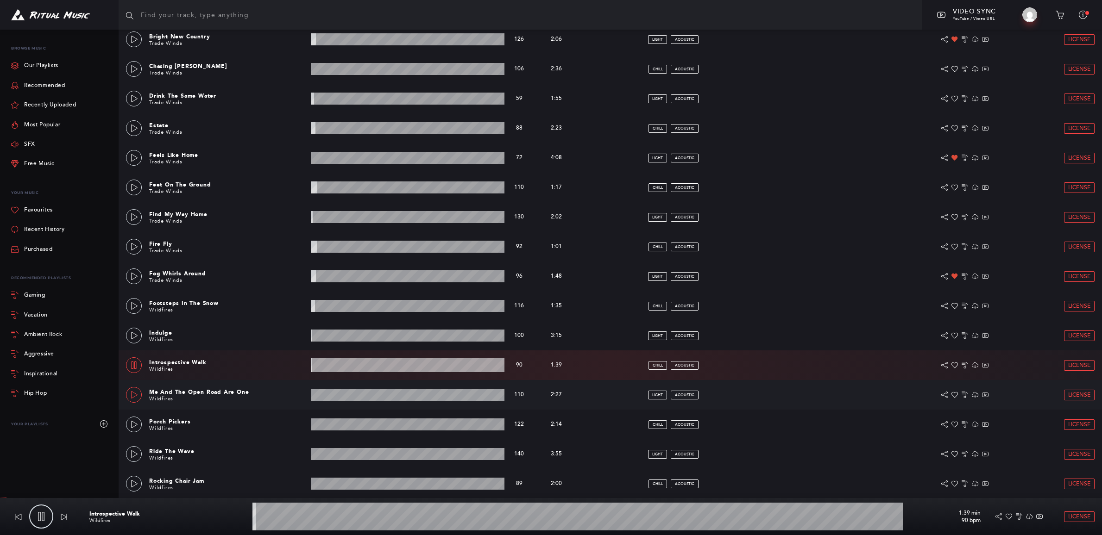
click at [135, 394] on icon at bounding box center [134, 394] width 7 height 7
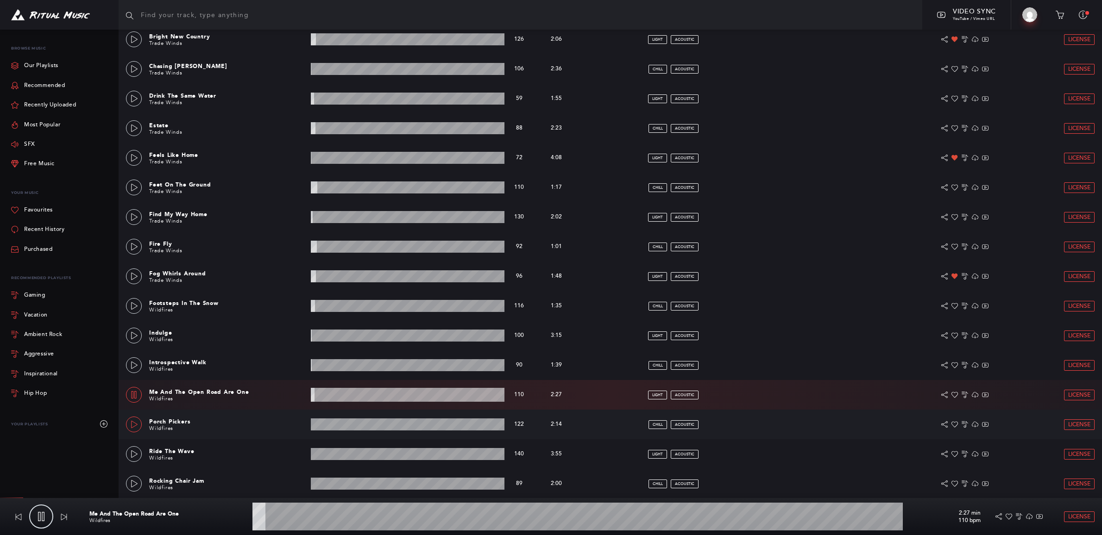
click at [132, 420] on link at bounding box center [134, 425] width 16 height 16
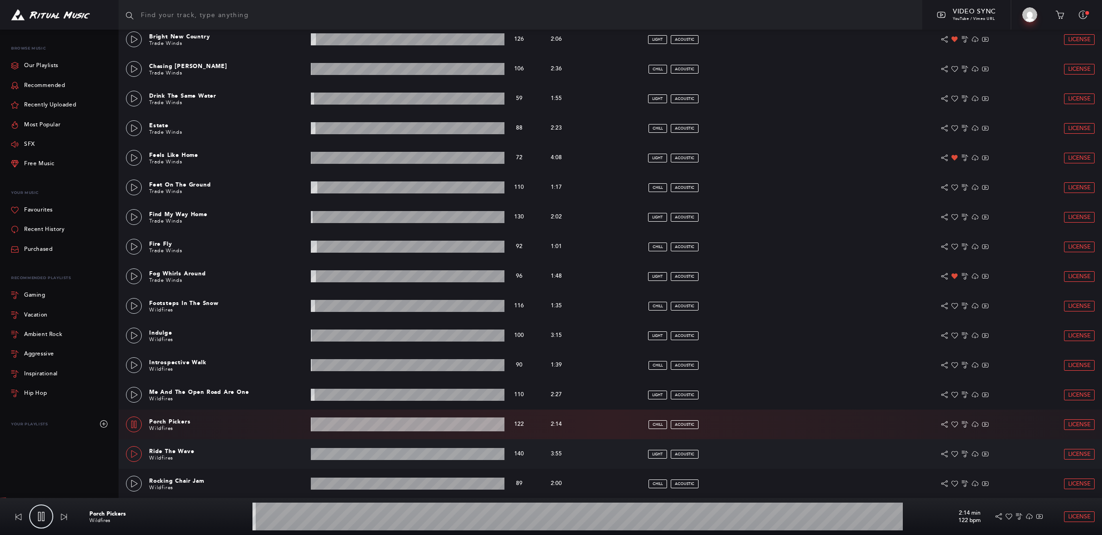
click at [130, 452] on div at bounding box center [134, 454] width 8 height 6
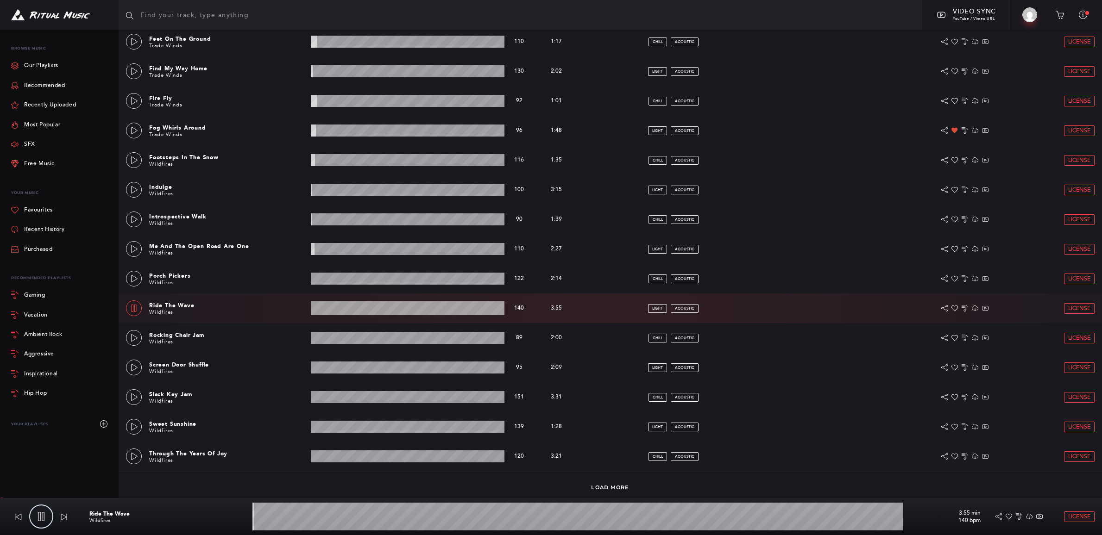
scroll to position [414, 0]
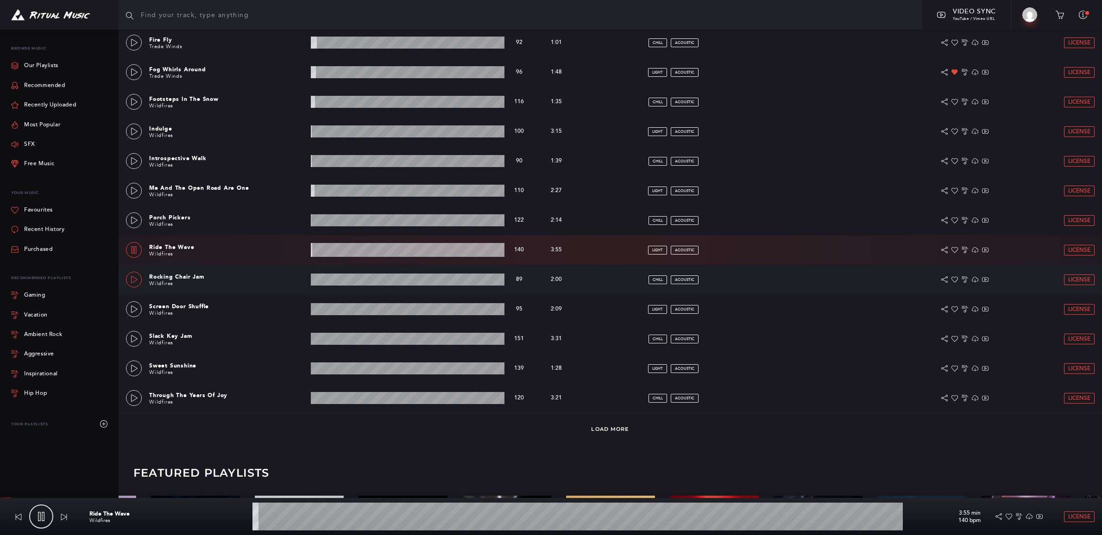
click at [135, 278] on icon at bounding box center [134, 279] width 6 height 7
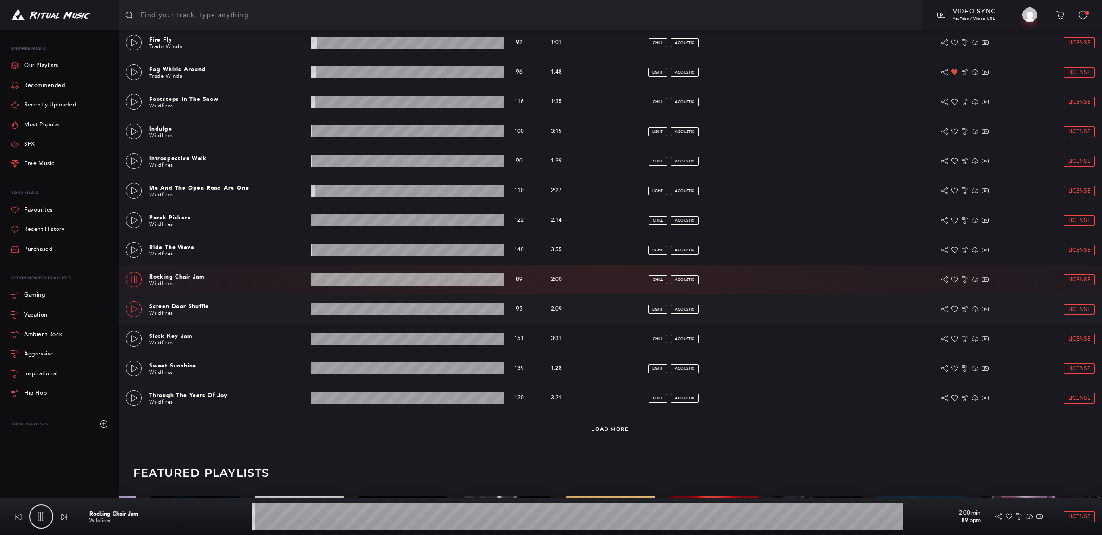
click at [137, 310] on icon at bounding box center [134, 309] width 7 height 7
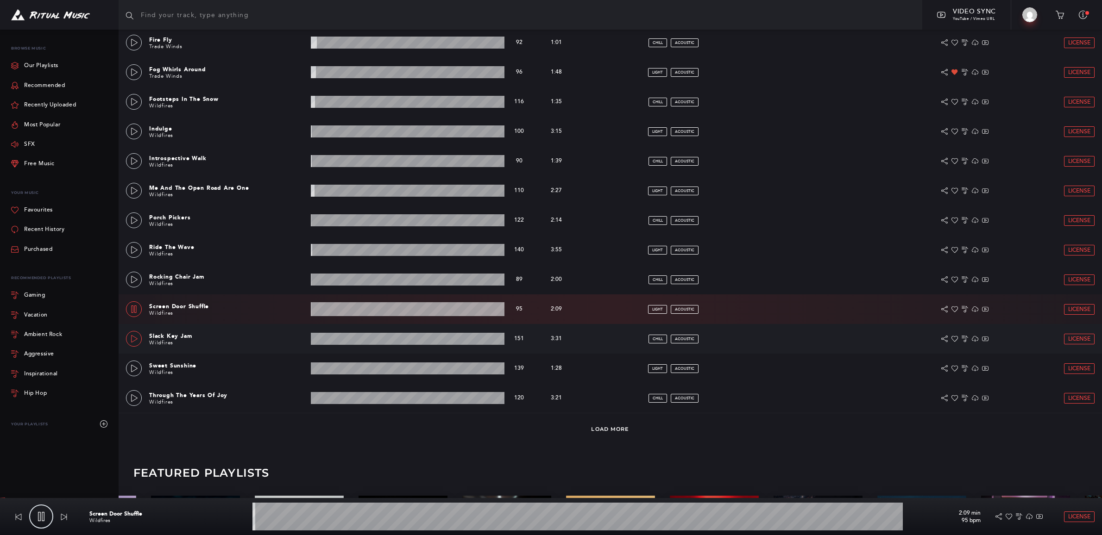
click at [136, 339] on icon at bounding box center [134, 338] width 7 height 7
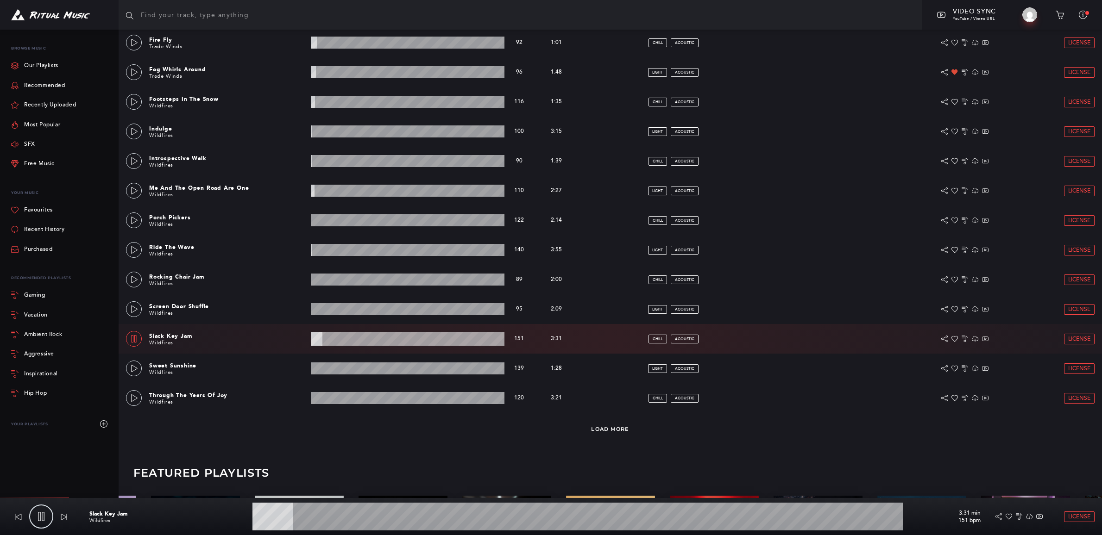
type input "6.33"
